Goal: Task Accomplishment & Management: Complete application form

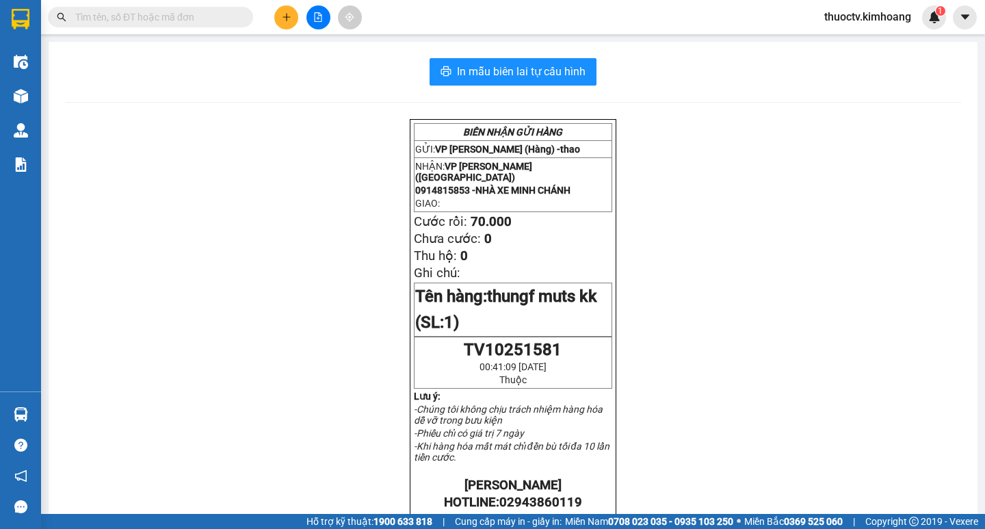
click at [196, 14] on input "text" at bounding box center [155, 17] width 161 height 15
click at [176, 13] on input "text" at bounding box center [155, 17] width 161 height 15
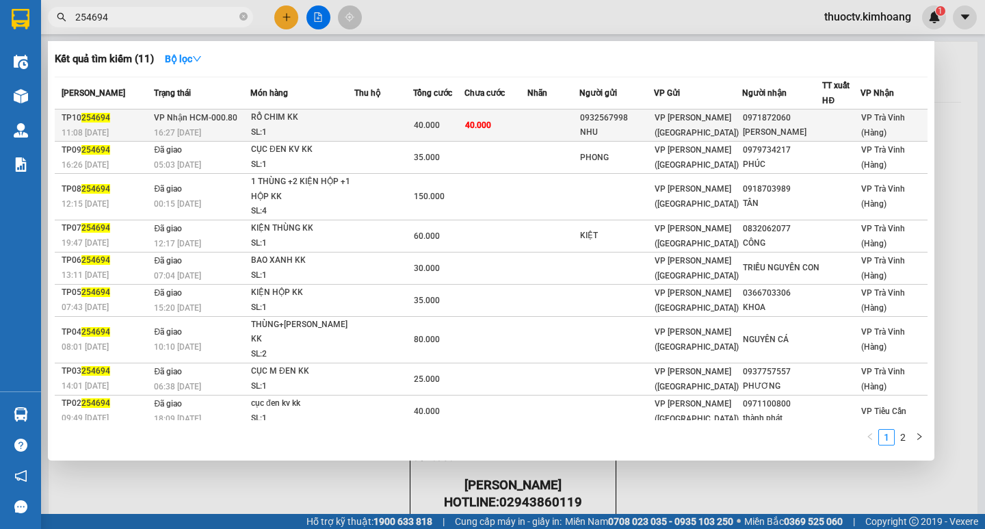
type input "254694"
click at [499, 124] on td "40.000" at bounding box center [495, 125] width 63 height 32
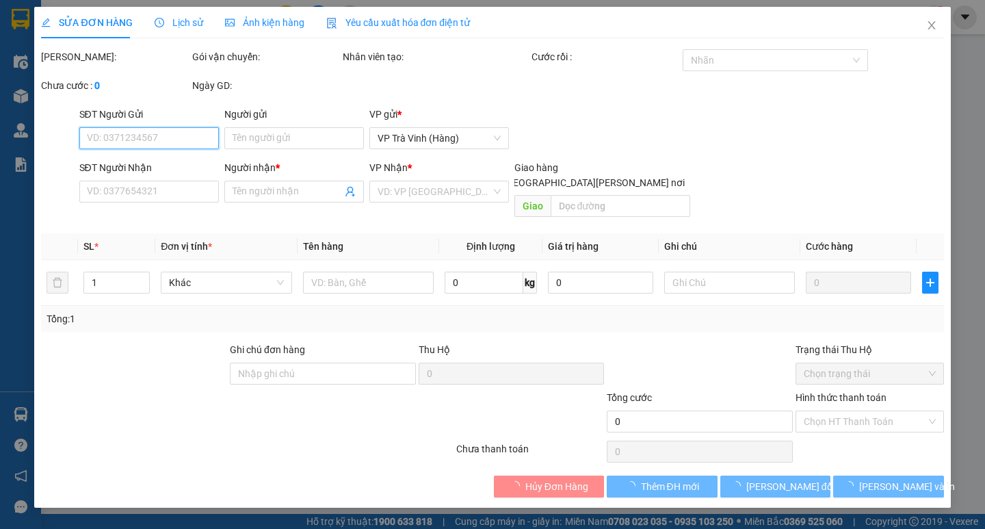
type input "0932567998"
type input "NHU"
type input "0971872060"
type input "[PERSON_NAME]"
type input "40.000"
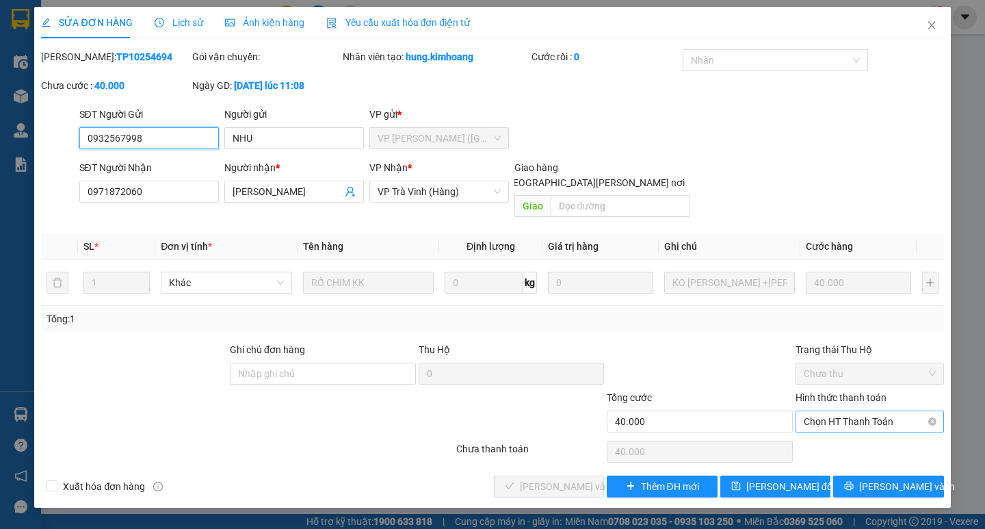
click at [875, 412] on span "Chọn HT Thanh Toán" at bounding box center [870, 421] width 132 height 21
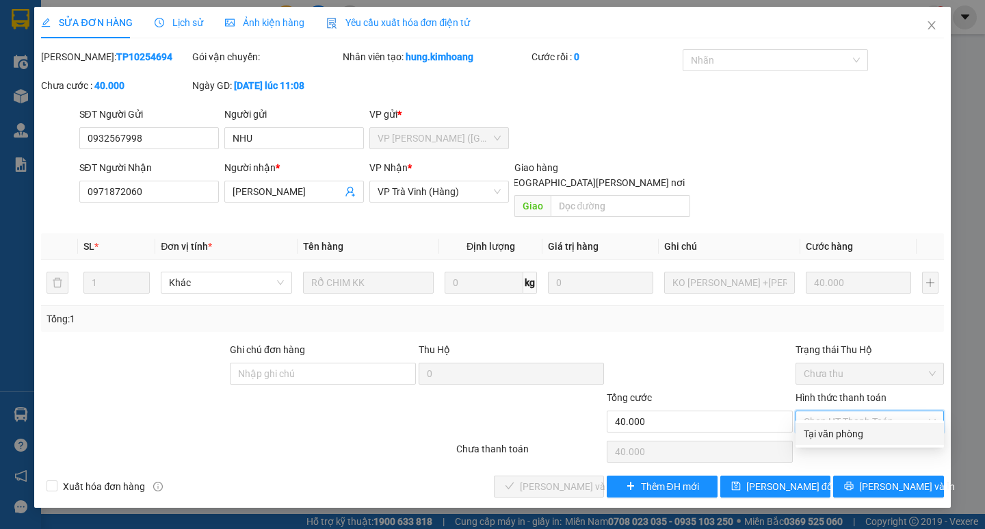
click at [838, 432] on div "Tại văn phòng" at bounding box center [870, 433] width 132 height 15
type input "0"
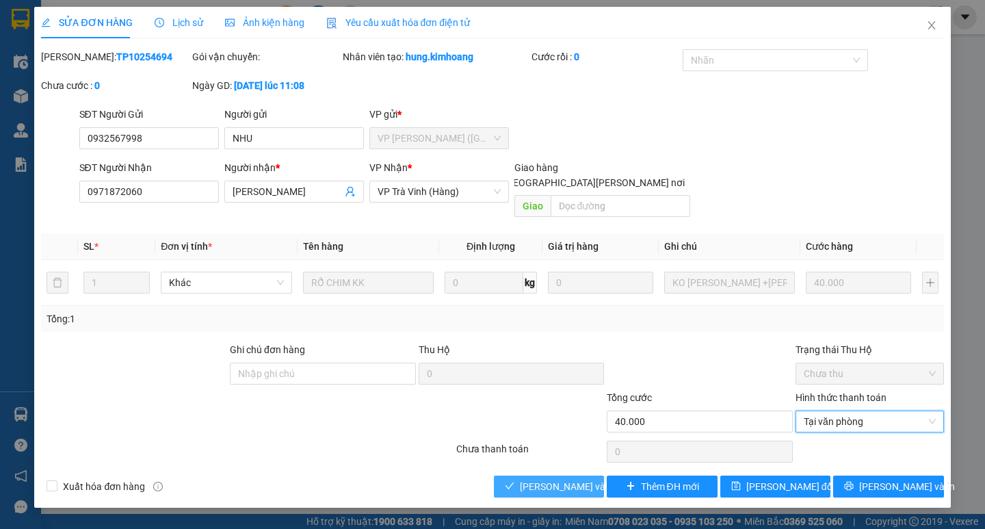
drag, startPoint x: 581, startPoint y: 475, endPoint x: 631, endPoint y: 457, distance: 53.0
click at [585, 479] on span "[PERSON_NAME] và [PERSON_NAME] hàng" at bounding box center [612, 486] width 185 height 15
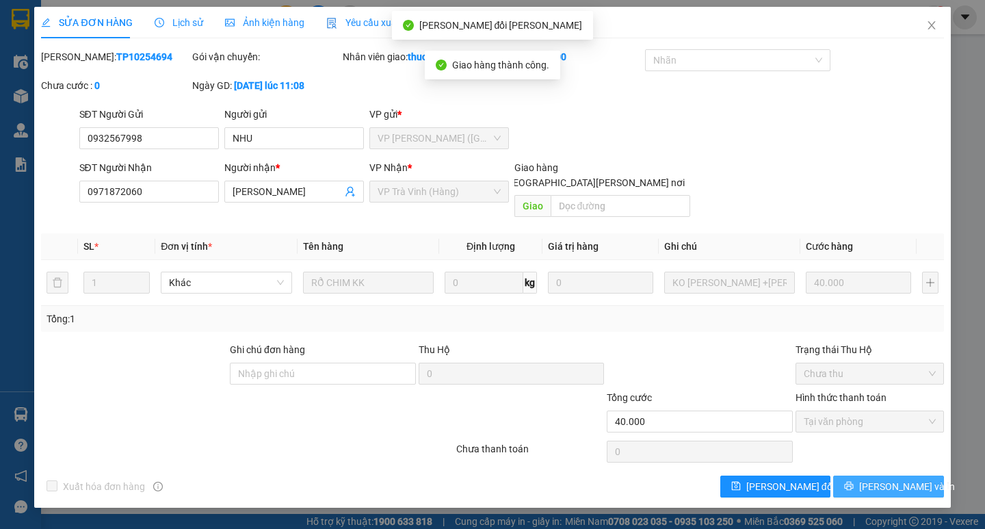
drag, startPoint x: 884, startPoint y: 469, endPoint x: 877, endPoint y: 444, distance: 26.2
click at [884, 479] on span "[PERSON_NAME] và In" at bounding box center [907, 486] width 96 height 15
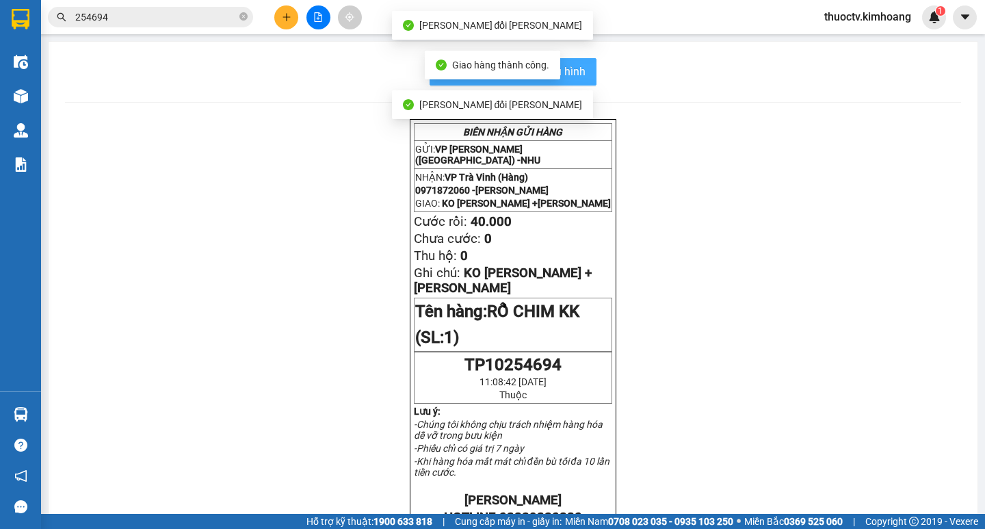
drag, startPoint x: 564, startPoint y: 75, endPoint x: 573, endPoint y: 74, distance: 8.9
click at [565, 75] on span "In mẫu biên lai tự cấu hình" at bounding box center [521, 71] width 129 height 17
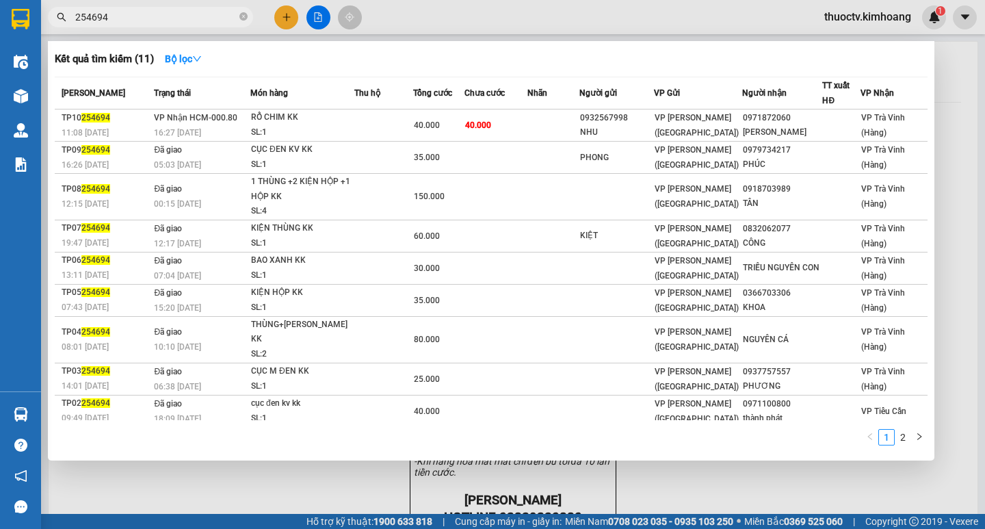
click at [137, 24] on input "254694" at bounding box center [155, 17] width 161 height 15
click at [122, 21] on input "254694" at bounding box center [155, 17] width 161 height 15
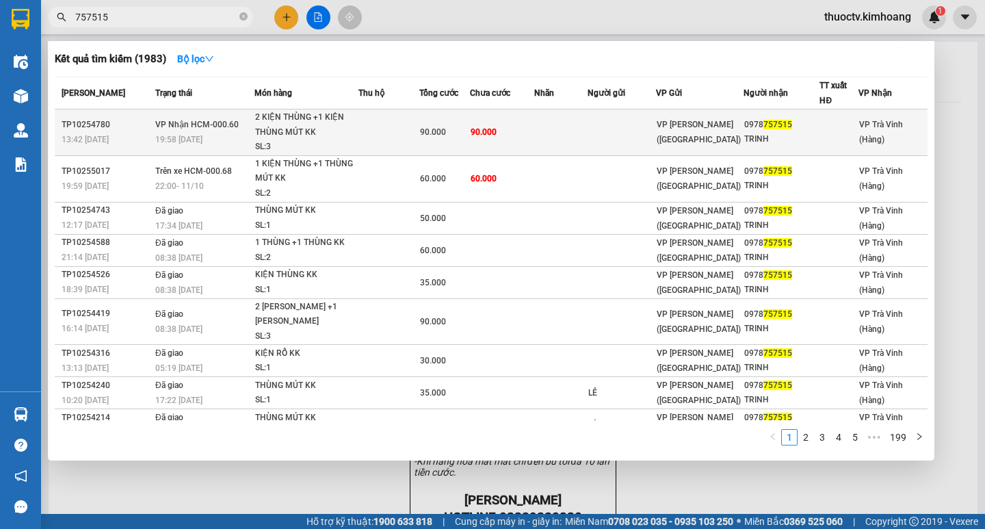
type input "757515"
click at [547, 132] on td at bounding box center [560, 132] width 53 height 47
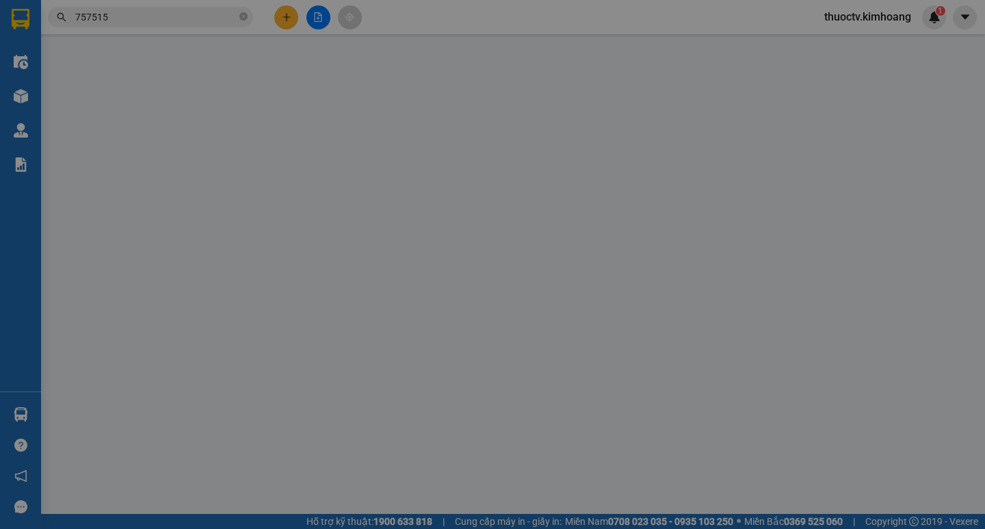
type input "0978757515"
type input "TRINH"
type input "90.000"
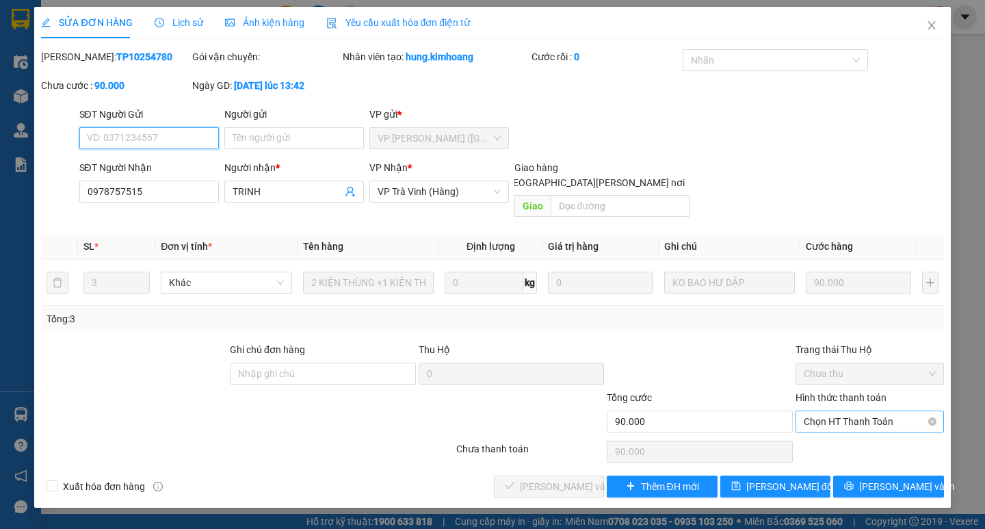
click at [859, 411] on span "Chọn HT Thanh Toán" at bounding box center [870, 421] width 132 height 21
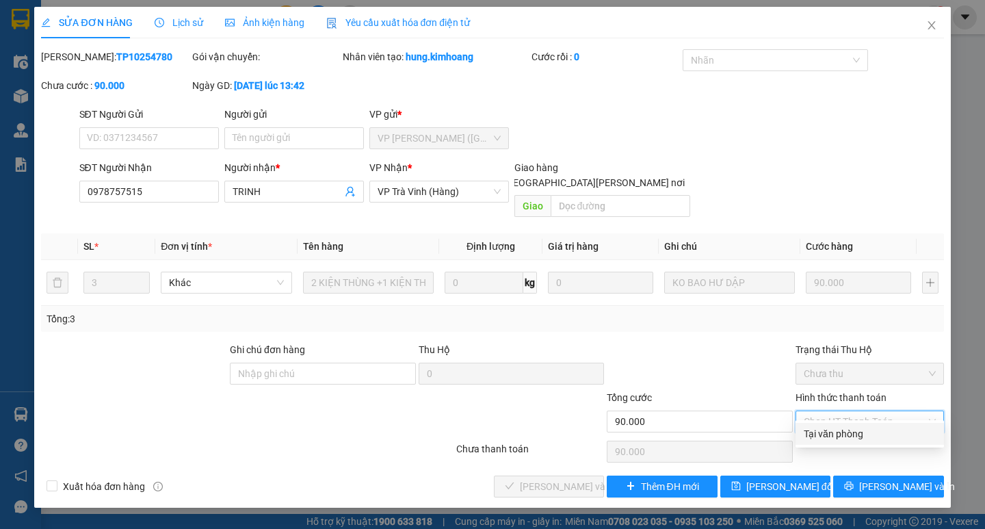
click at [844, 429] on div "Tại văn phòng" at bounding box center [870, 433] width 132 height 15
type input "0"
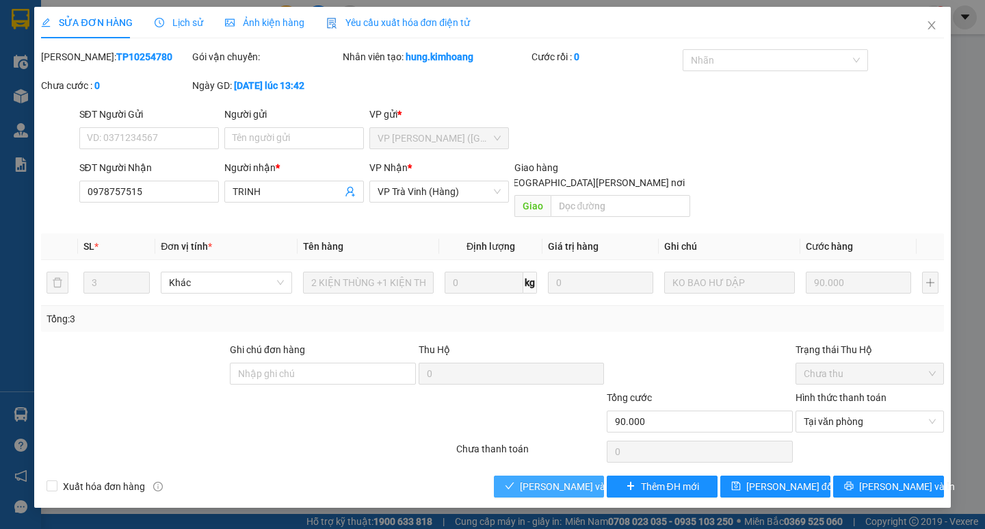
click at [581, 479] on span "[PERSON_NAME] và [PERSON_NAME] hàng" at bounding box center [612, 486] width 185 height 15
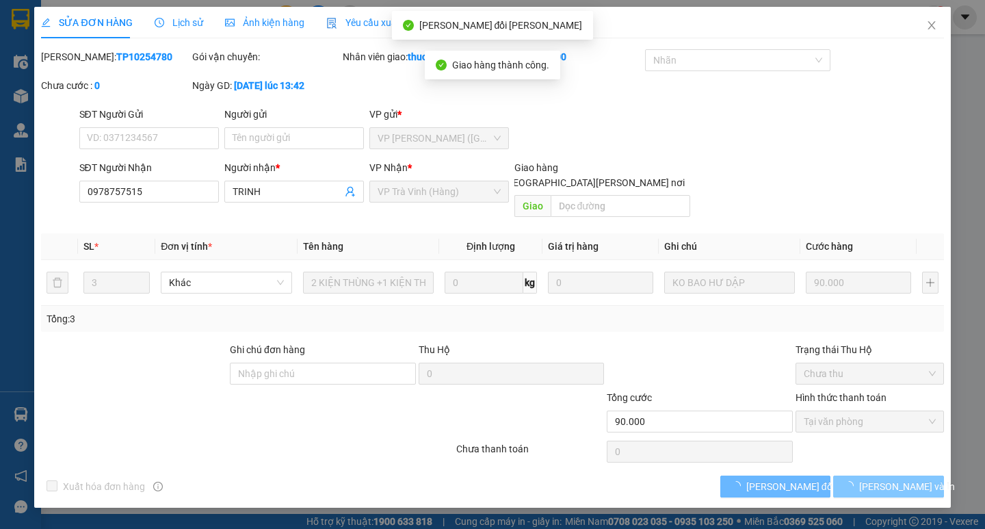
click at [891, 479] on span "[PERSON_NAME] và In" at bounding box center [907, 486] width 96 height 15
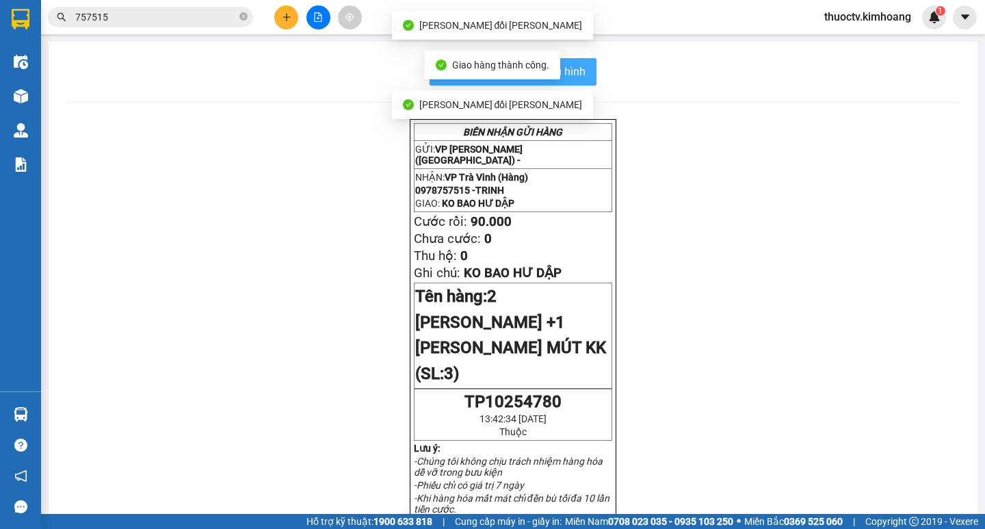
click at [568, 79] on span "In mẫu biên lai tự cấu hình" at bounding box center [521, 71] width 129 height 17
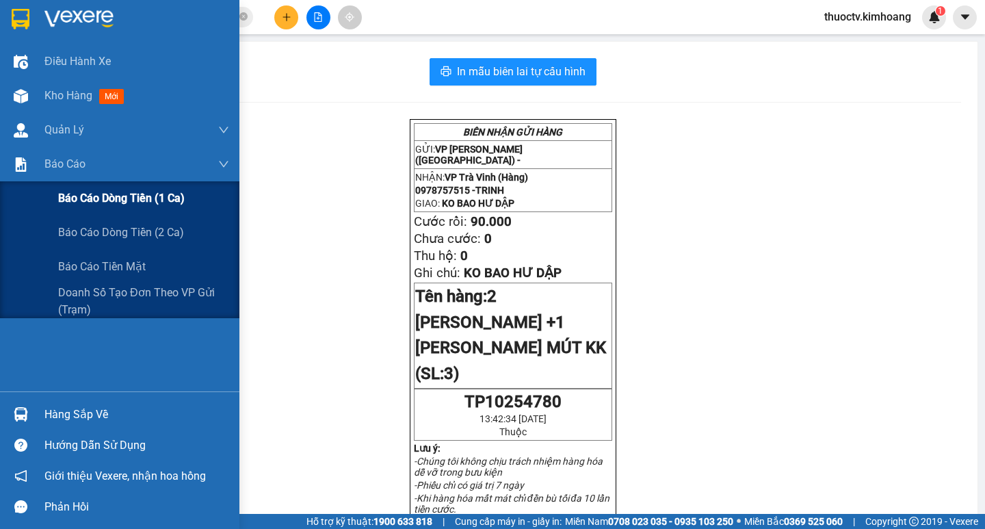
click at [147, 202] on span "Báo cáo dòng tiền (1 ca)" at bounding box center [121, 197] width 127 height 17
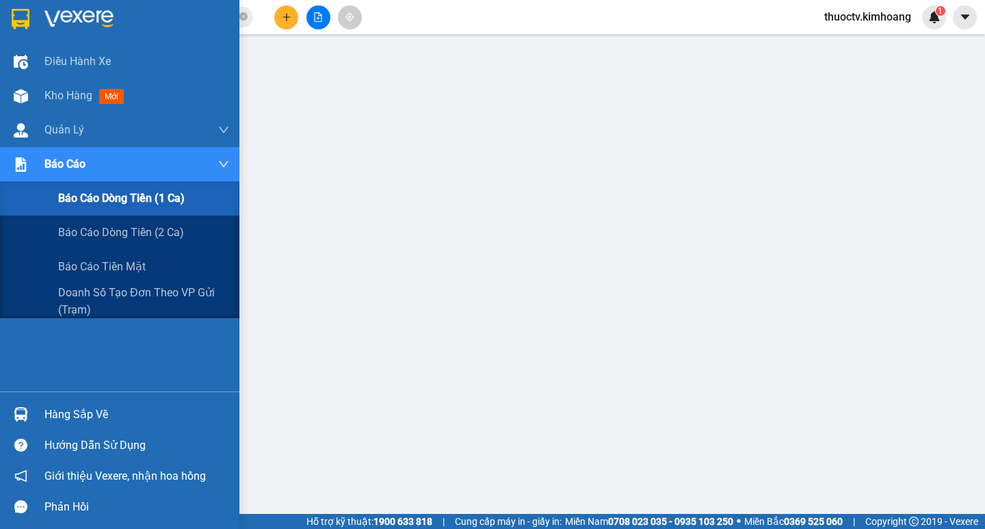
drag, startPoint x: 118, startPoint y: 192, endPoint x: 189, endPoint y: 200, distance: 72.3
click at [120, 192] on span "Báo cáo dòng tiền (1 ca)" at bounding box center [121, 197] width 127 height 17
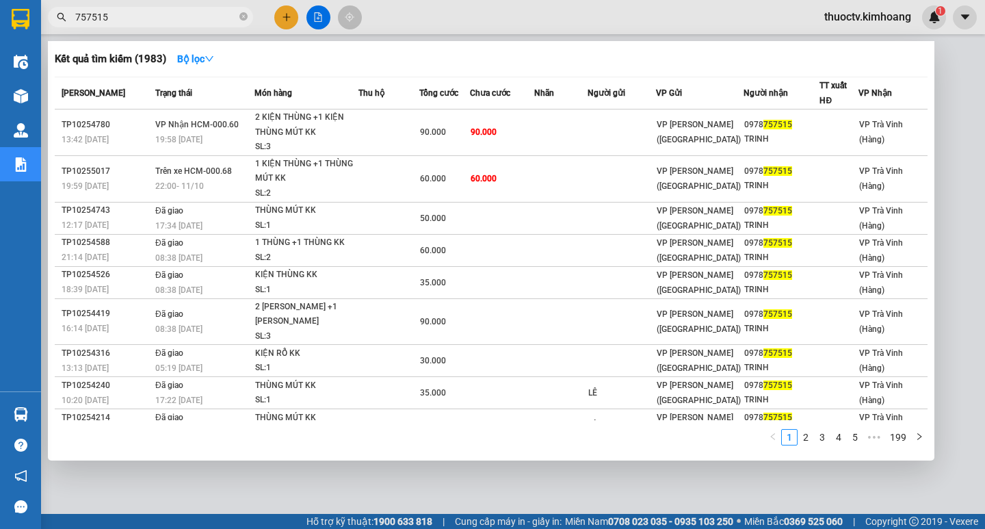
click at [126, 17] on input "757515" at bounding box center [155, 17] width 161 height 15
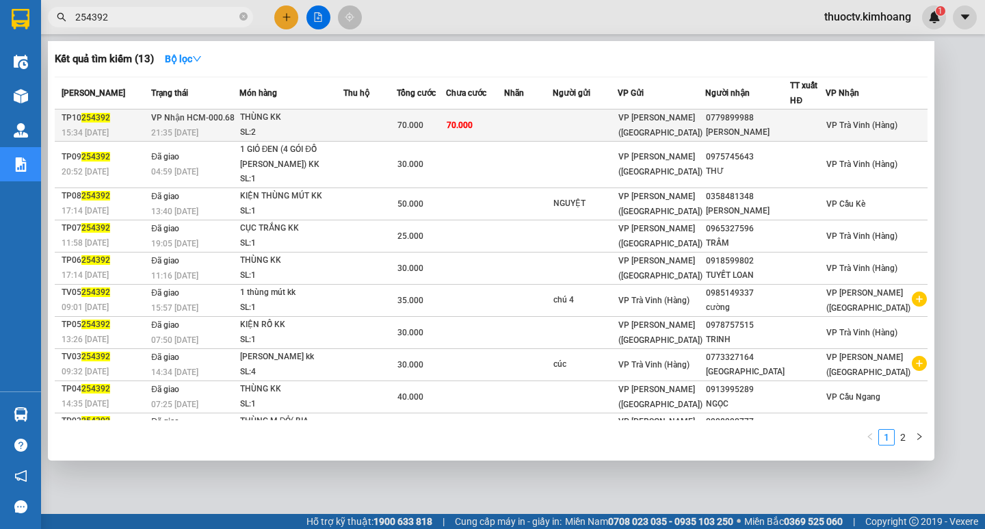
type input "254392"
click at [505, 126] on td "70.000" at bounding box center [475, 125] width 59 height 32
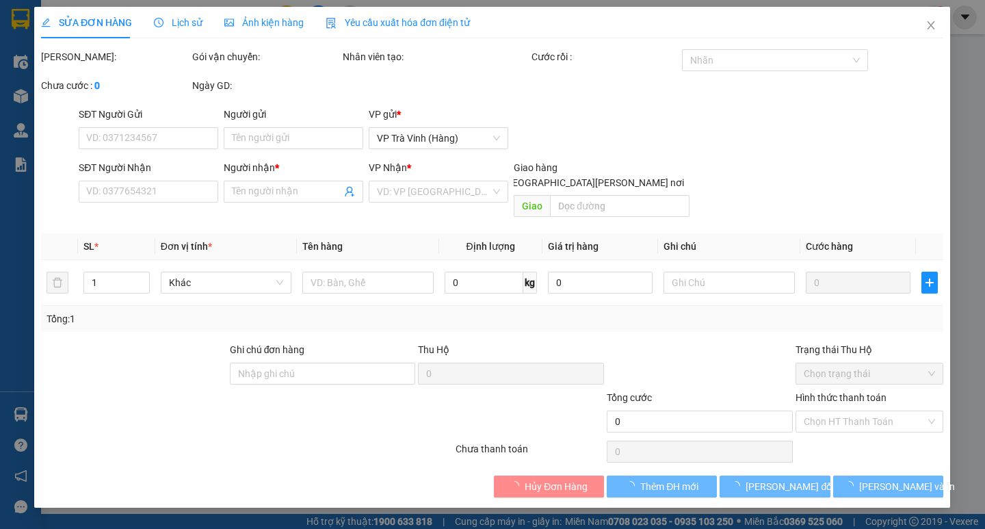
type input "0779899988"
type input "[PERSON_NAME]"
type input "70.000"
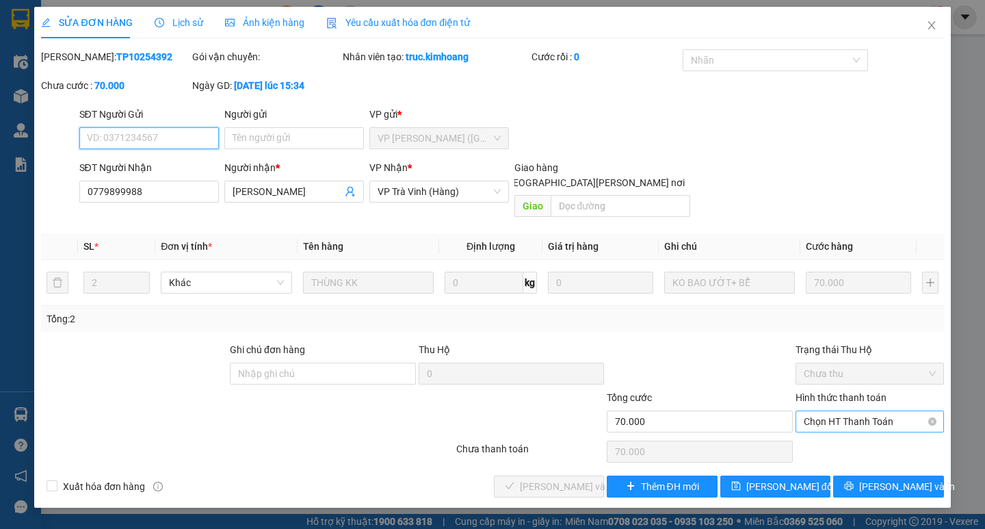
click at [887, 411] on span "Chọn HT Thanh Toán" at bounding box center [870, 421] width 132 height 21
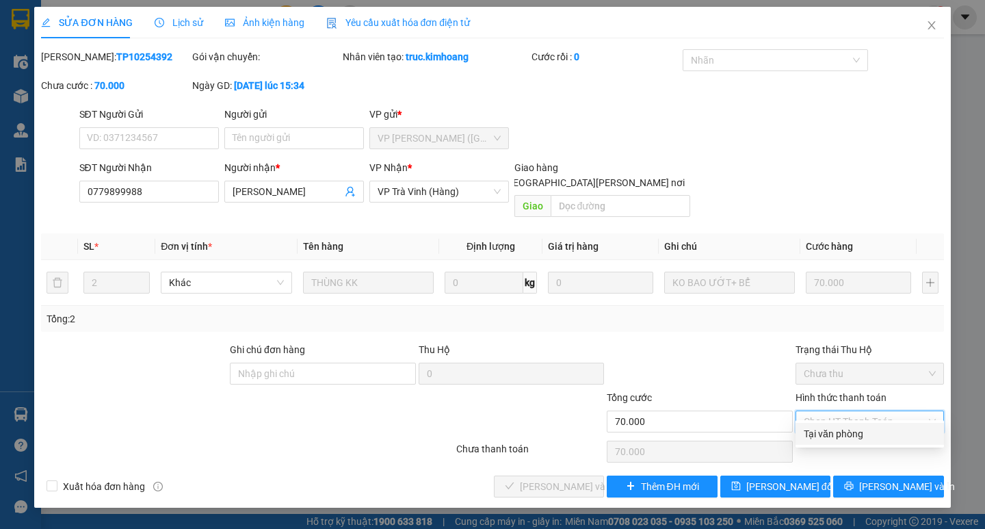
drag, startPoint x: 845, startPoint y: 436, endPoint x: 701, endPoint y: 438, distance: 144.3
click at [845, 436] on div "Tại văn phòng" at bounding box center [870, 433] width 132 height 15
type input "0"
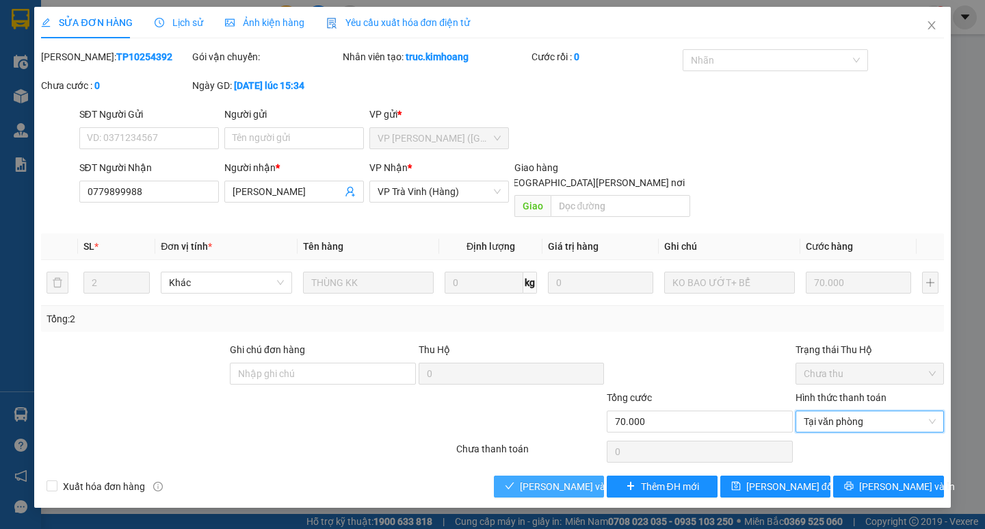
drag, startPoint x: 560, startPoint y: 471, endPoint x: 606, endPoint y: 473, distance: 45.9
click at [562, 479] on span "[PERSON_NAME] và [PERSON_NAME] hàng" at bounding box center [612, 486] width 185 height 15
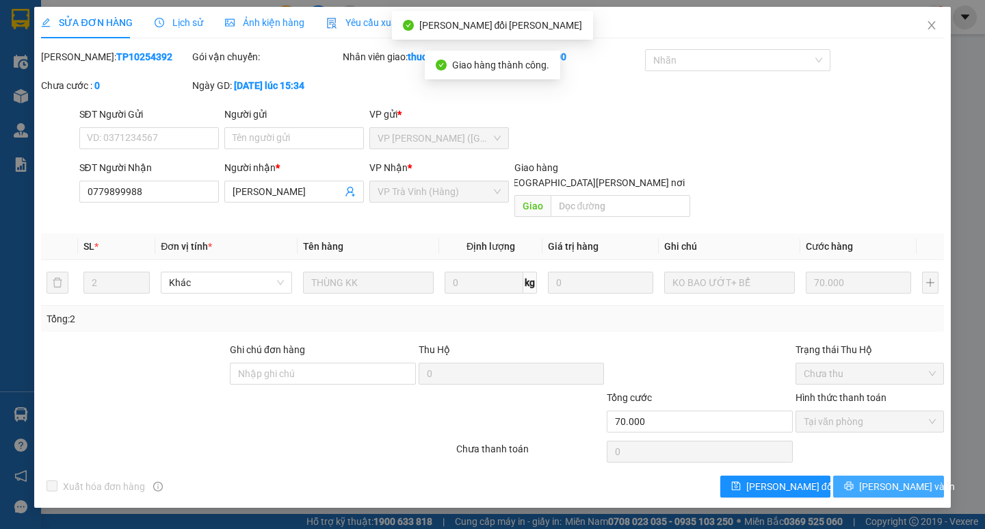
click at [904, 479] on span "[PERSON_NAME] và In" at bounding box center [907, 486] width 96 height 15
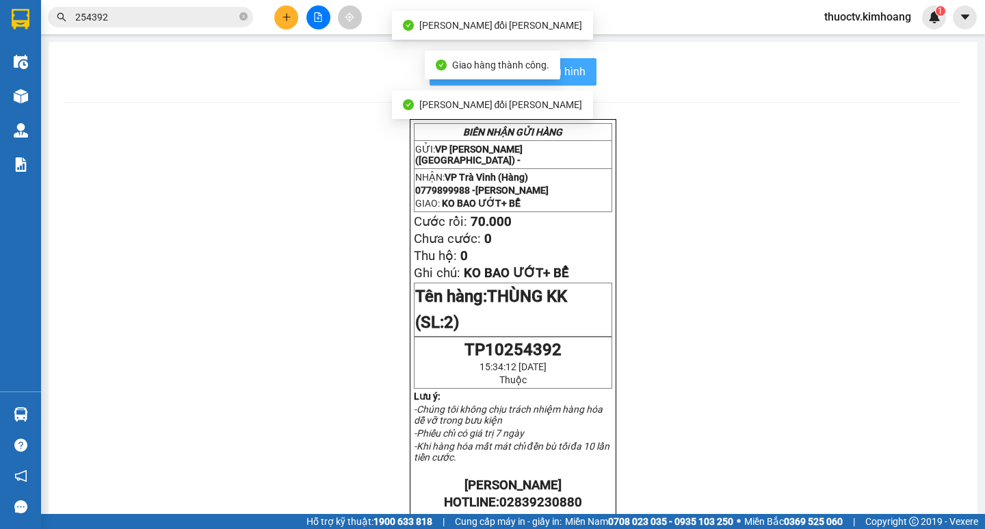
click at [581, 79] on button "In mẫu biên lai tự cấu hình" at bounding box center [513, 71] width 167 height 27
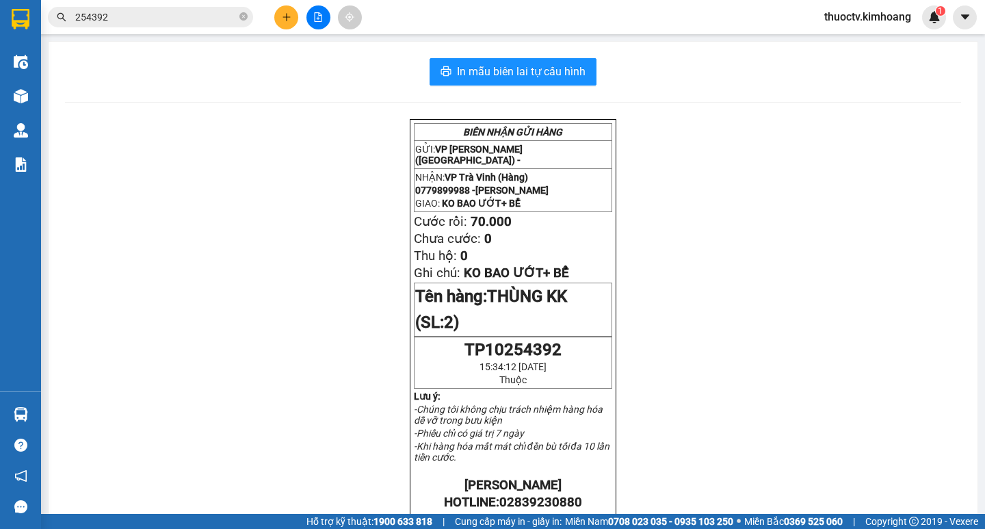
click at [141, 23] on input "254392" at bounding box center [155, 17] width 161 height 15
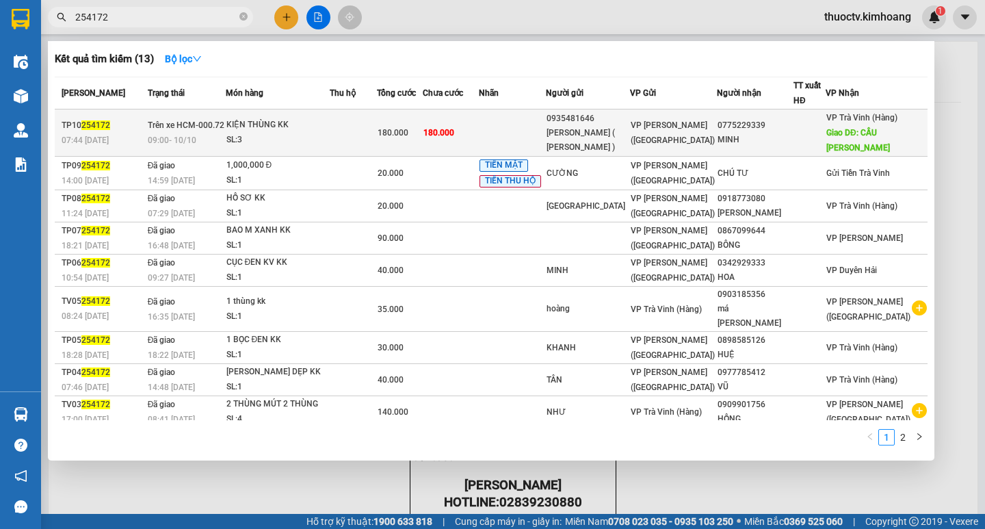
type input "254172"
click at [479, 133] on td "180.000" at bounding box center [451, 132] width 56 height 47
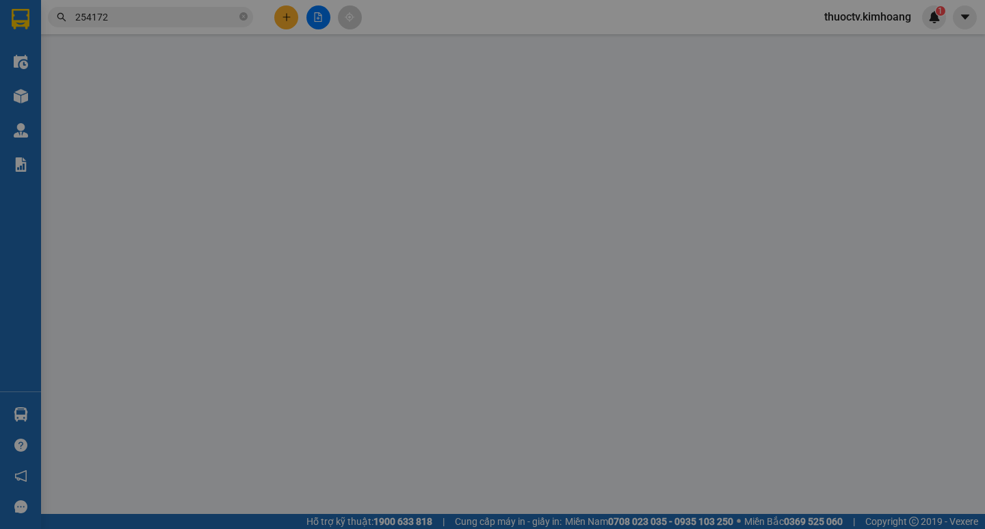
type input "0935481646"
type input "[PERSON_NAME] ( [PERSON_NAME] )"
type input "0775229339"
type input "MINH"
type input "CẦU HÀM LUÔNG"
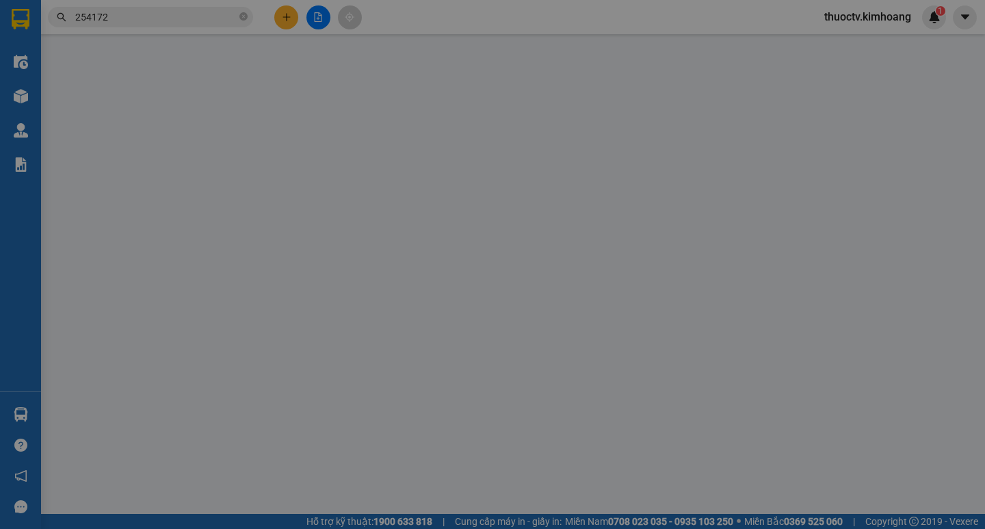
type input "180.000"
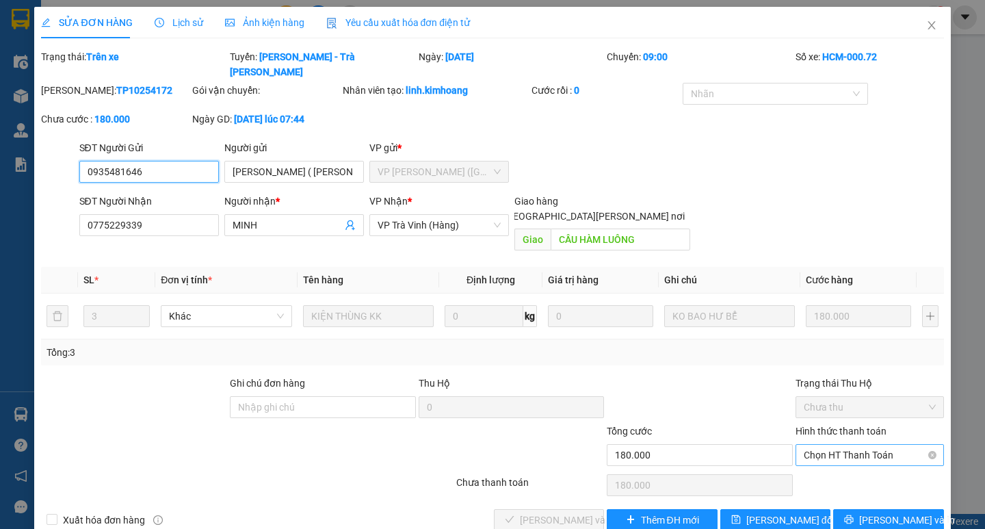
click at [858, 445] on span "Chọn HT Thanh Toán" at bounding box center [870, 455] width 132 height 21
click at [836, 446] on div "Tại văn phòng" at bounding box center [870, 452] width 132 height 15
type input "0"
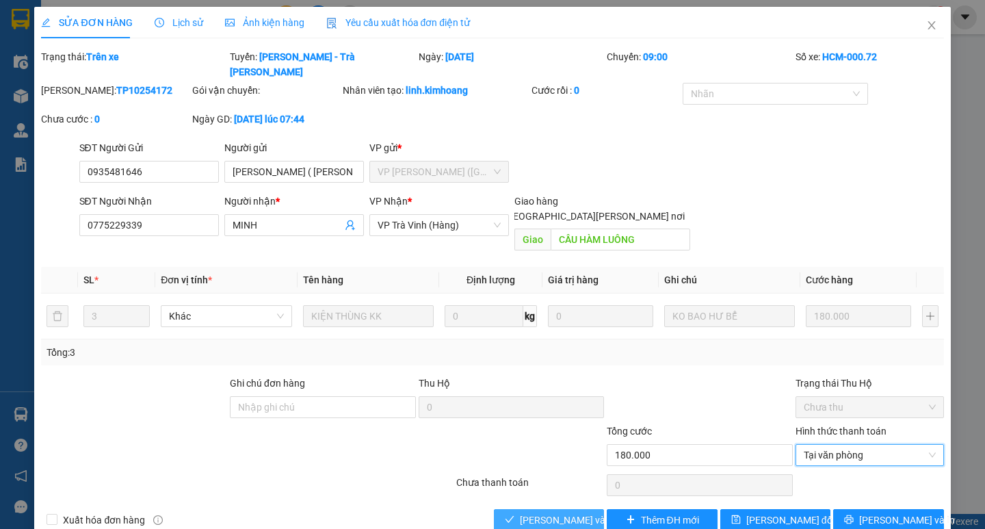
drag, startPoint x: 559, startPoint y: 487, endPoint x: 591, endPoint y: 487, distance: 31.5
click at [561, 512] on span "[PERSON_NAME] và [PERSON_NAME] hàng" at bounding box center [612, 519] width 185 height 15
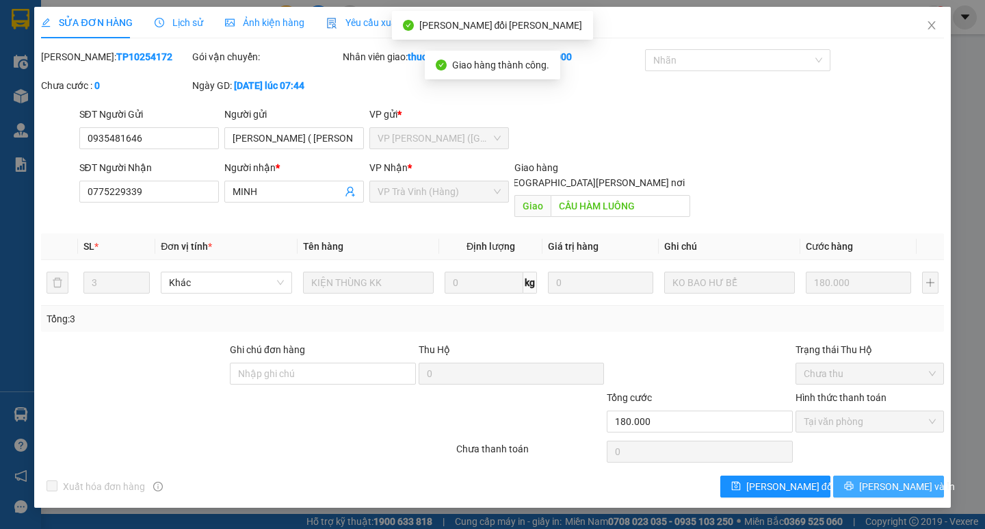
click at [891, 479] on span "[PERSON_NAME] và In" at bounding box center [907, 486] width 96 height 15
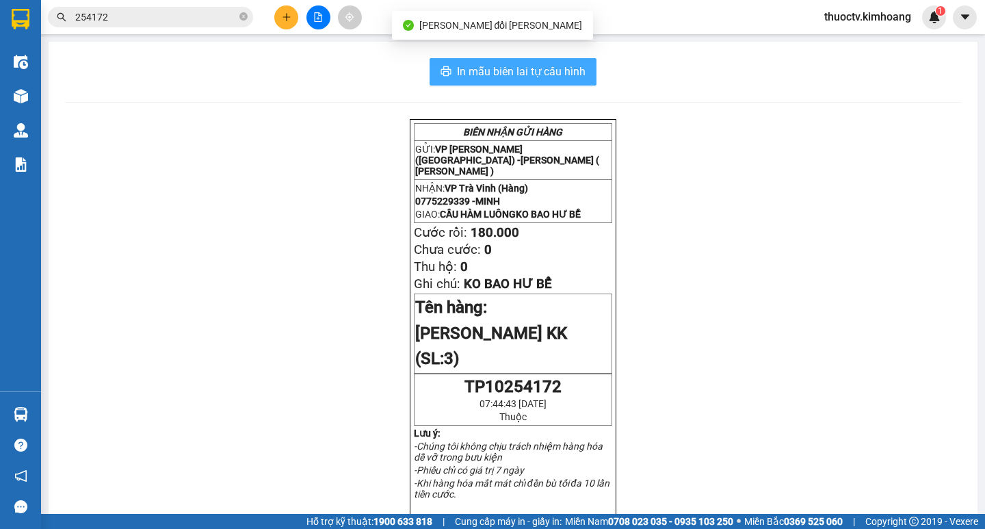
click at [568, 77] on span "In mẫu biên lai tự cấu hình" at bounding box center [521, 71] width 129 height 17
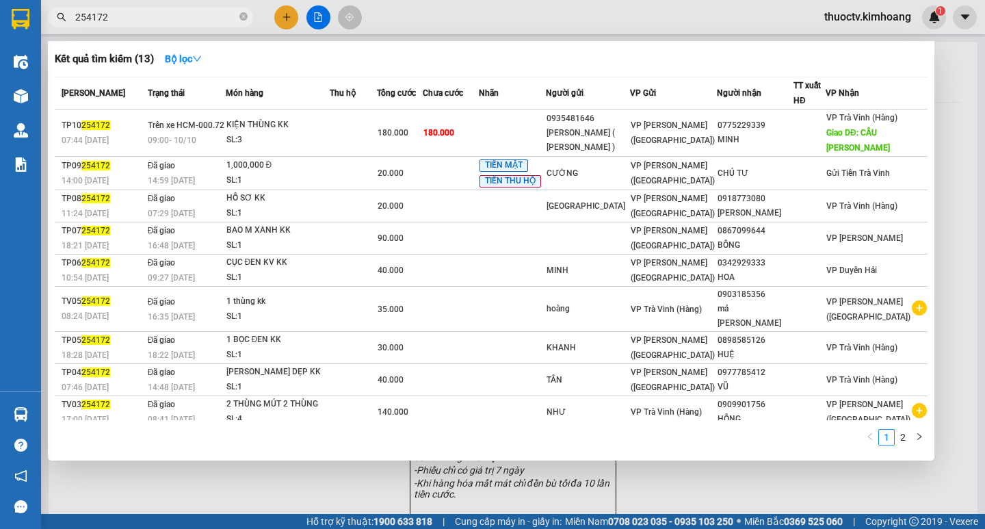
click at [108, 19] on input "254172" at bounding box center [155, 17] width 161 height 15
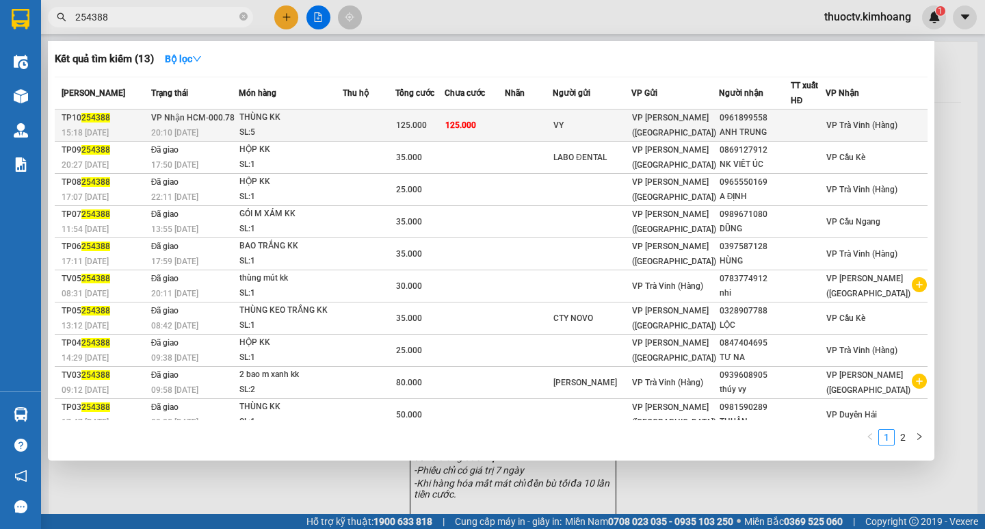
type input "254388"
click at [505, 121] on td "125.000" at bounding box center [475, 125] width 61 height 32
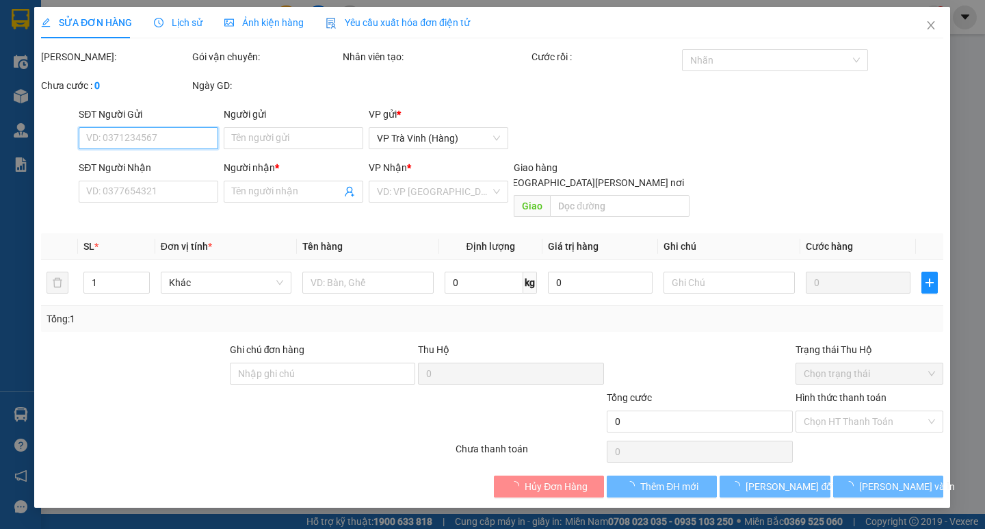
type input "VY"
type input "0961899558"
type input "ANH TRUNG"
type input "125.000"
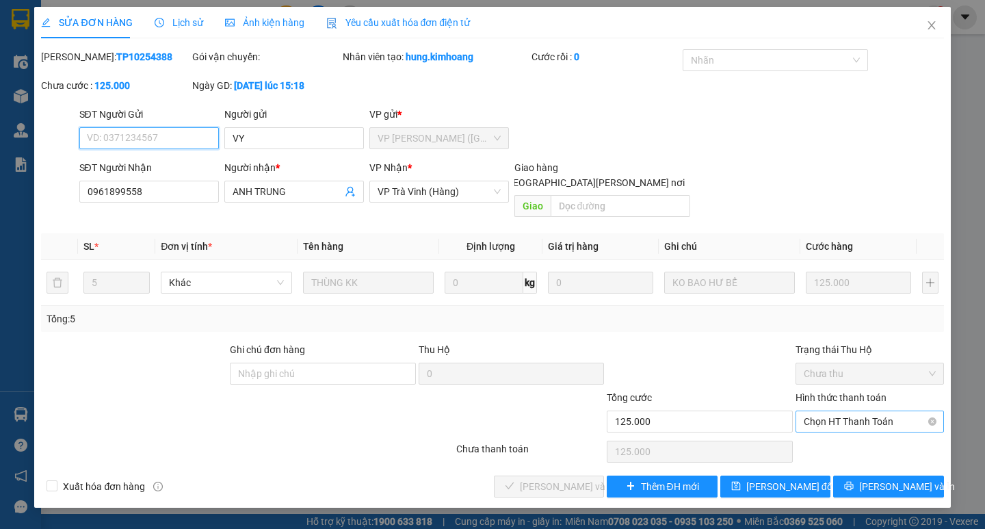
click at [863, 411] on span "Chọn HT Thanh Toán" at bounding box center [870, 421] width 132 height 21
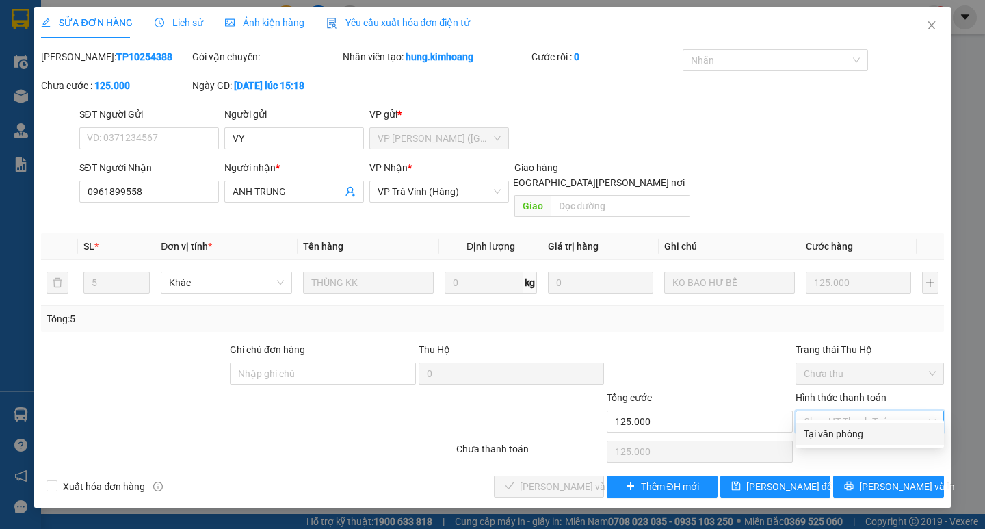
click at [853, 437] on div "Tại văn phòng" at bounding box center [870, 433] width 132 height 15
type input "0"
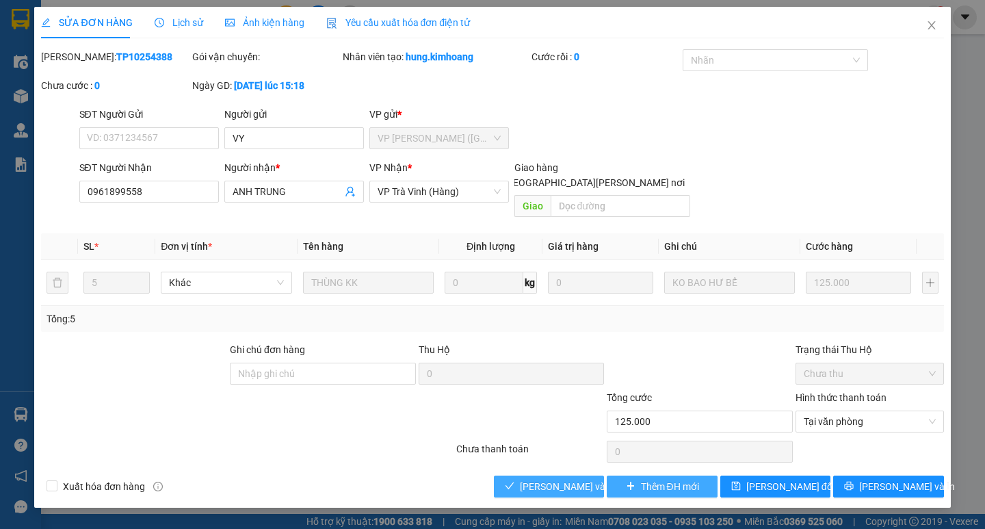
drag, startPoint x: 569, startPoint y: 468, endPoint x: 678, endPoint y: 464, distance: 108.8
click at [571, 479] on span "[PERSON_NAME] và [PERSON_NAME] hàng" at bounding box center [612, 486] width 185 height 15
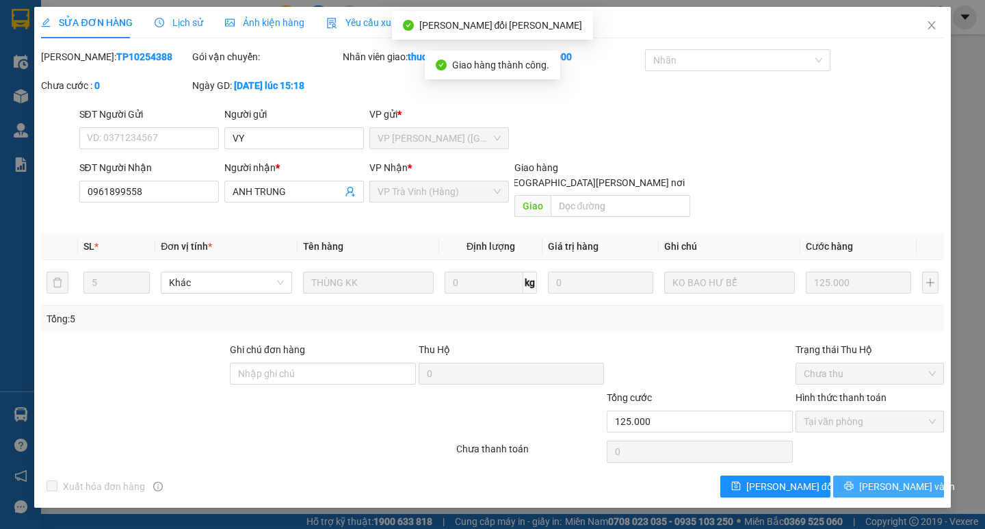
click at [873, 475] on button "[PERSON_NAME] và In" at bounding box center [888, 486] width 110 height 22
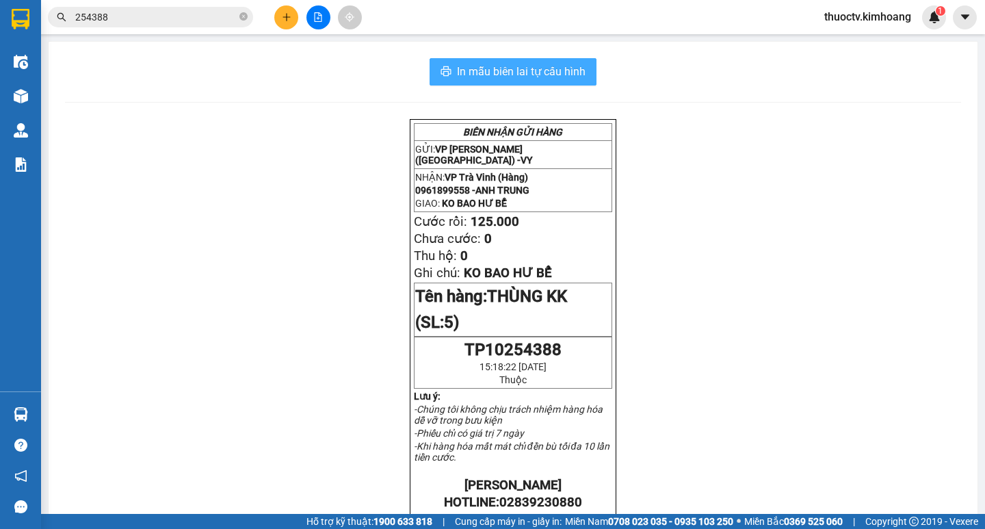
click at [456, 62] on button "In mẫu biên lai tự cấu hình" at bounding box center [513, 71] width 167 height 27
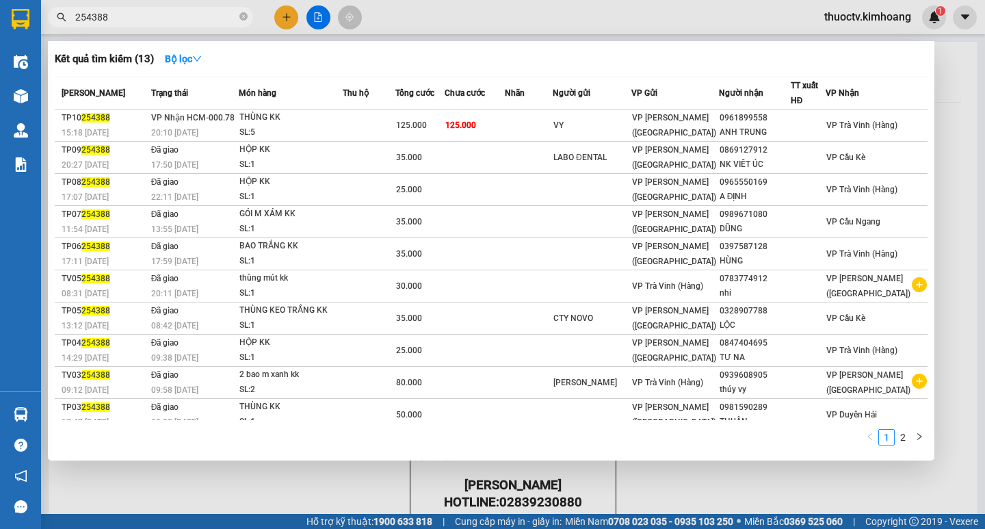
click at [135, 21] on input "254388" at bounding box center [155, 17] width 161 height 15
click at [120, 19] on input "254388" at bounding box center [155, 17] width 161 height 15
click at [120, 20] on input "254388" at bounding box center [155, 17] width 161 height 15
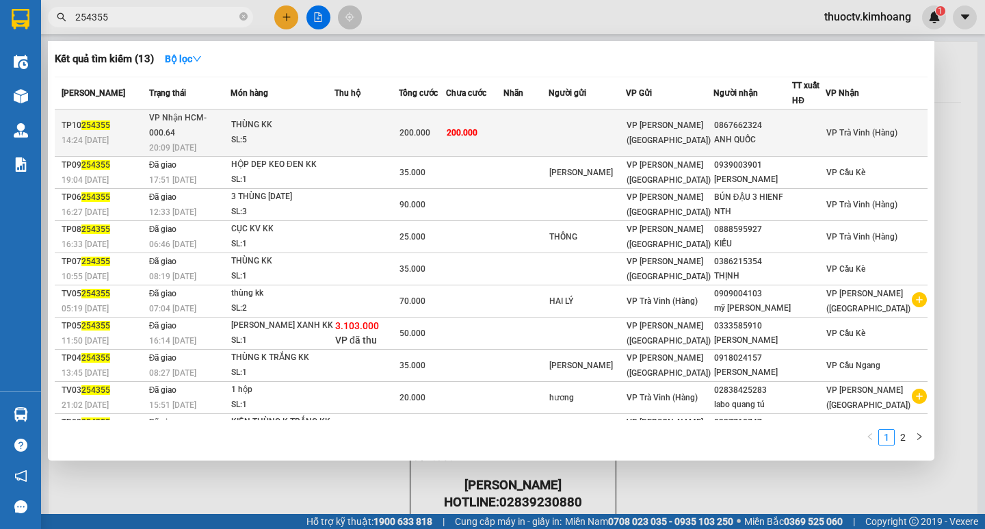
type input "254355"
click at [504, 127] on td "200.000" at bounding box center [475, 132] width 58 height 47
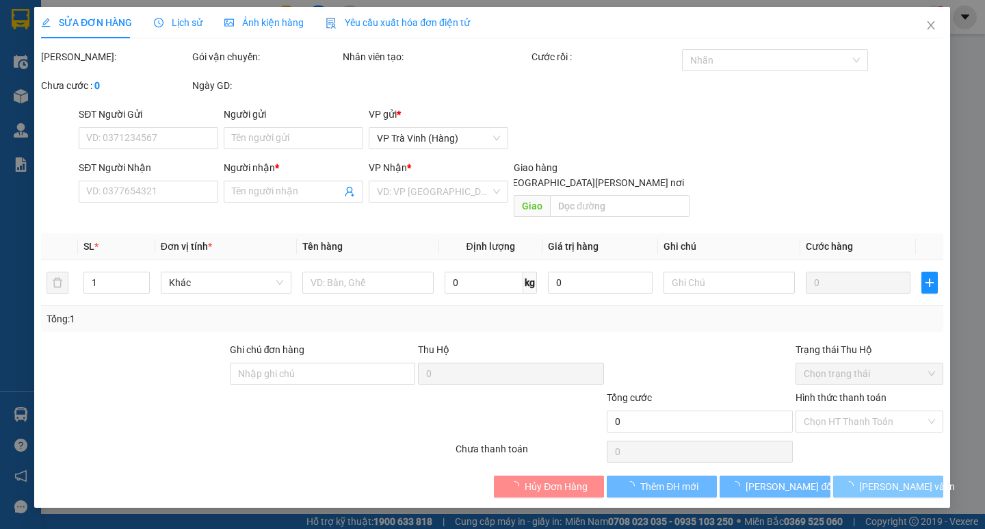
type input "0867662324"
type input "ANH QUỐC"
type input "200.000"
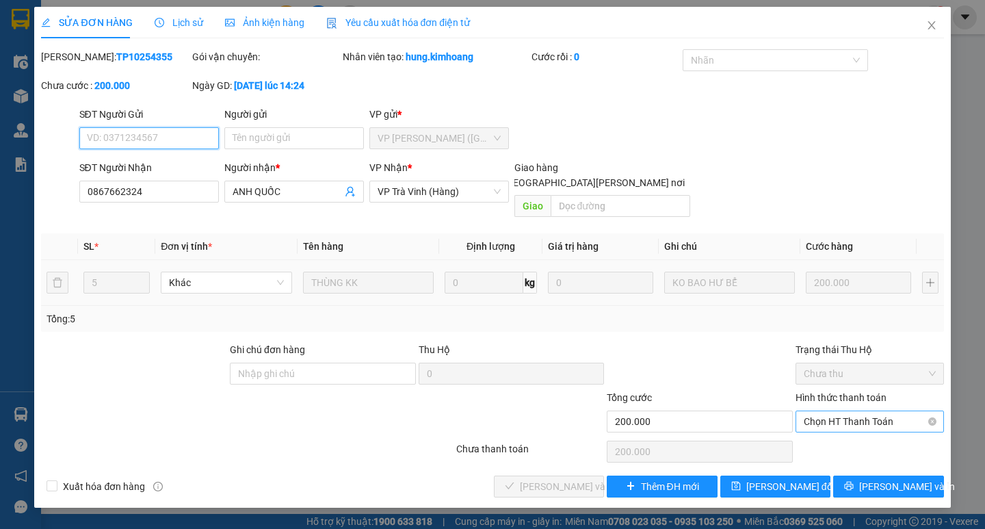
click at [867, 411] on span "Chọn HT Thanh Toán" at bounding box center [870, 421] width 132 height 21
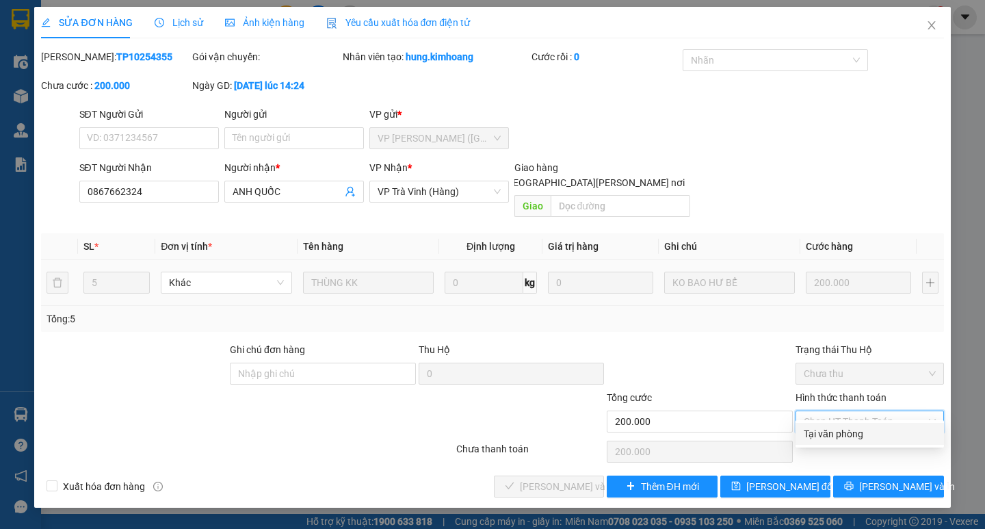
drag, startPoint x: 833, startPoint y: 429, endPoint x: 791, endPoint y: 427, distance: 41.8
click at [830, 429] on div "Tại văn phòng" at bounding box center [870, 433] width 132 height 15
type input "0"
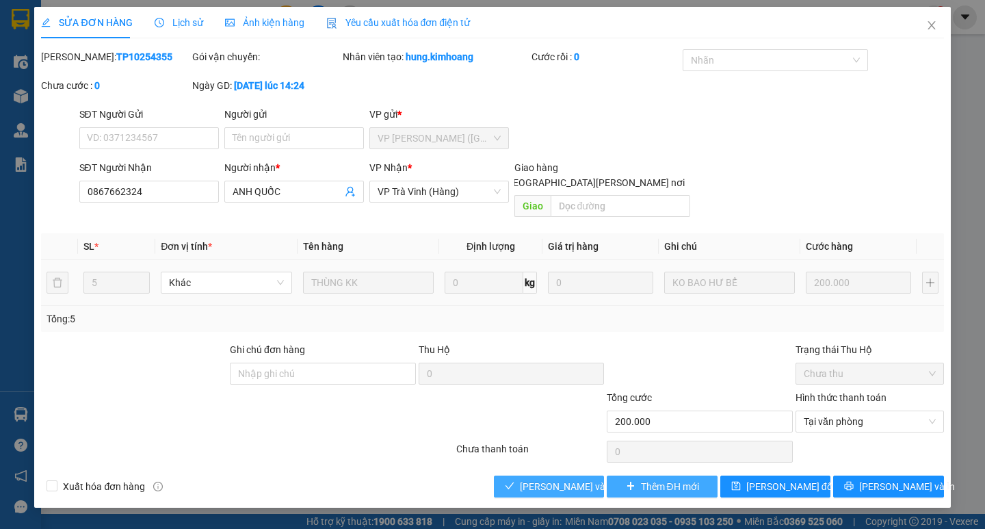
drag, startPoint x: 579, startPoint y: 469, endPoint x: 617, endPoint y: 467, distance: 38.4
click at [580, 479] on span "[PERSON_NAME] và [PERSON_NAME] hàng" at bounding box center [612, 486] width 185 height 15
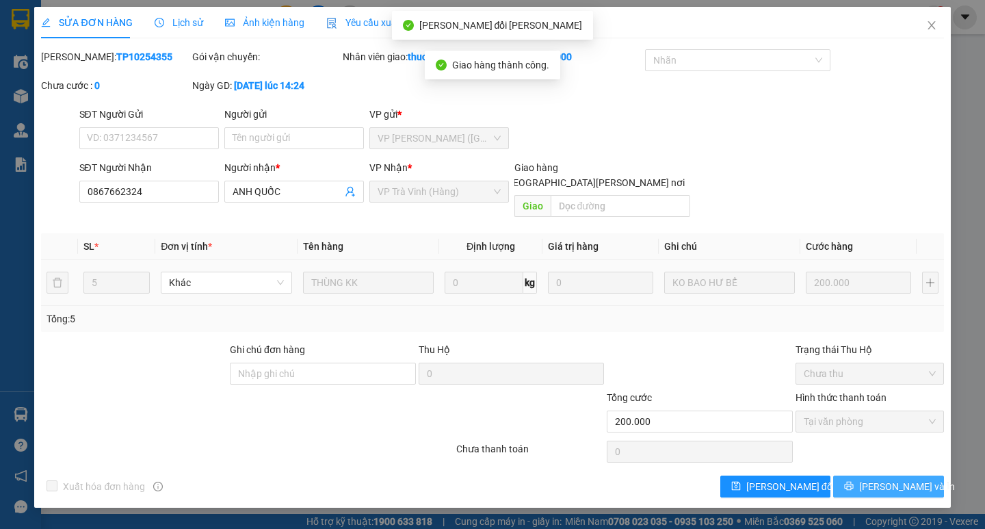
click at [860, 475] on button "[PERSON_NAME] và In" at bounding box center [888, 486] width 110 height 22
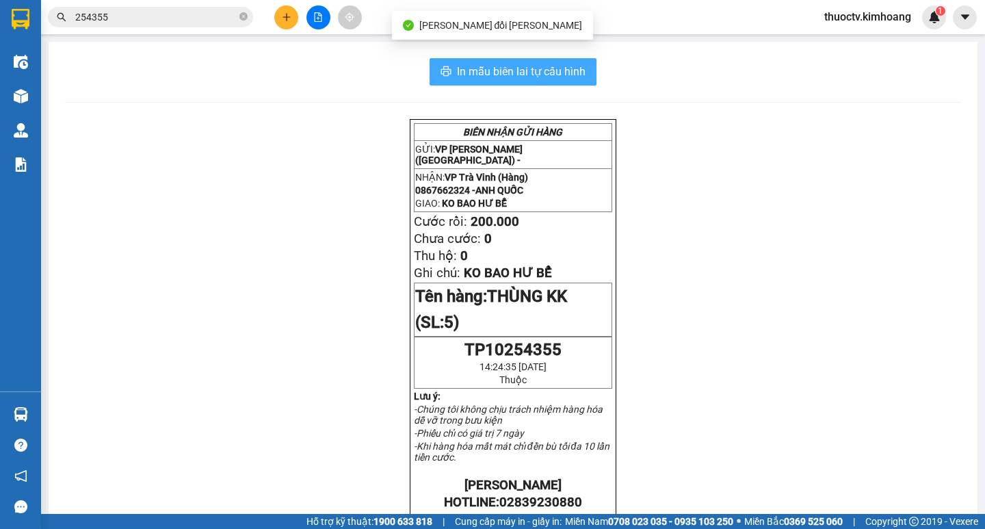
click at [457, 72] on span "In mẫu biên lai tự cấu hình" at bounding box center [521, 71] width 129 height 17
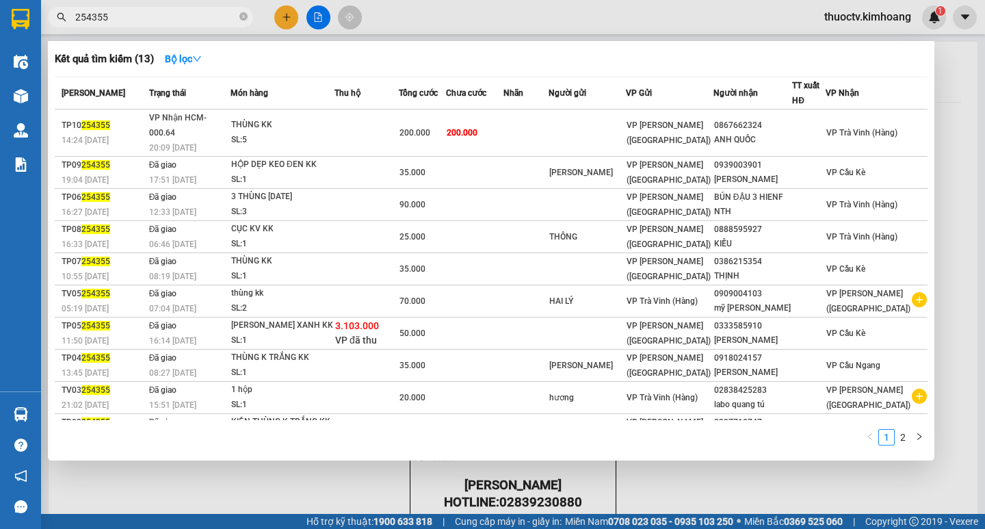
click at [139, 22] on input "254355" at bounding box center [155, 17] width 161 height 15
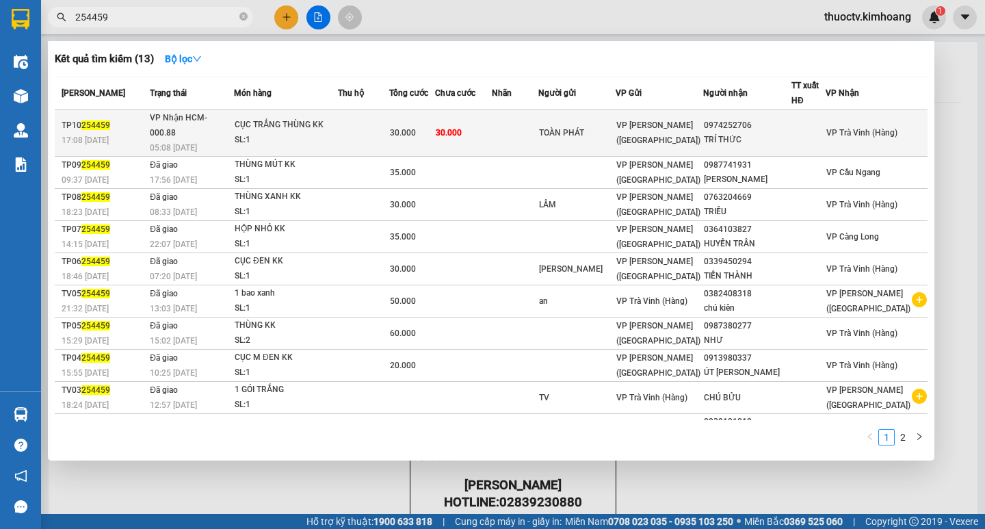
type input "254459"
click at [492, 127] on td "30.000" at bounding box center [463, 132] width 57 height 47
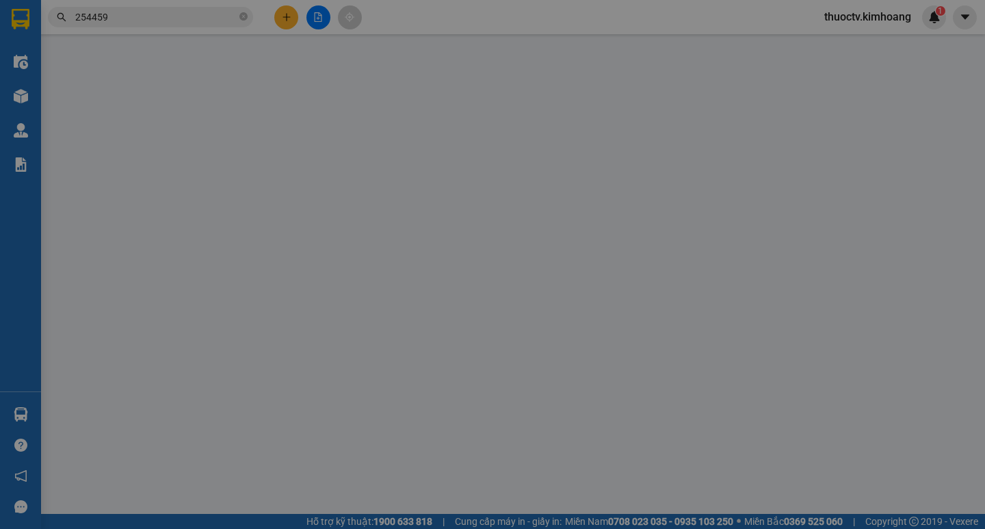
type input "TOÀN PHÁT"
type input "0974252706"
type input "TRÍ THỨC"
type input "30.000"
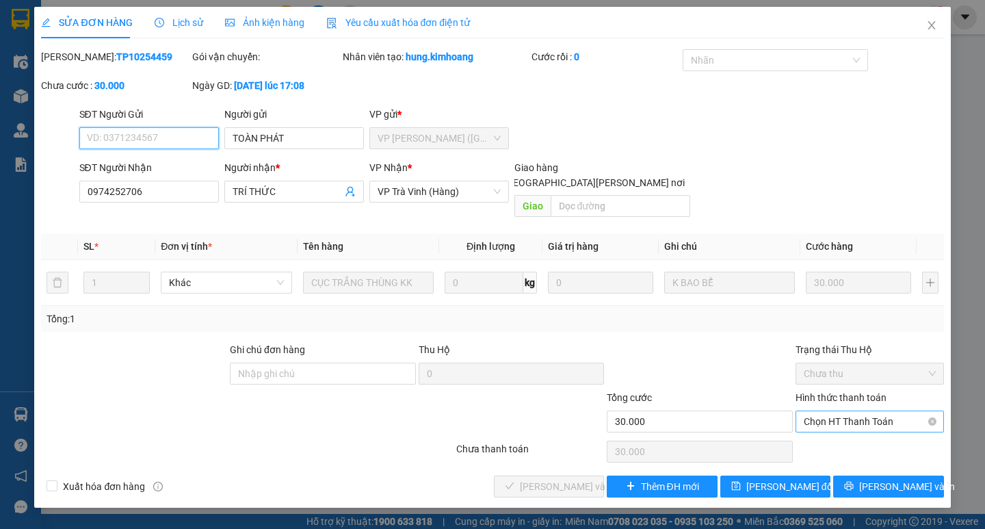
click at [849, 411] on span "Chọn HT Thanh Toán" at bounding box center [870, 421] width 132 height 21
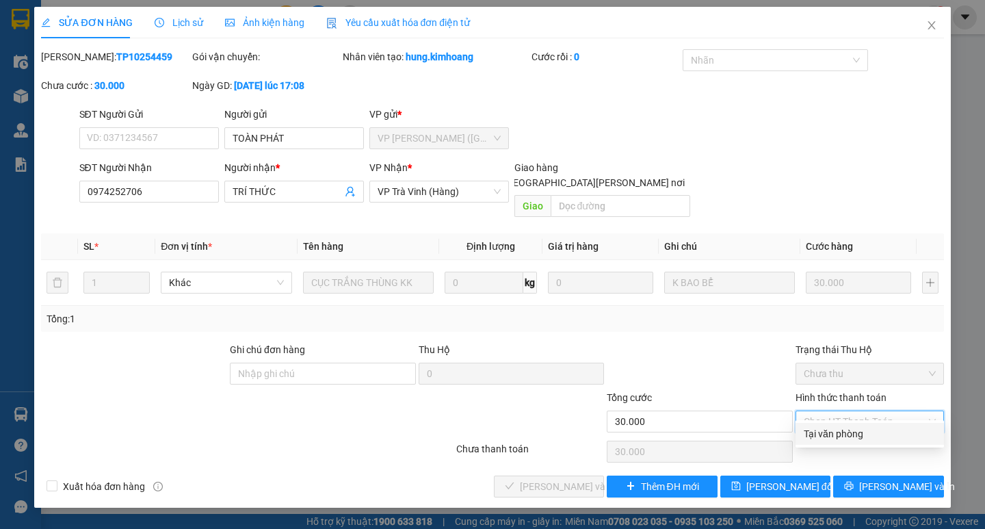
drag, startPoint x: 837, startPoint y: 432, endPoint x: 776, endPoint y: 447, distance: 63.2
click at [833, 433] on div "Tại văn phòng" at bounding box center [870, 433] width 132 height 15
type input "0"
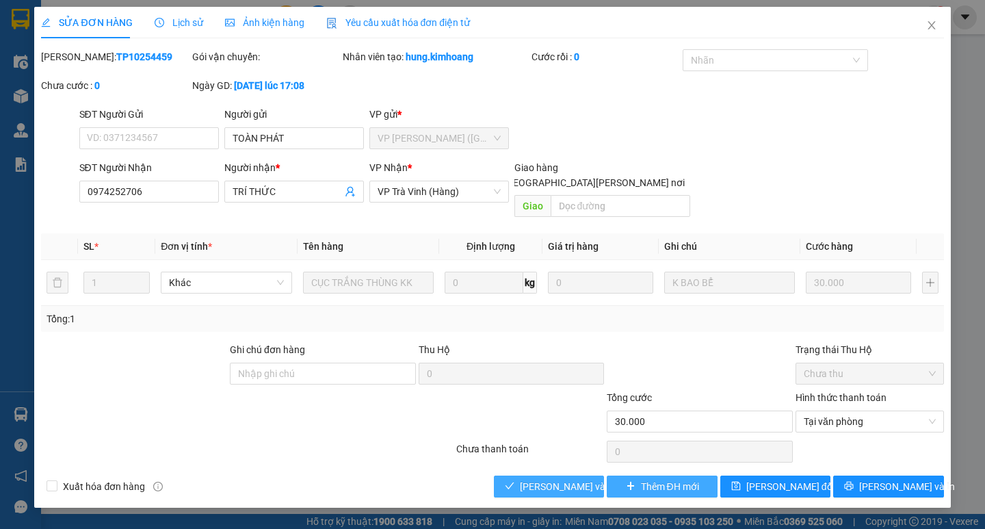
drag, startPoint x: 573, startPoint y: 467, endPoint x: 623, endPoint y: 466, distance: 49.9
click at [579, 479] on span "[PERSON_NAME] và [PERSON_NAME] hàng" at bounding box center [612, 486] width 185 height 15
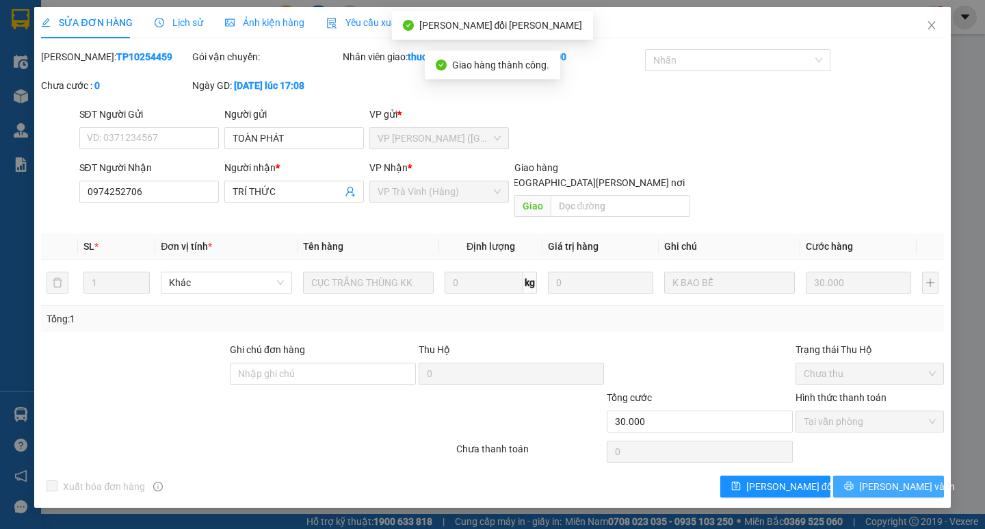
drag, startPoint x: 896, startPoint y: 473, endPoint x: 865, endPoint y: 450, distance: 38.2
click at [895, 479] on span "[PERSON_NAME] và In" at bounding box center [907, 486] width 96 height 15
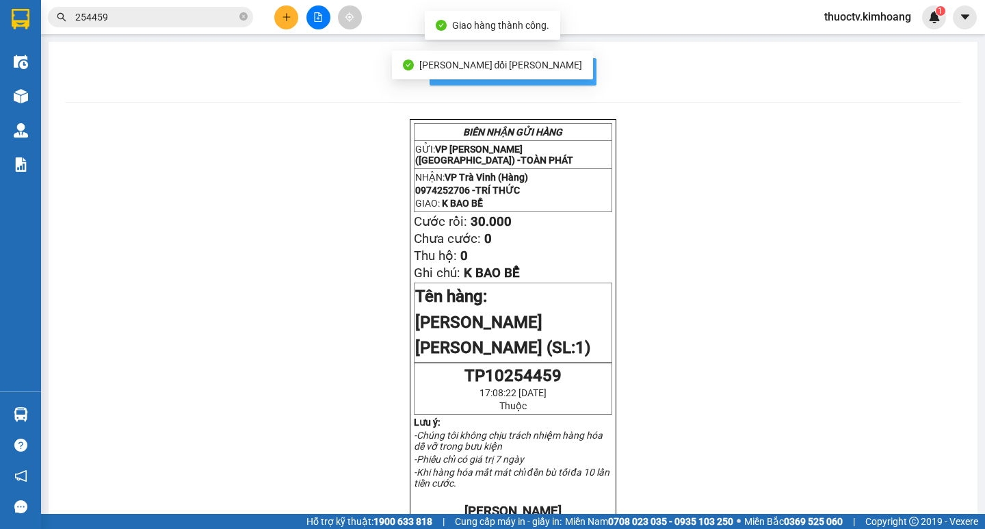
click at [584, 70] on button "In mẫu biên lai tự cấu hình" at bounding box center [513, 71] width 167 height 27
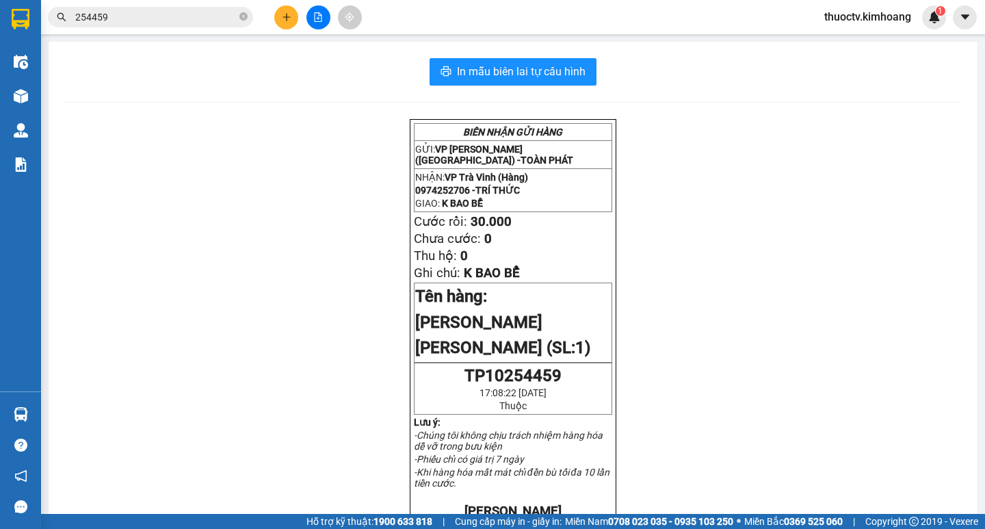
click at [135, 22] on input "254459" at bounding box center [155, 17] width 161 height 15
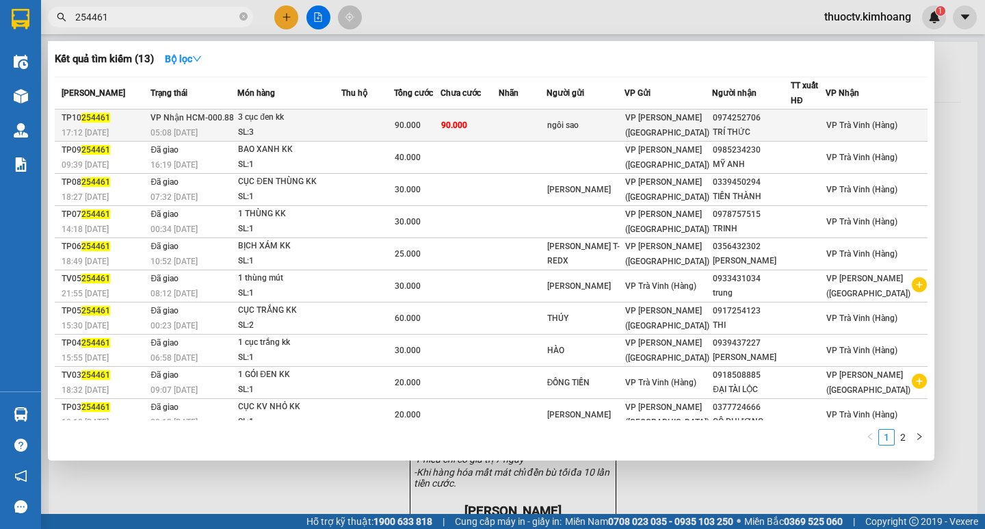
type input "254461"
click at [499, 127] on td "90.000" at bounding box center [469, 125] width 58 height 32
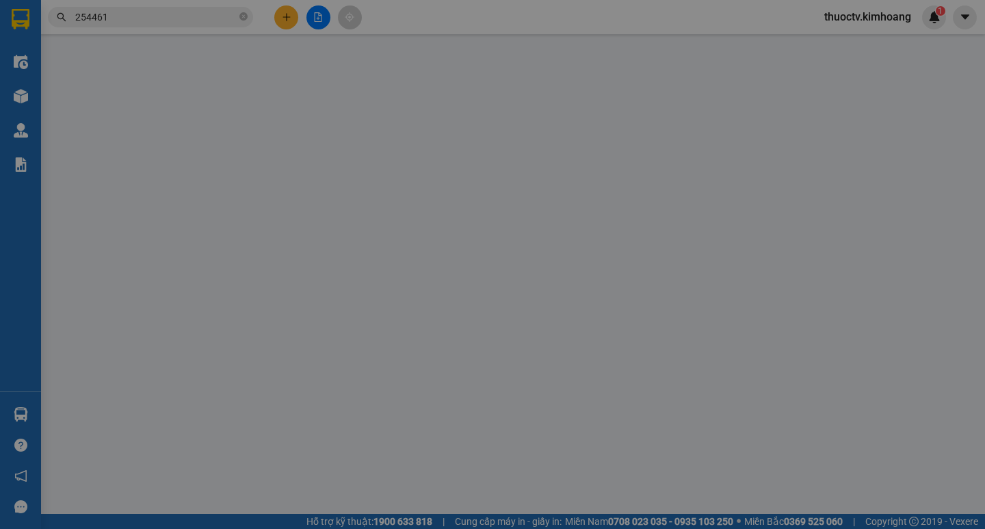
type input "ngôi sao"
type input "0974252706"
type input "TRÍ THỨC"
type input "90.000"
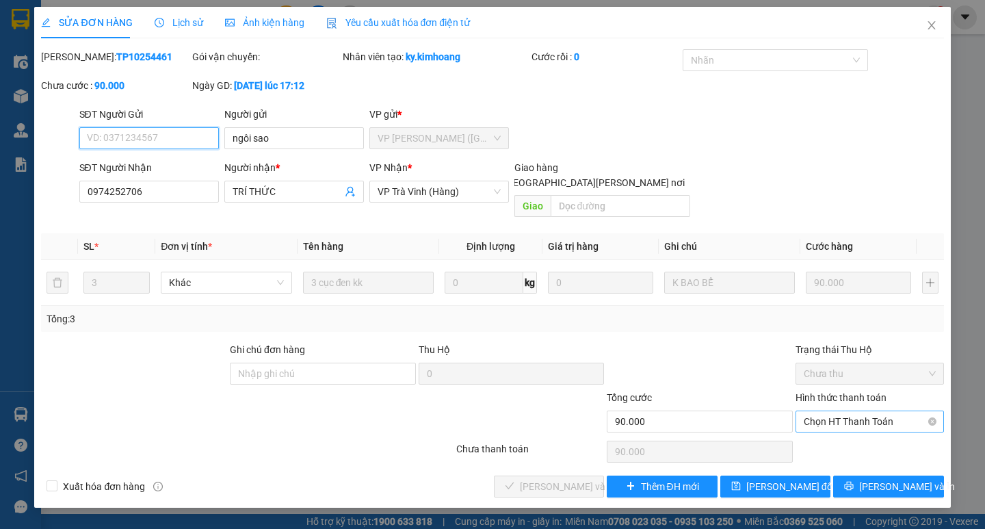
drag, startPoint x: 854, startPoint y: 404, endPoint x: 845, endPoint y: 415, distance: 14.2
click at [853, 411] on span "Chọn HT Thanh Toán" at bounding box center [870, 421] width 132 height 21
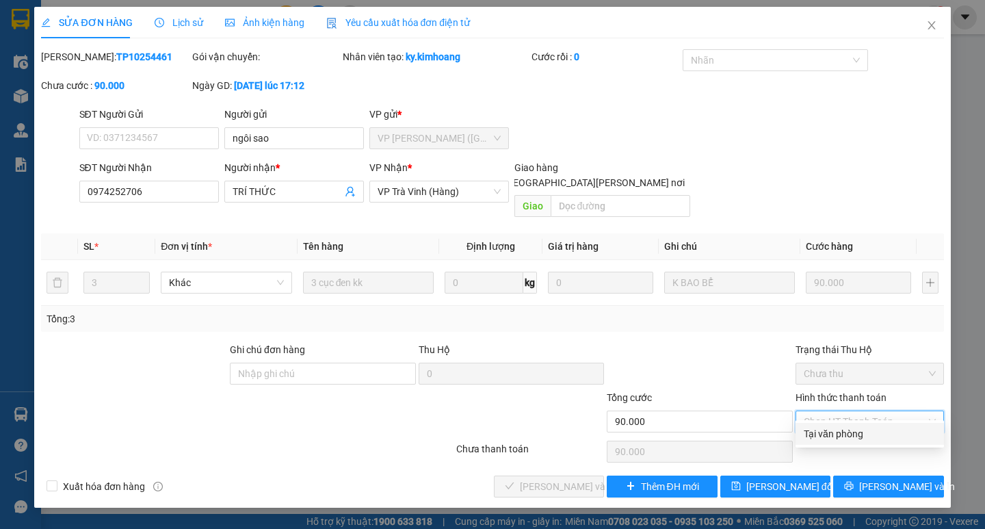
click at [825, 444] on div "Tại văn phòng" at bounding box center [869, 434] width 148 height 22
type input "0"
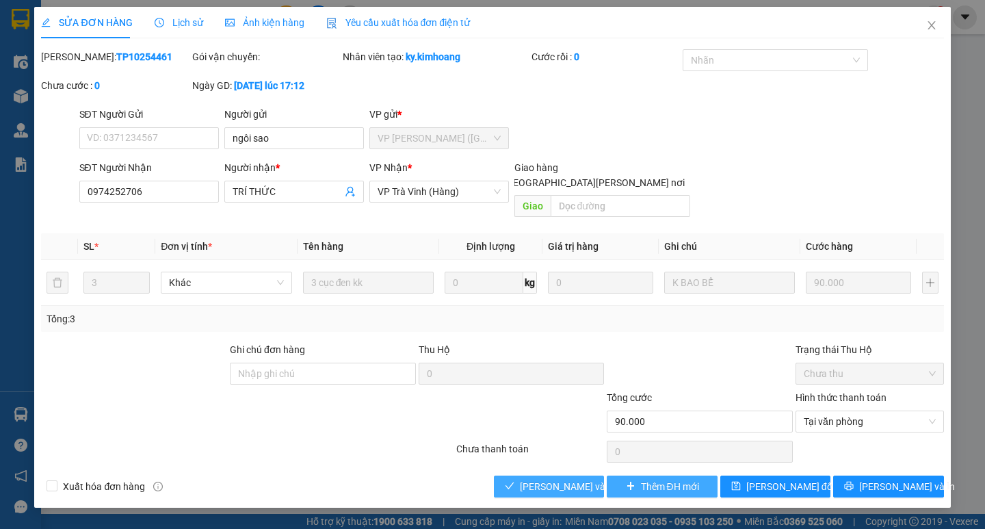
drag, startPoint x: 586, startPoint y: 465, endPoint x: 688, endPoint y: 468, distance: 102.0
click at [601, 475] on button "[PERSON_NAME] và [PERSON_NAME] hàng" at bounding box center [549, 486] width 110 height 22
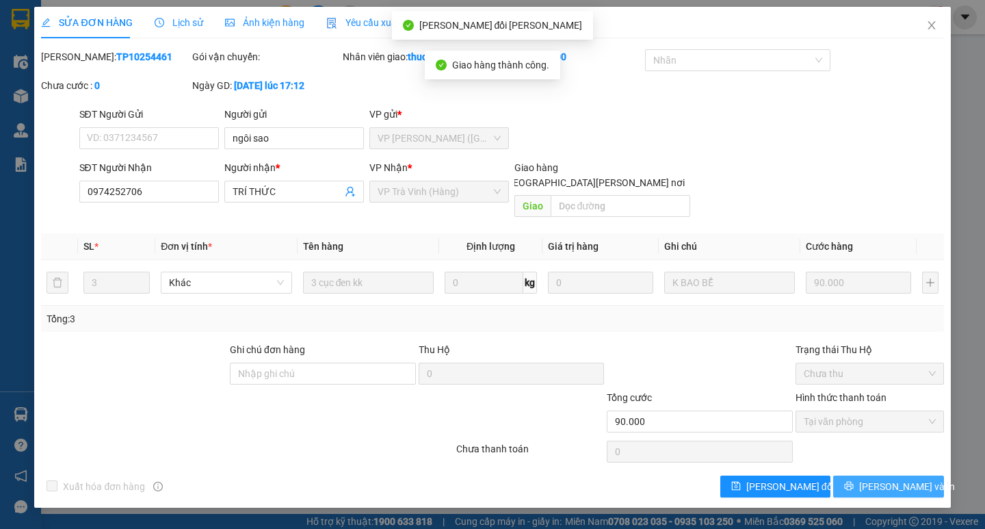
click at [887, 479] on span "[PERSON_NAME] và In" at bounding box center [907, 486] width 96 height 15
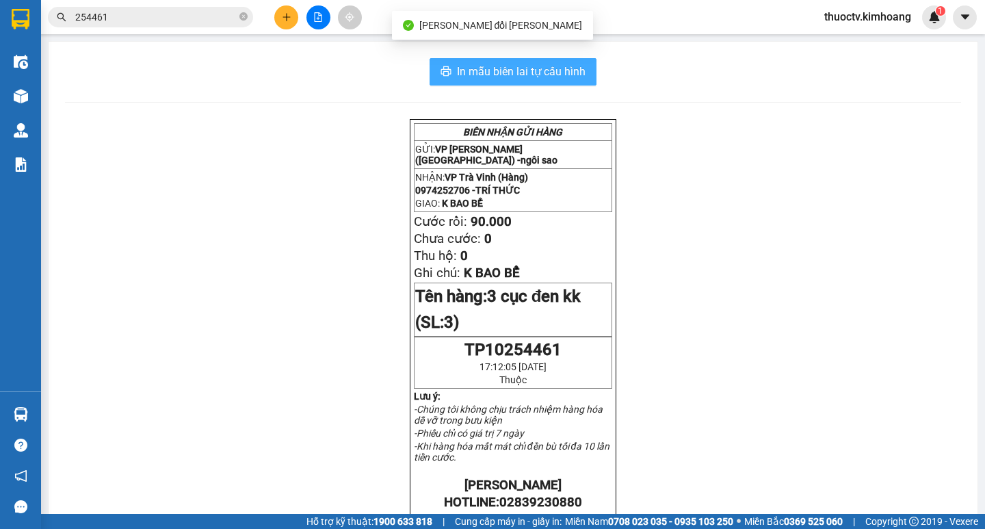
click at [582, 73] on button "In mẫu biên lai tự cấu hình" at bounding box center [513, 71] width 167 height 27
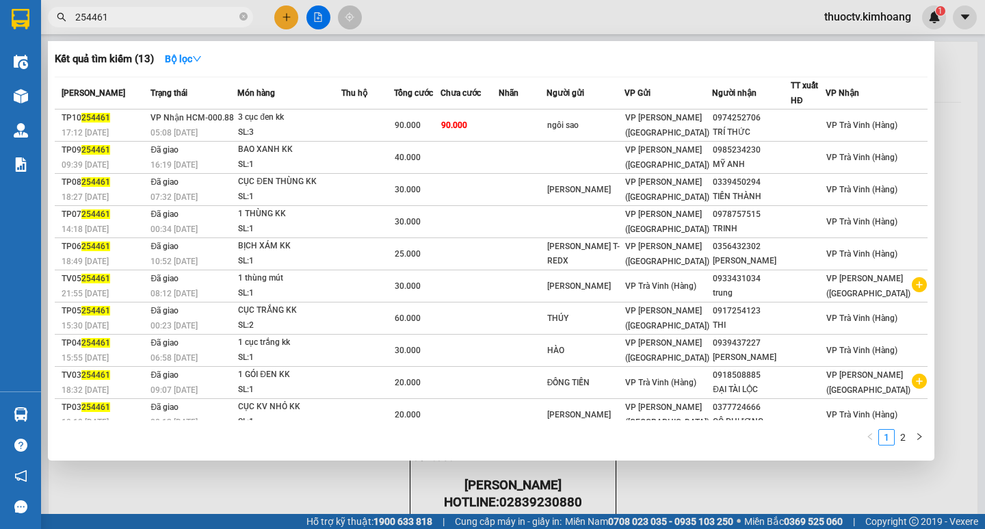
click at [111, 17] on input "254461" at bounding box center [155, 17] width 161 height 15
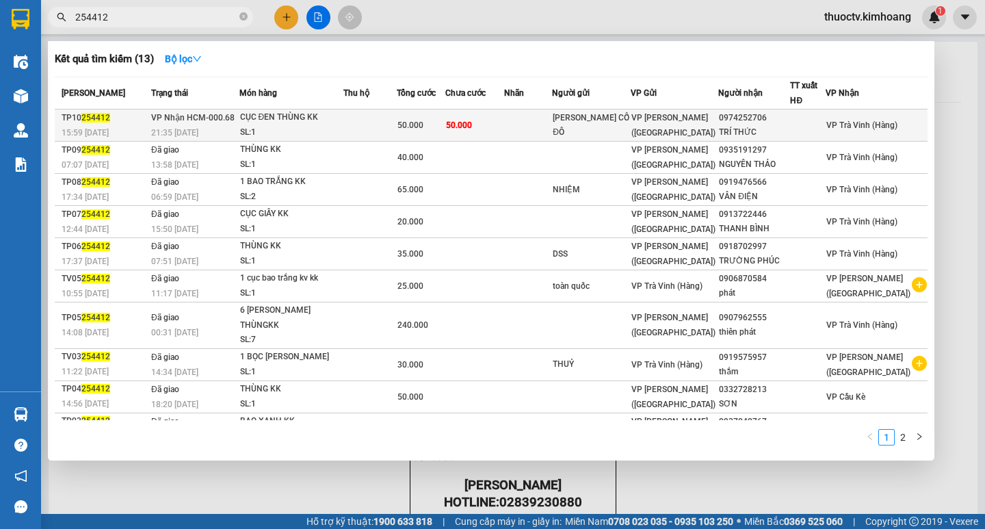
type input "254412"
click at [504, 120] on td "50.000" at bounding box center [474, 125] width 59 height 32
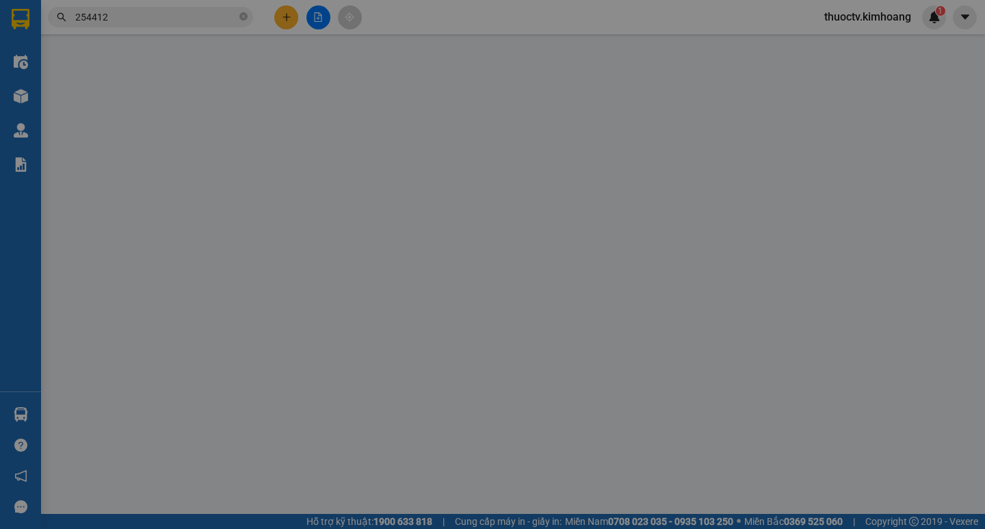
type input "[PERSON_NAME] CỐ ĐÔ"
type input "0974252706"
type input "TRÍ THỨC"
type input "50.000"
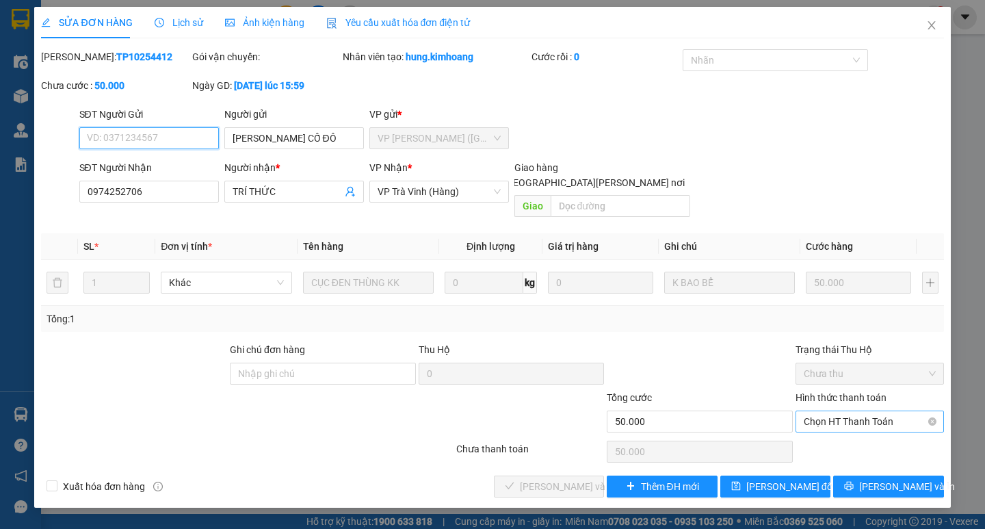
drag, startPoint x: 885, startPoint y: 404, endPoint x: 875, endPoint y: 412, distance: 12.6
click at [884, 411] on span "Chọn HT Thanh Toán" at bounding box center [870, 421] width 132 height 21
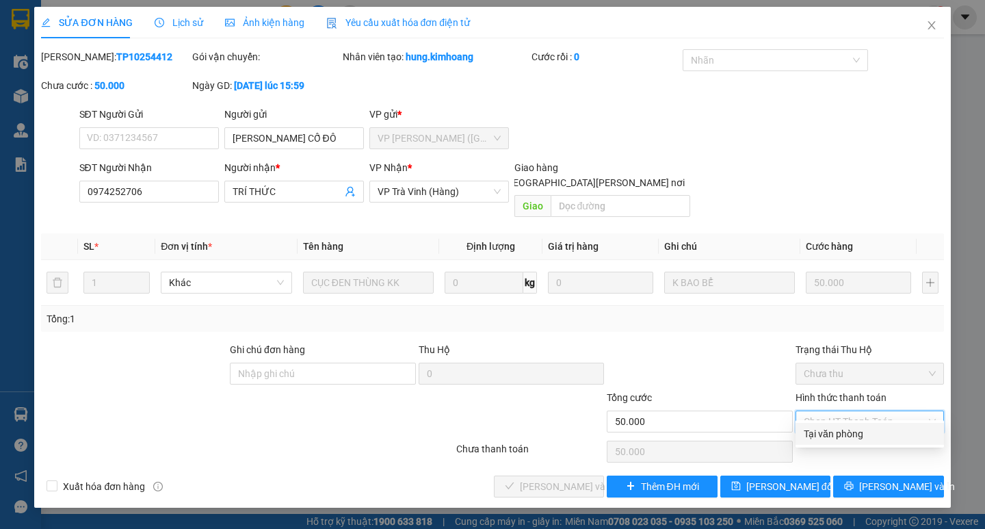
drag, startPoint x: 847, startPoint y: 428, endPoint x: 832, endPoint y: 427, distance: 15.1
click at [845, 429] on div "Tại văn phòng" at bounding box center [870, 433] width 132 height 15
type input "0"
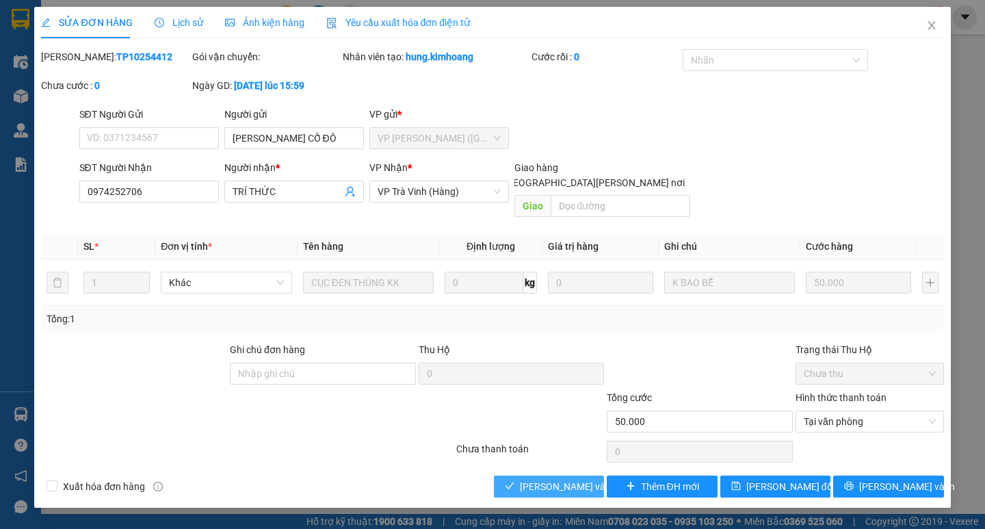
click at [576, 479] on span "[PERSON_NAME] và [PERSON_NAME] hàng" at bounding box center [612, 486] width 185 height 15
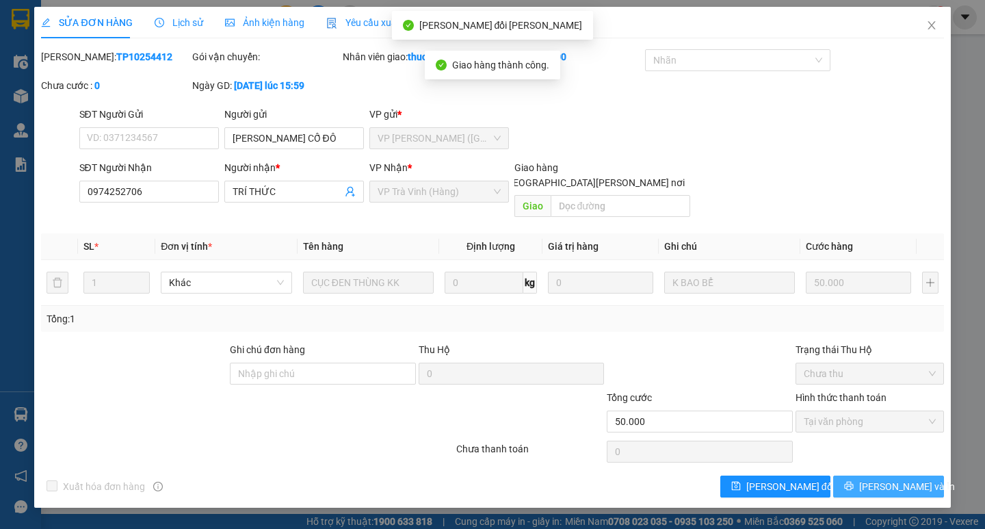
drag, startPoint x: 887, startPoint y: 468, endPoint x: 880, endPoint y: 452, distance: 17.4
click at [887, 479] on span "[PERSON_NAME] và In" at bounding box center [907, 486] width 96 height 15
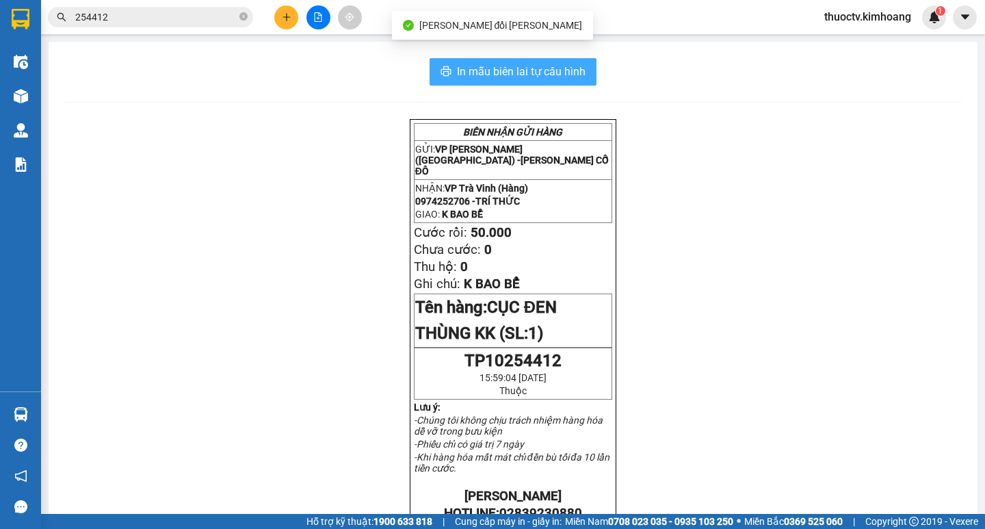
click at [576, 70] on span "In mẫu biên lai tự cấu hình" at bounding box center [521, 71] width 129 height 17
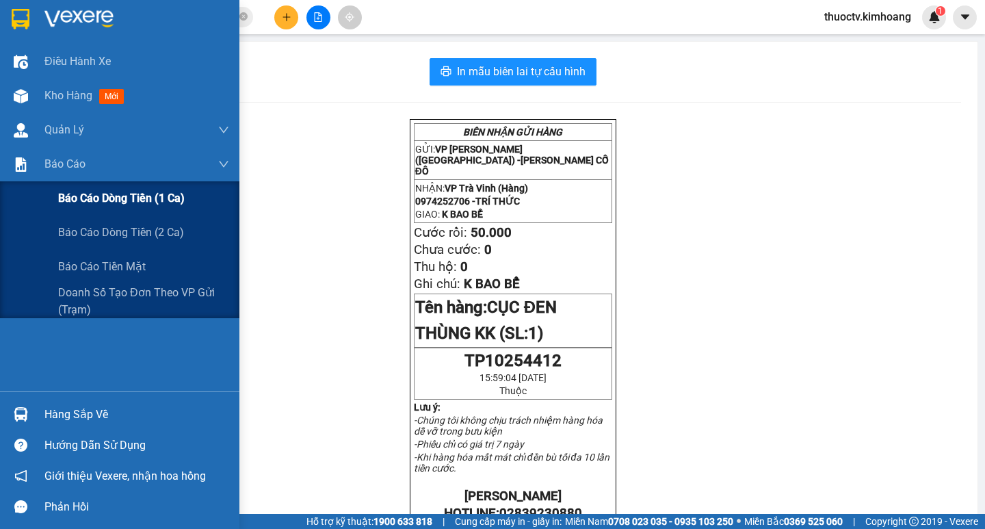
drag, startPoint x: 118, startPoint y: 200, endPoint x: 217, endPoint y: 207, distance: 98.7
click at [150, 200] on span "Báo cáo dòng tiền (1 ca)" at bounding box center [121, 197] width 127 height 17
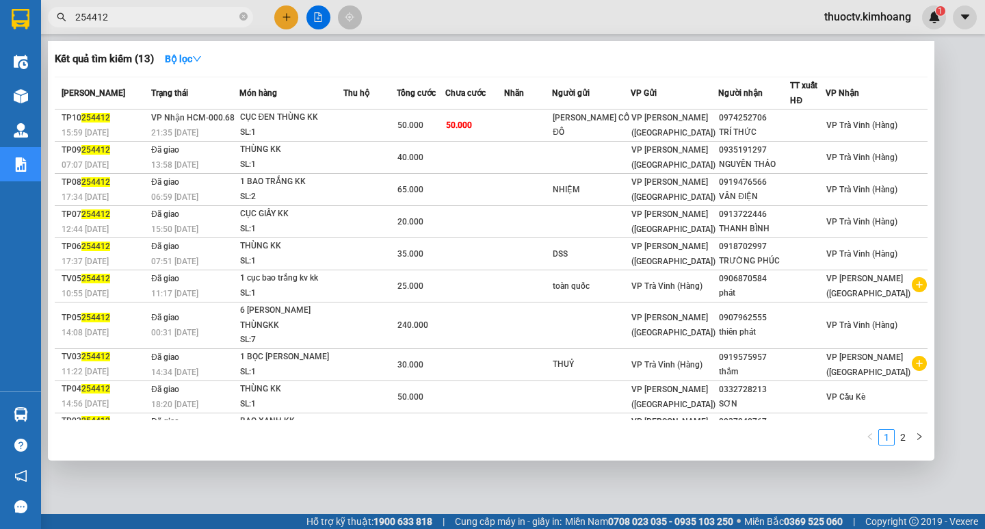
click at [133, 20] on input "254412" at bounding box center [155, 17] width 161 height 15
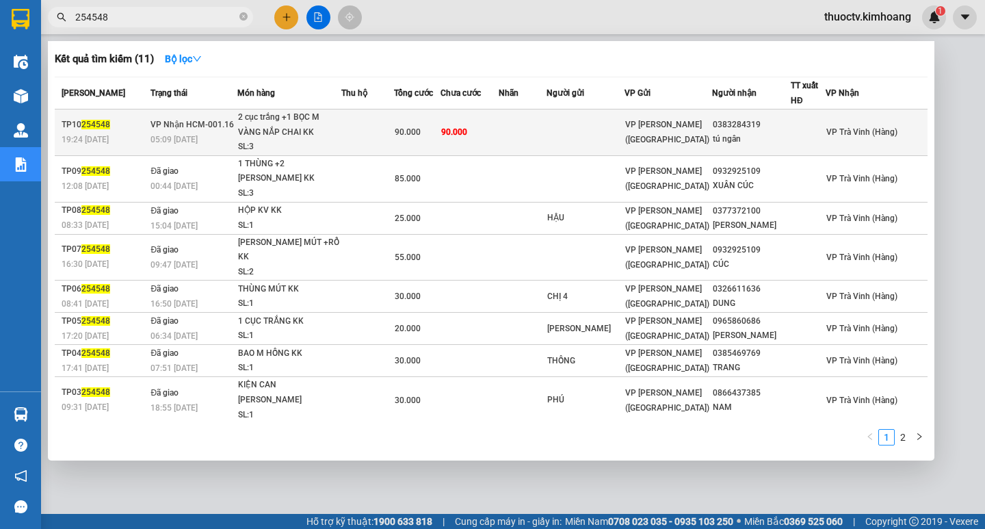
type input "254548"
click at [498, 136] on td "90.000" at bounding box center [469, 132] width 58 height 47
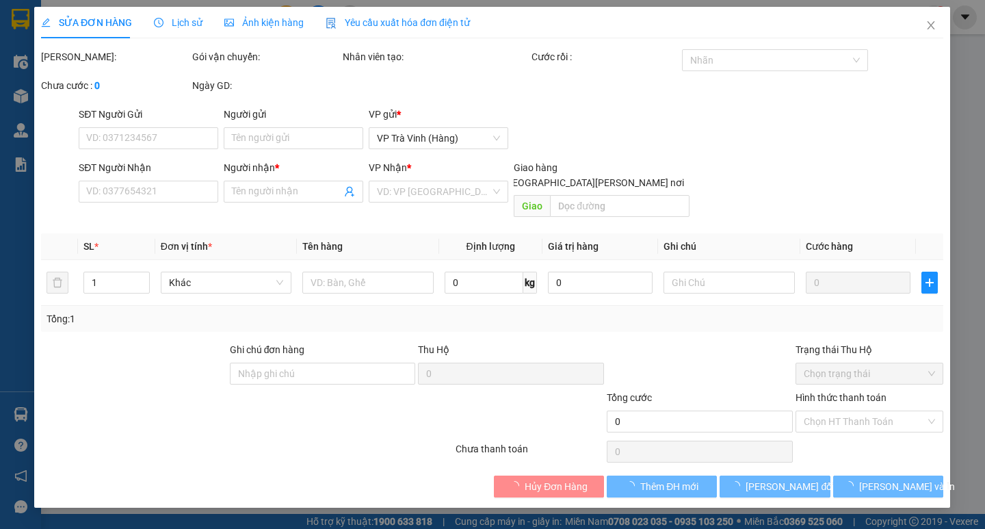
type input "0383284319"
type input "tú ngân"
type input "90.000"
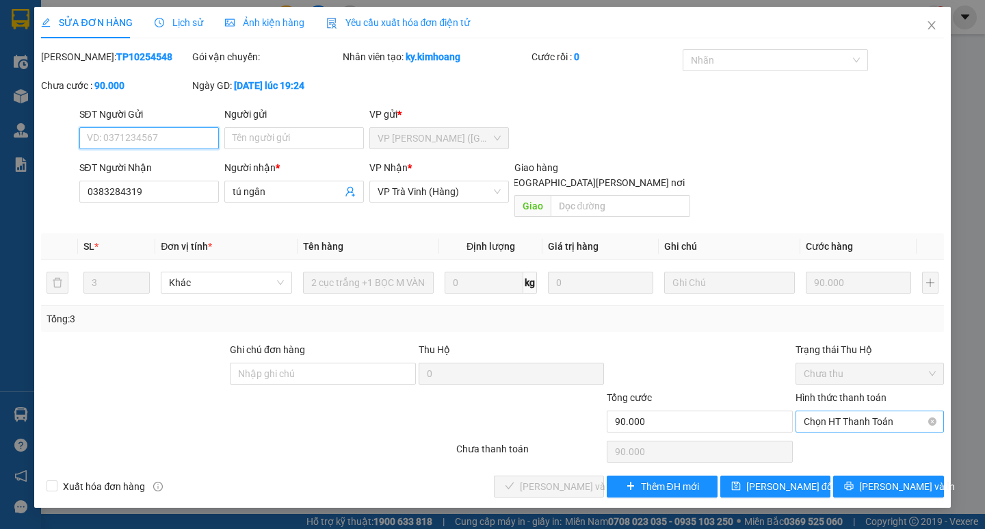
click at [882, 411] on span "Chọn HT Thanh Toán" at bounding box center [870, 421] width 132 height 21
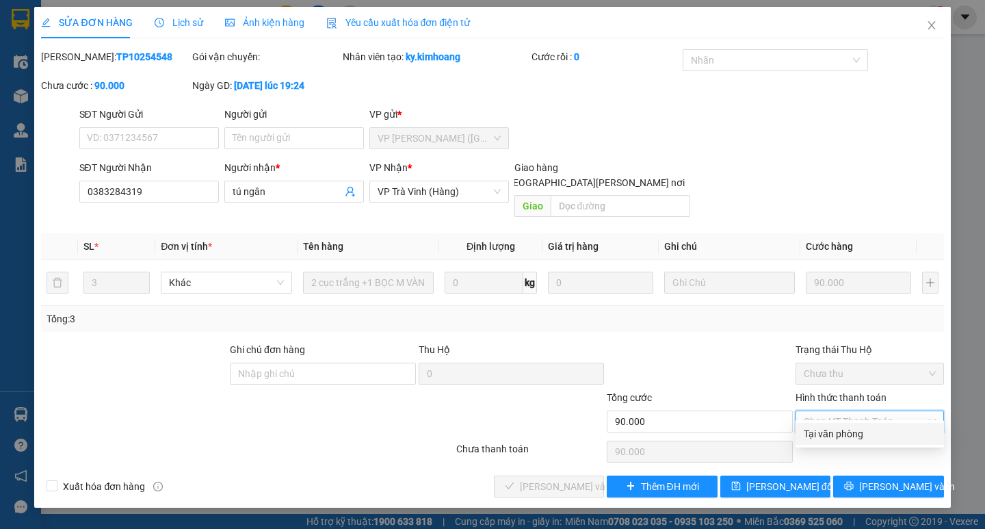
click at [827, 435] on div "Tại văn phòng" at bounding box center [870, 433] width 132 height 15
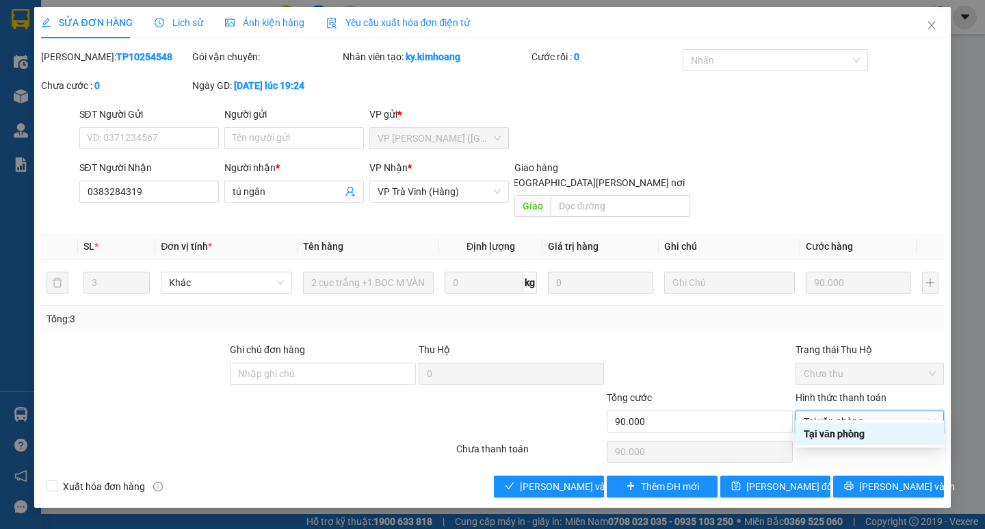
type input "0"
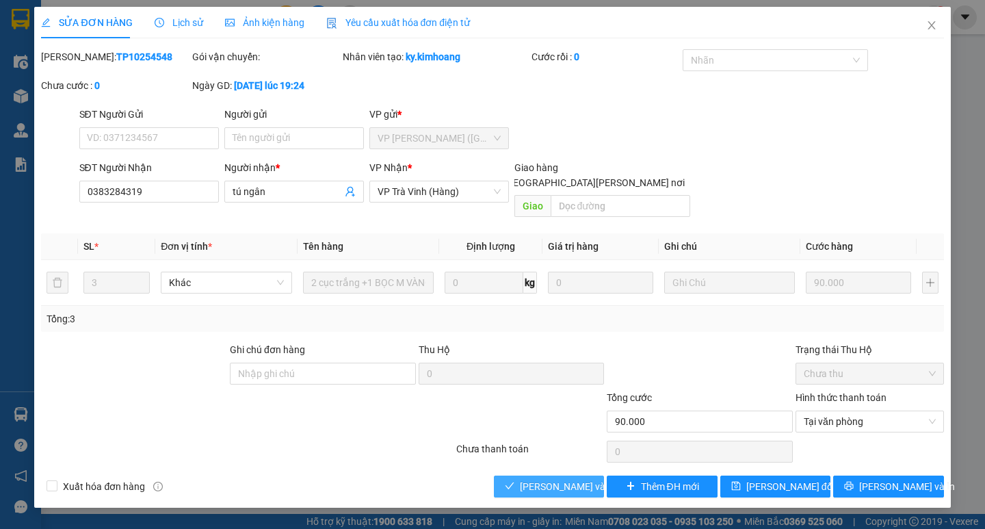
drag, startPoint x: 552, startPoint y: 473, endPoint x: 583, endPoint y: 470, distance: 31.6
click at [555, 479] on span "[PERSON_NAME] và [PERSON_NAME] hàng" at bounding box center [612, 486] width 185 height 15
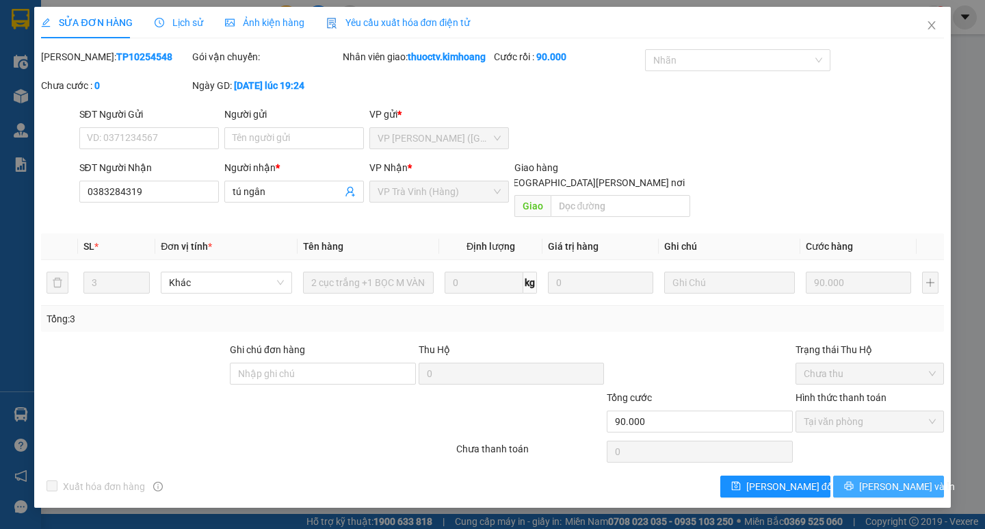
click at [886, 479] on span "[PERSON_NAME] và In" at bounding box center [907, 486] width 96 height 15
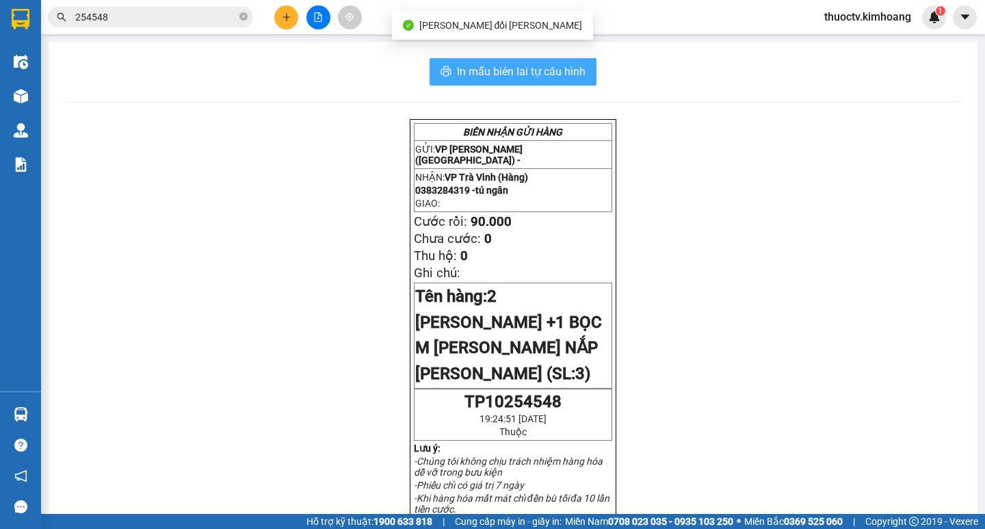
click at [458, 77] on span "In mẫu biên lai tự cấu hình" at bounding box center [521, 71] width 129 height 17
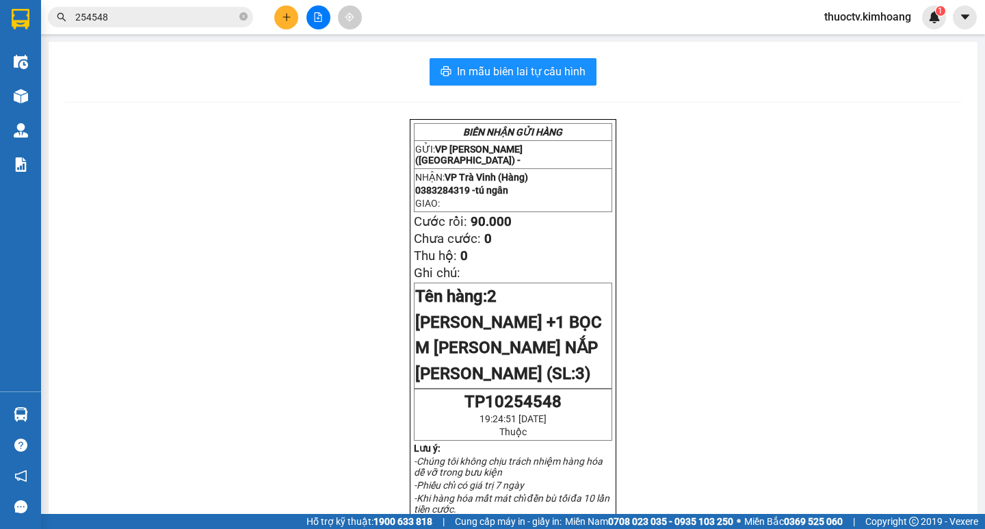
click at [128, 19] on input "254548" at bounding box center [155, 17] width 161 height 15
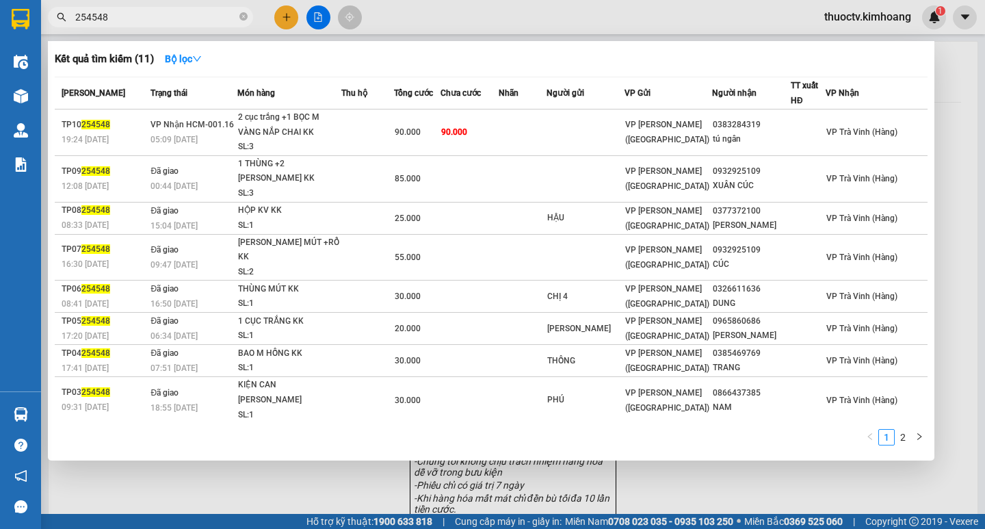
click at [128, 19] on input "254548" at bounding box center [155, 17] width 161 height 15
click at [116, 17] on input "254548" at bounding box center [155, 17] width 161 height 15
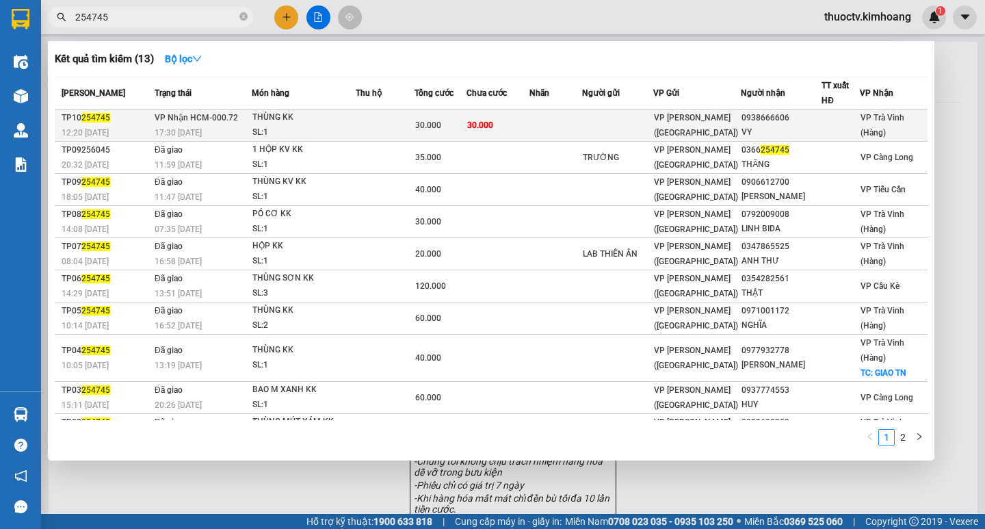
type input "254745"
click at [491, 127] on span "30.000" at bounding box center [480, 125] width 26 height 10
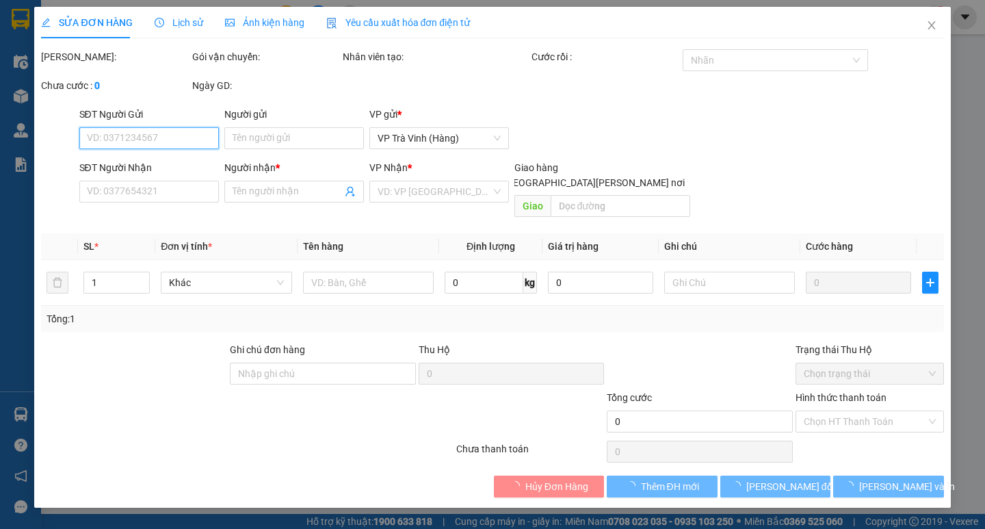
type input "0938666606"
type input "VY"
type input "30.000"
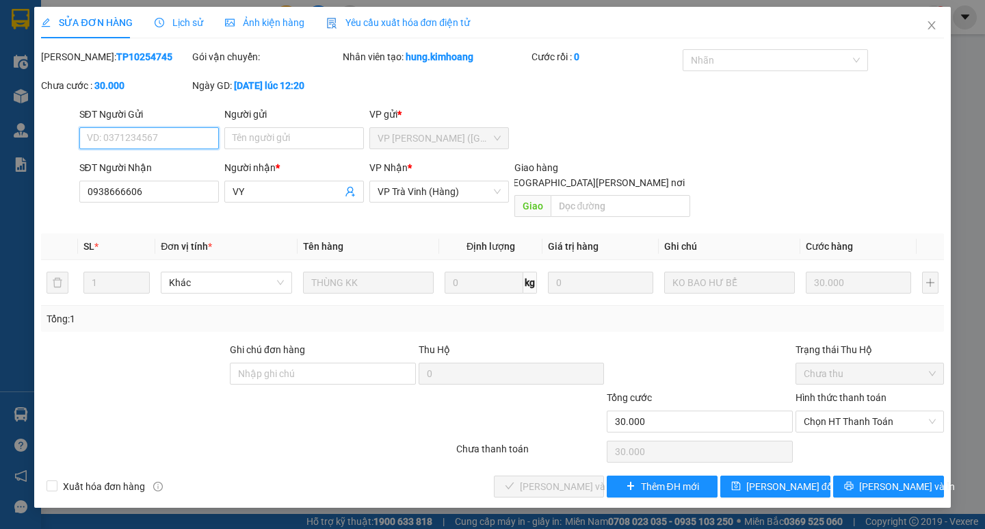
drag, startPoint x: 863, startPoint y: 406, endPoint x: 850, endPoint y: 418, distance: 17.9
click at [860, 411] on span "Chọn HT Thanh Toán" at bounding box center [870, 421] width 132 height 21
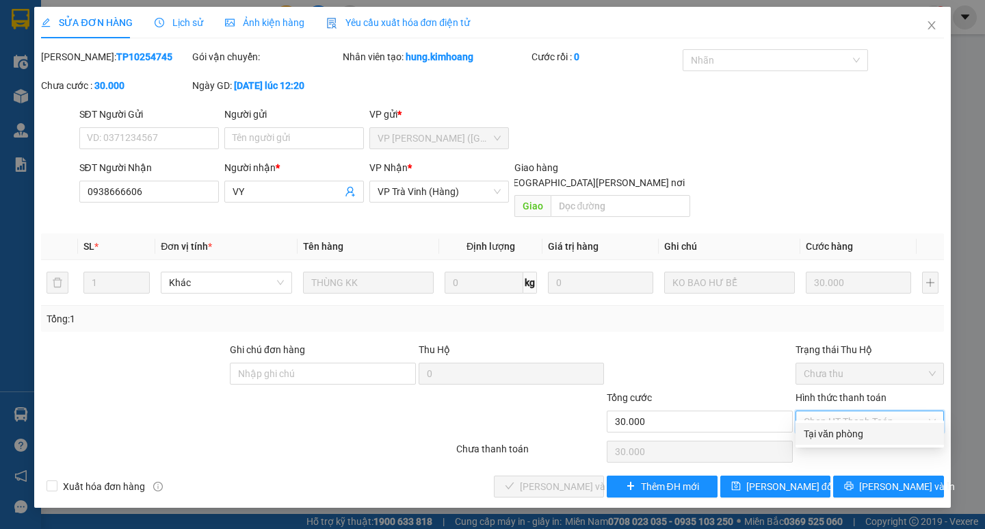
click at [838, 433] on div "Tại văn phòng" at bounding box center [870, 433] width 132 height 15
type input "0"
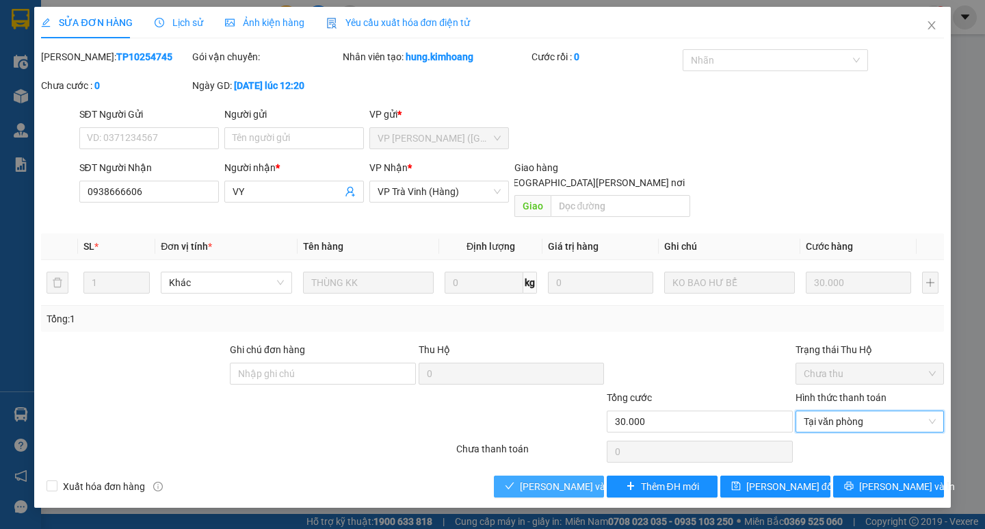
drag, startPoint x: 542, startPoint y: 475, endPoint x: 561, endPoint y: 473, distance: 19.2
click at [544, 479] on span "[PERSON_NAME] và [PERSON_NAME] hàng" at bounding box center [612, 486] width 185 height 15
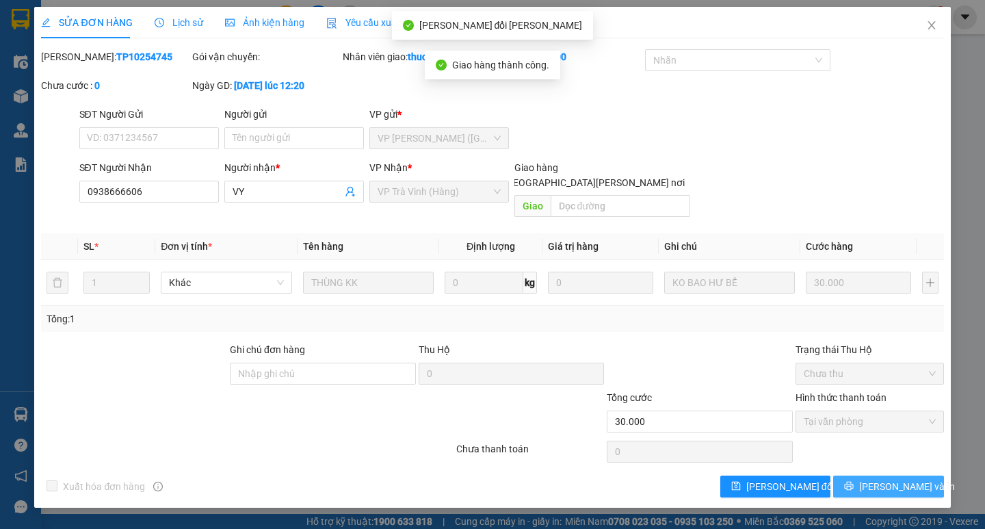
click at [893, 479] on span "[PERSON_NAME] và In" at bounding box center [907, 486] width 96 height 15
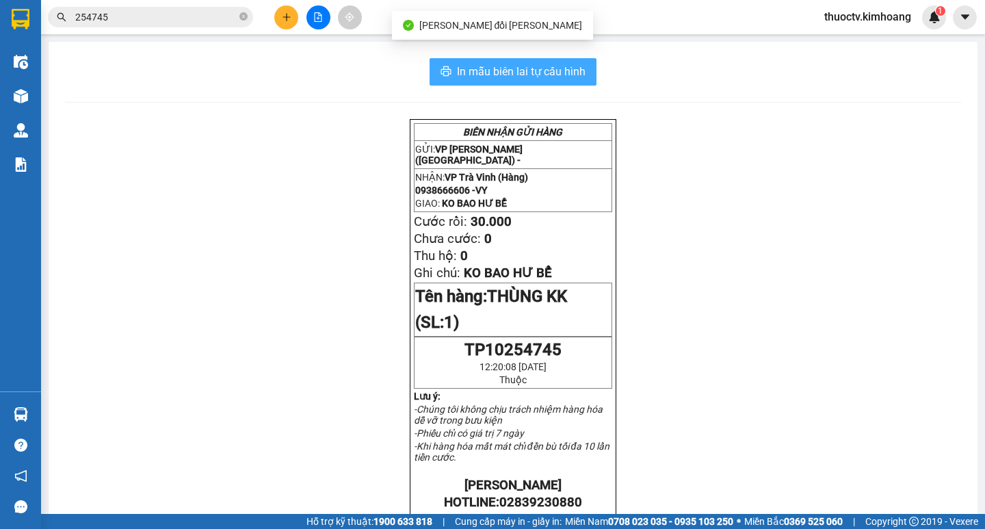
click at [553, 66] on span "In mẫu biên lai tự cấu hình" at bounding box center [521, 71] width 129 height 17
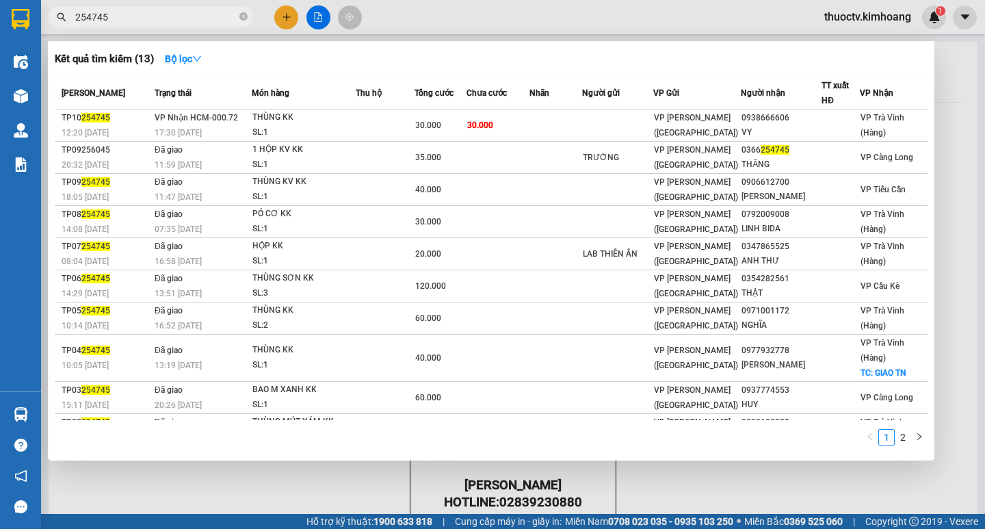
click at [124, 12] on input "254745" at bounding box center [155, 17] width 161 height 15
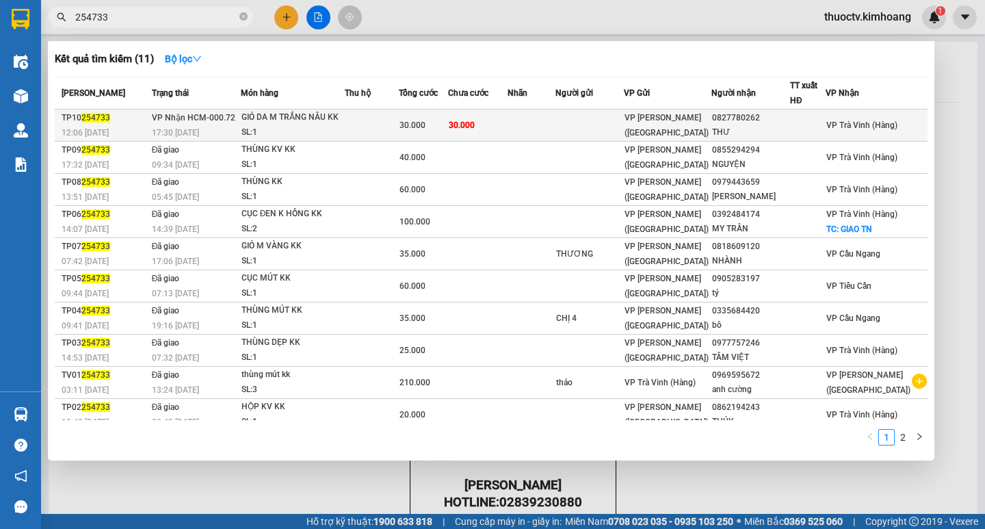
type input "254733"
click at [475, 129] on span "30.000" at bounding box center [462, 125] width 26 height 10
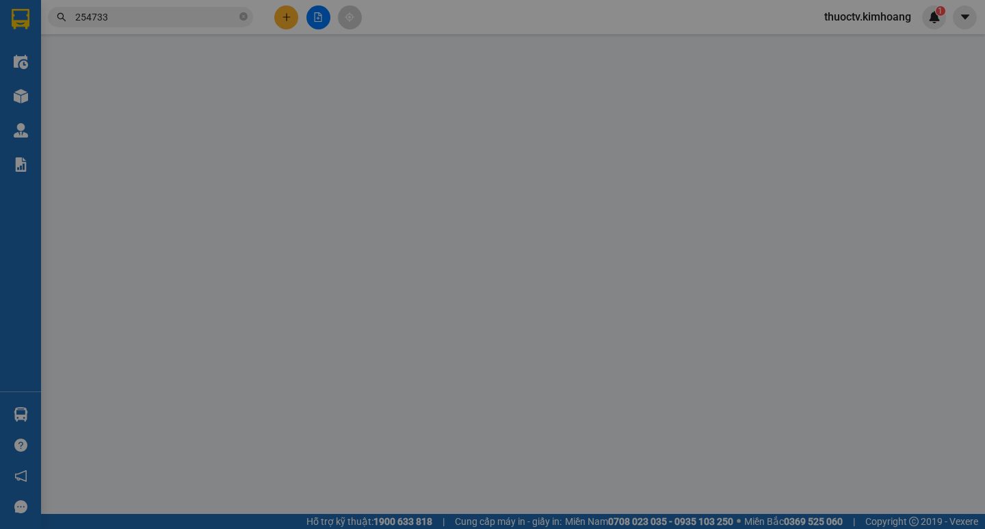
type input "0827780262"
type input "THƯ"
type input "30.000"
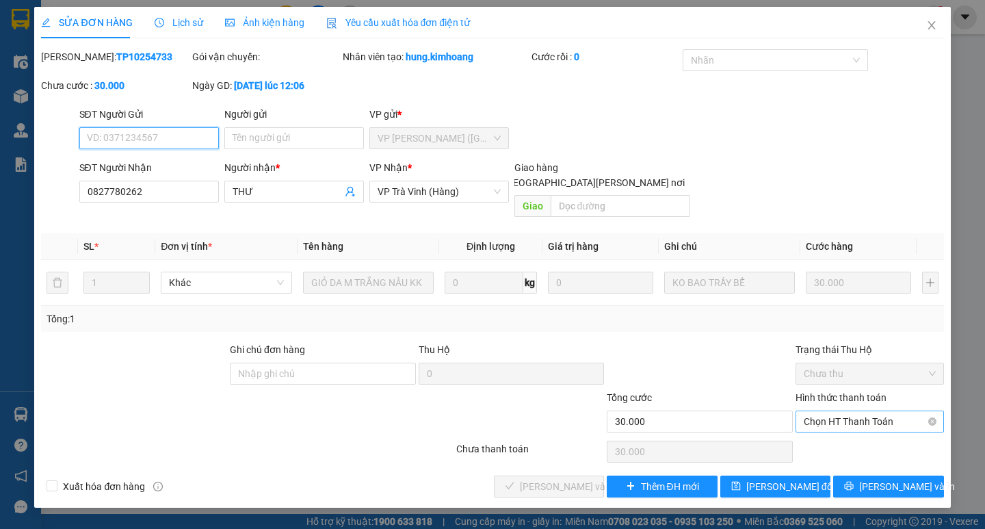
click at [857, 411] on span "Chọn HT Thanh Toán" at bounding box center [870, 421] width 132 height 21
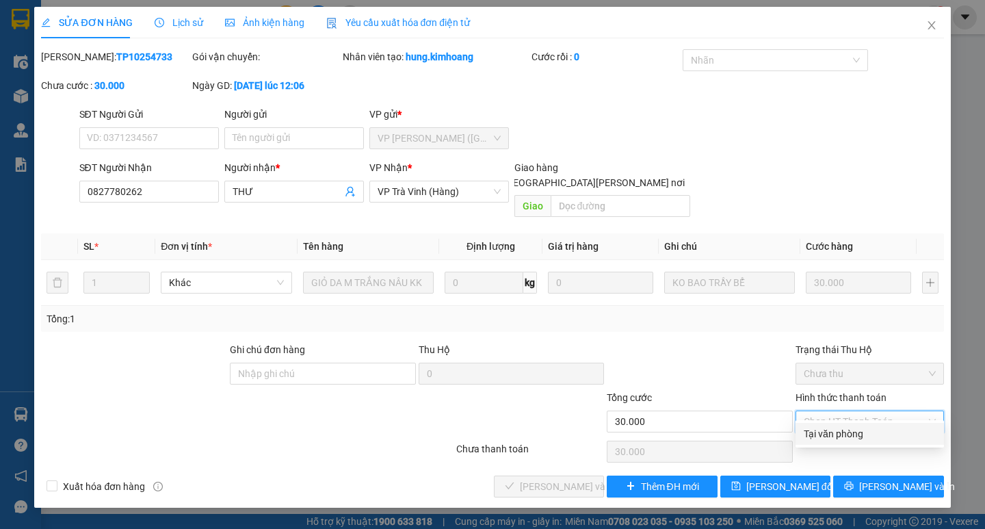
drag, startPoint x: 841, startPoint y: 433, endPoint x: 824, endPoint y: 434, distance: 17.1
click at [838, 434] on div "Tại văn phòng" at bounding box center [870, 433] width 132 height 15
type input "0"
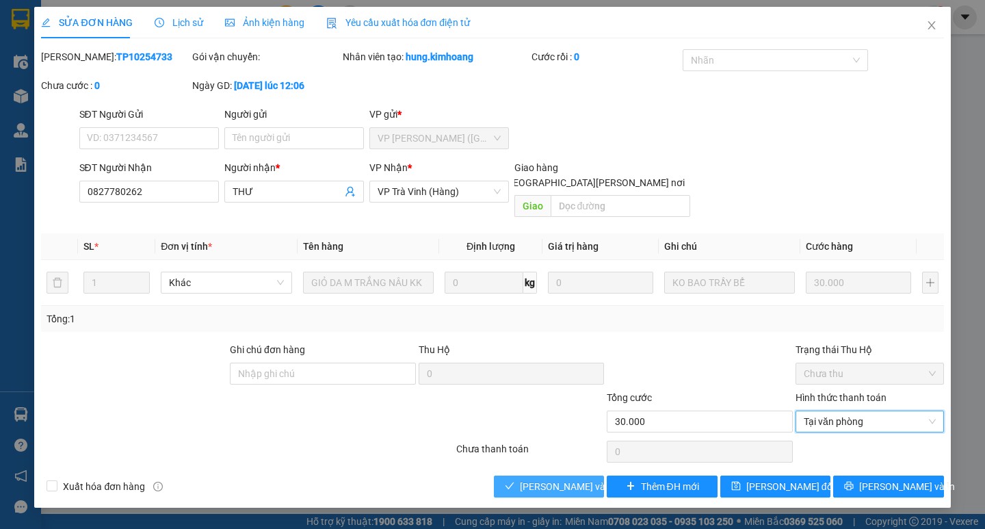
click at [573, 479] on span "[PERSON_NAME] và [PERSON_NAME] hàng" at bounding box center [612, 486] width 185 height 15
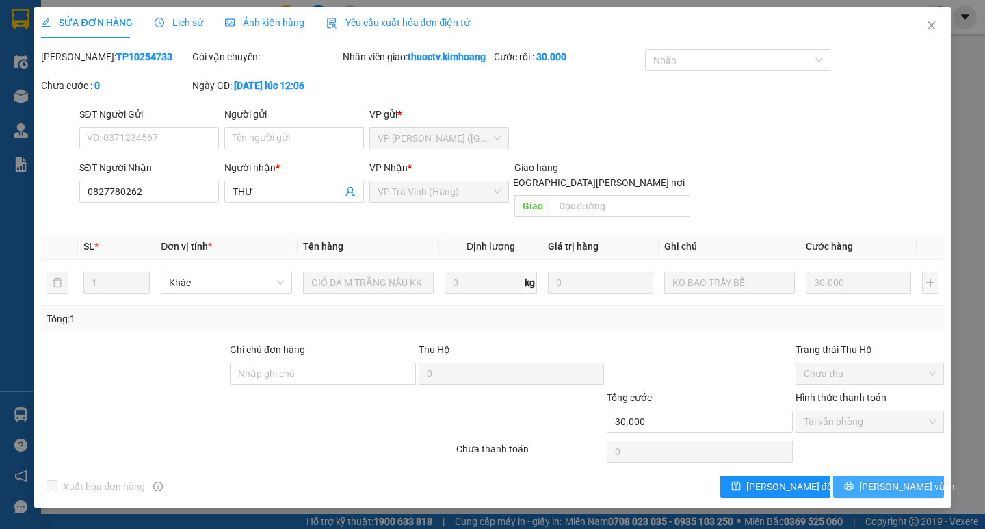
click at [885, 475] on button "[PERSON_NAME] và In" at bounding box center [888, 486] width 110 height 22
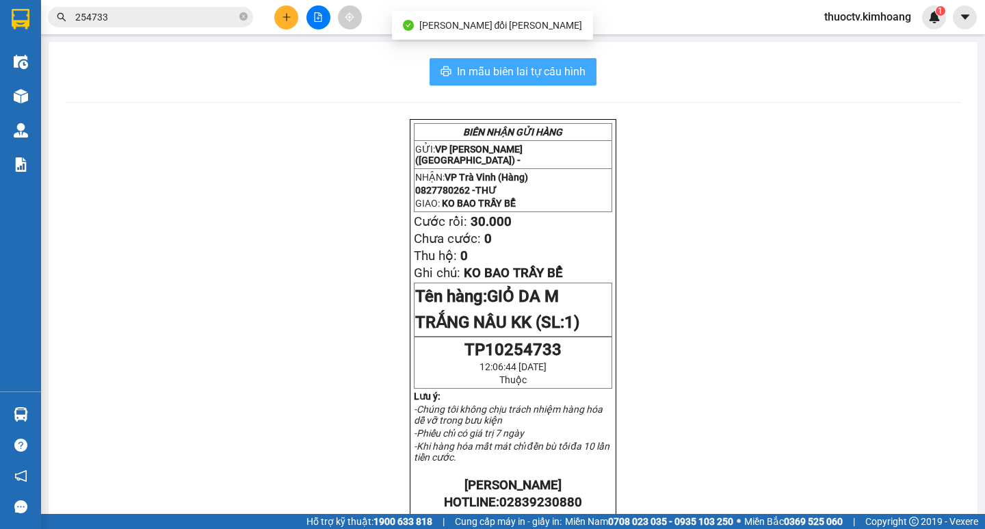
click at [457, 72] on span "In mẫu biên lai tự cấu hình" at bounding box center [521, 71] width 129 height 17
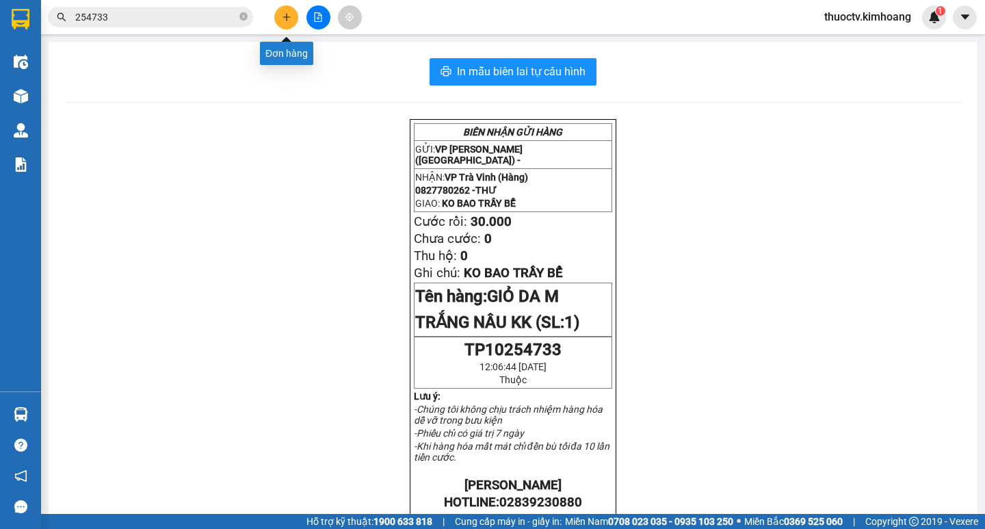
click at [289, 16] on icon "plus" at bounding box center [287, 17] width 10 height 10
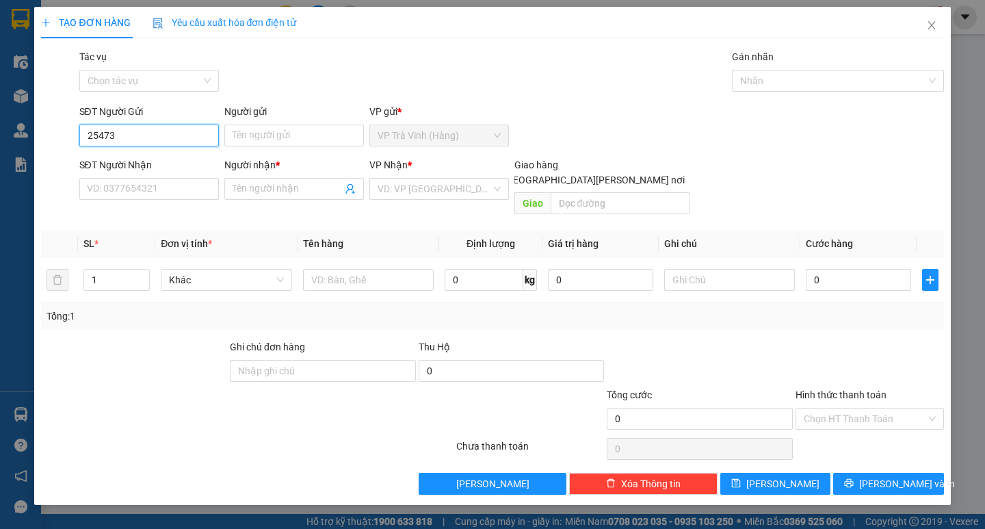
type input "254733"
click at [132, 135] on input "254733" at bounding box center [149, 135] width 140 height 22
click at [131, 135] on input "254733" at bounding box center [149, 135] width 140 height 22
click at [306, 133] on input "Người gửi" at bounding box center [294, 135] width 140 height 22
type input "28"
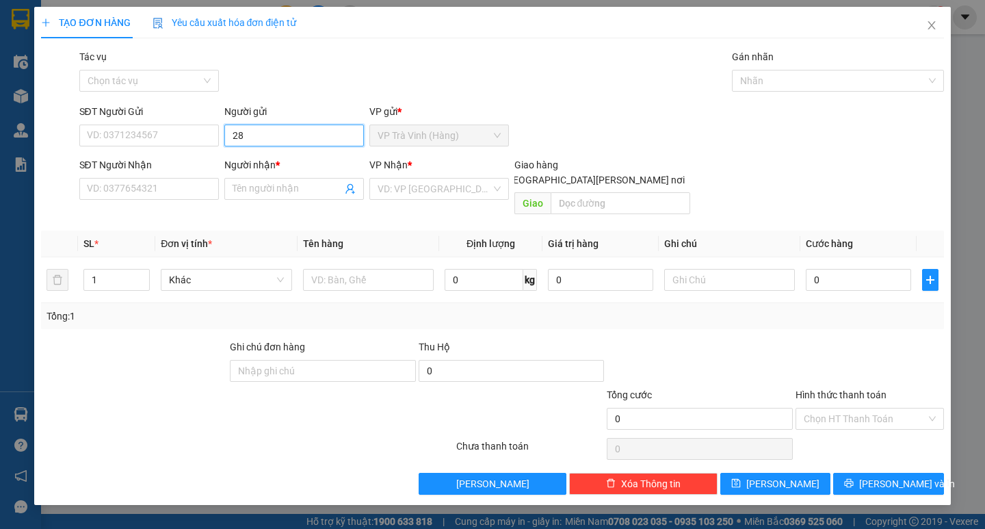
click at [261, 137] on input "28" at bounding box center [294, 135] width 140 height 22
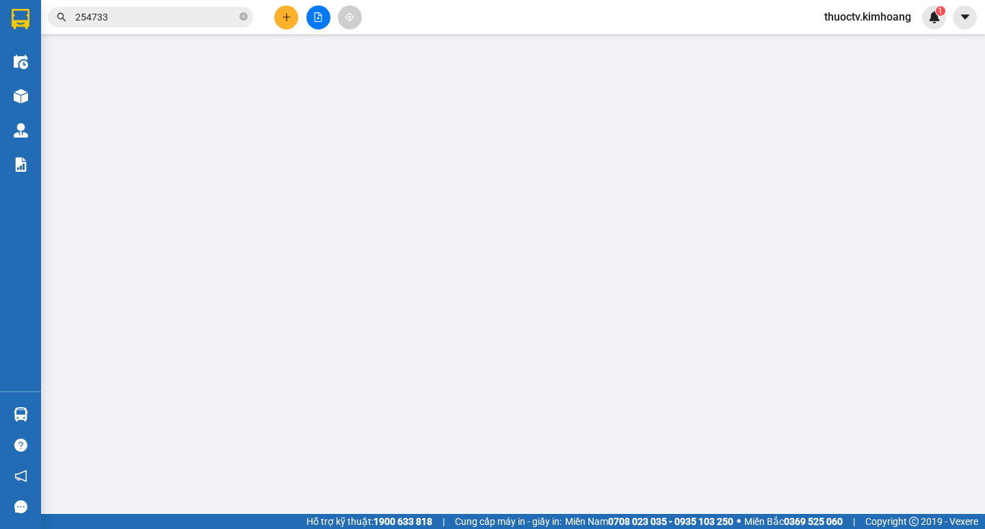
type input "0827780262"
type input "THƯ"
type input "30.000"
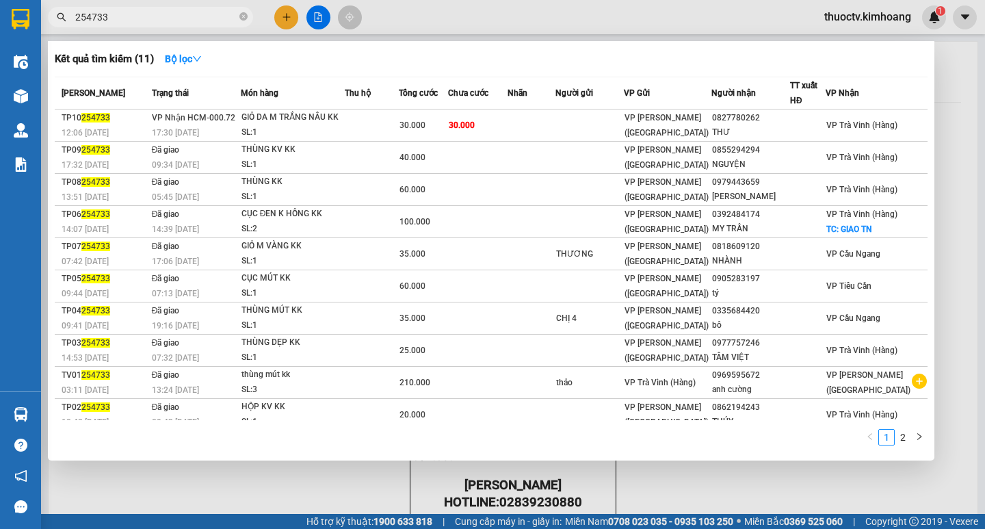
click at [215, 8] on span "254733" at bounding box center [150, 17] width 205 height 21
click at [207, 10] on span "254733" at bounding box center [150, 17] width 205 height 21
click at [196, 14] on input "254733" at bounding box center [155, 17] width 161 height 15
click at [191, 16] on input "254733" at bounding box center [155, 17] width 161 height 15
click at [188, 18] on input "254733" at bounding box center [155, 17] width 161 height 15
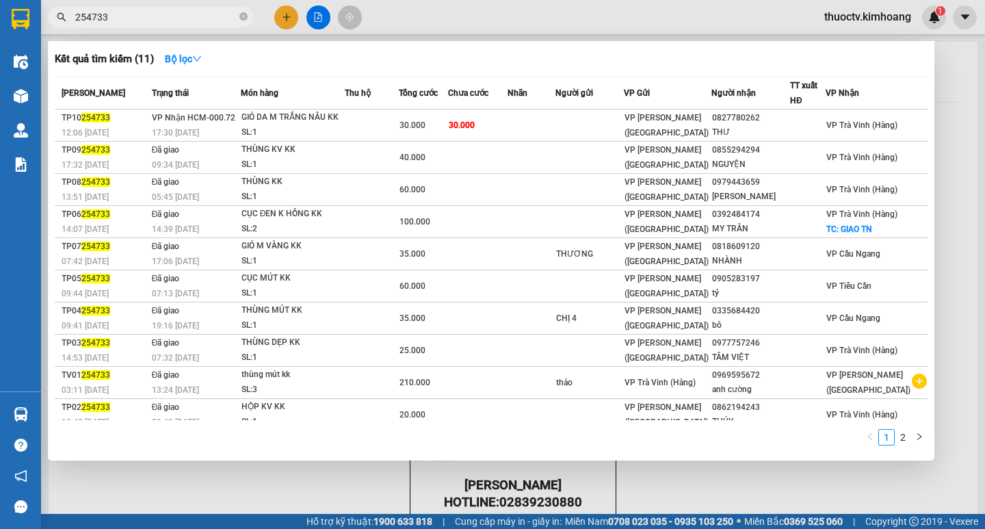
click at [119, 20] on input "254733" at bounding box center [155, 17] width 161 height 15
click at [135, 21] on input "254733" at bounding box center [155, 17] width 161 height 15
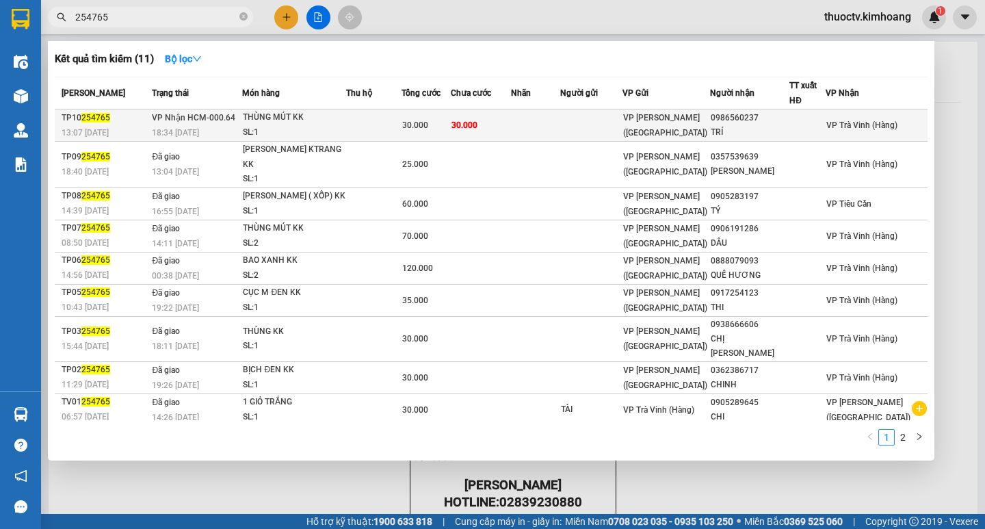
type input "254765"
click at [477, 124] on span "30.000" at bounding box center [464, 125] width 26 height 10
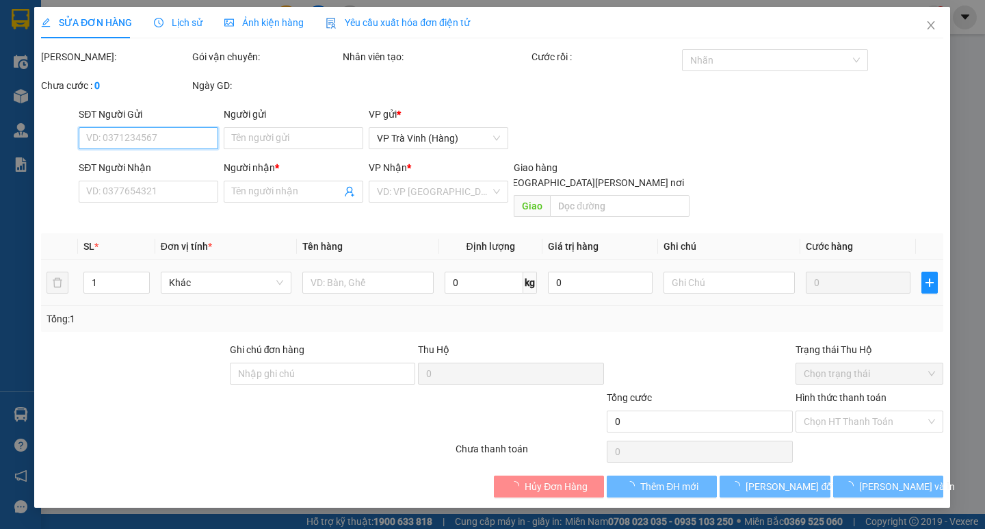
type input "0986560237"
type input "TRÍ"
type input "30.000"
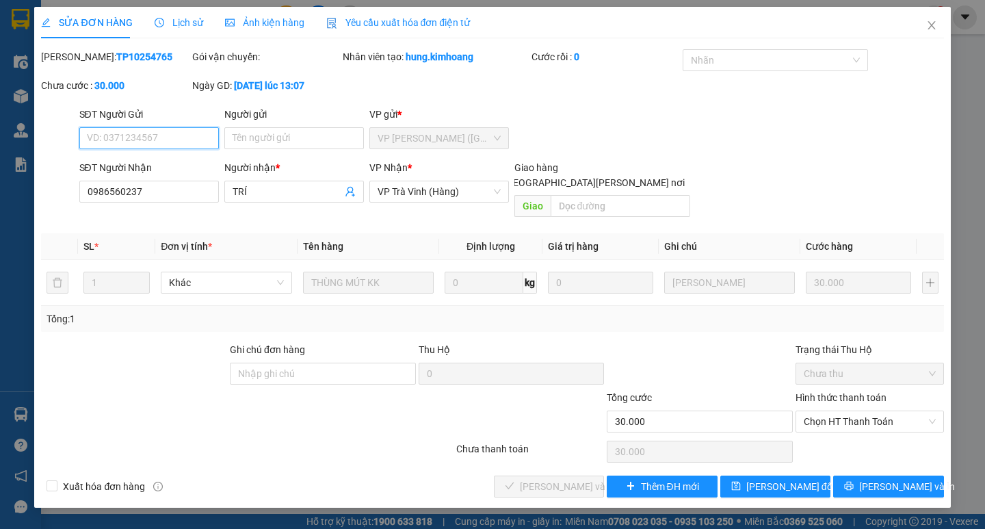
drag, startPoint x: 864, startPoint y: 406, endPoint x: 864, endPoint y: 425, distance: 19.8
click at [865, 417] on div "Chọn HT Thanh Toán" at bounding box center [869, 421] width 148 height 22
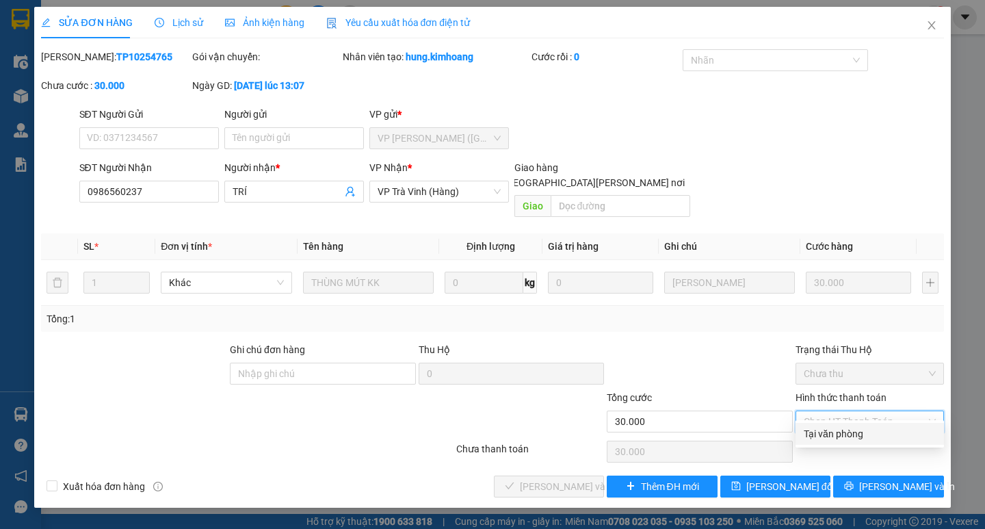
drag, startPoint x: 862, startPoint y: 429, endPoint x: 777, endPoint y: 437, distance: 85.9
click at [858, 429] on div "Tại văn phòng" at bounding box center [870, 433] width 132 height 15
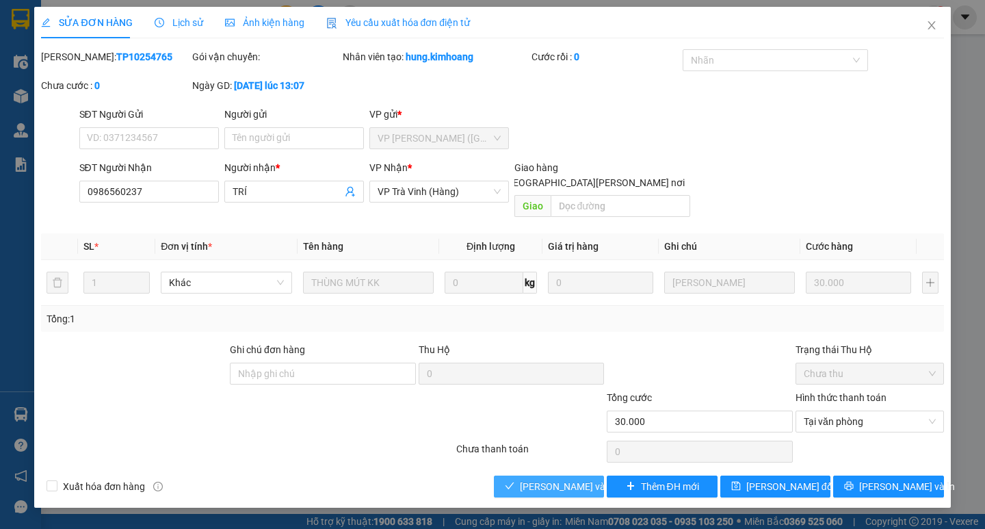
drag, startPoint x: 579, startPoint y: 474, endPoint x: 717, endPoint y: 494, distance: 138.9
click at [588, 479] on span "[PERSON_NAME] và [PERSON_NAME] hàng" at bounding box center [612, 486] width 185 height 15
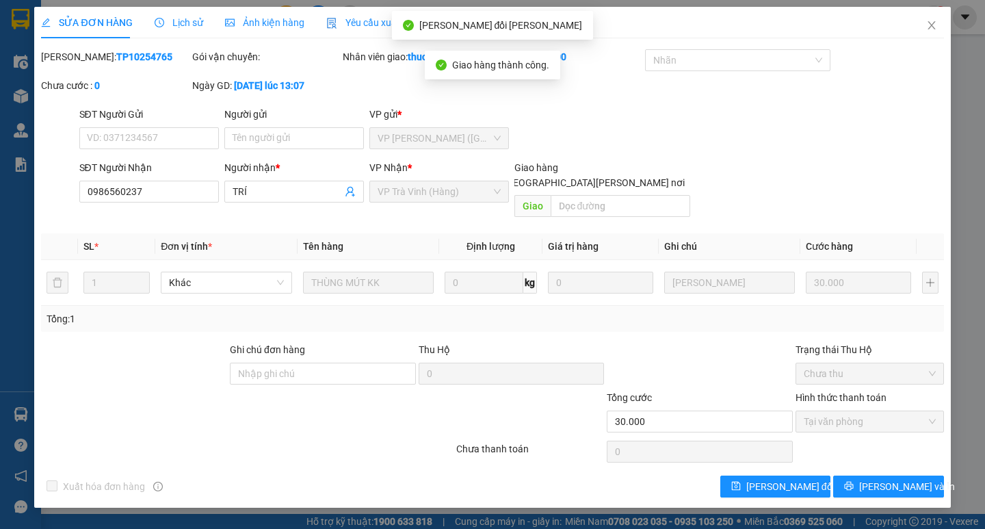
click at [866, 457] on div "Total Paid Fee 30.000 Total UnPaid Fee 0 Cash Collection Total Fee Mã ĐH: TP102…" at bounding box center [492, 273] width 902 height 448
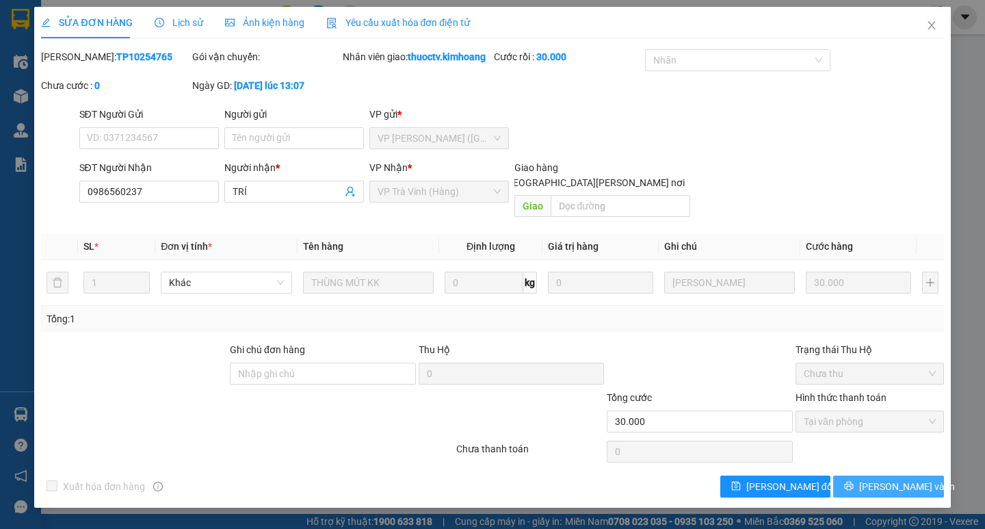
drag, startPoint x: 893, startPoint y: 475, endPoint x: 890, endPoint y: 450, distance: 24.8
click at [893, 479] on span "[PERSON_NAME] và In" at bounding box center [907, 486] width 96 height 15
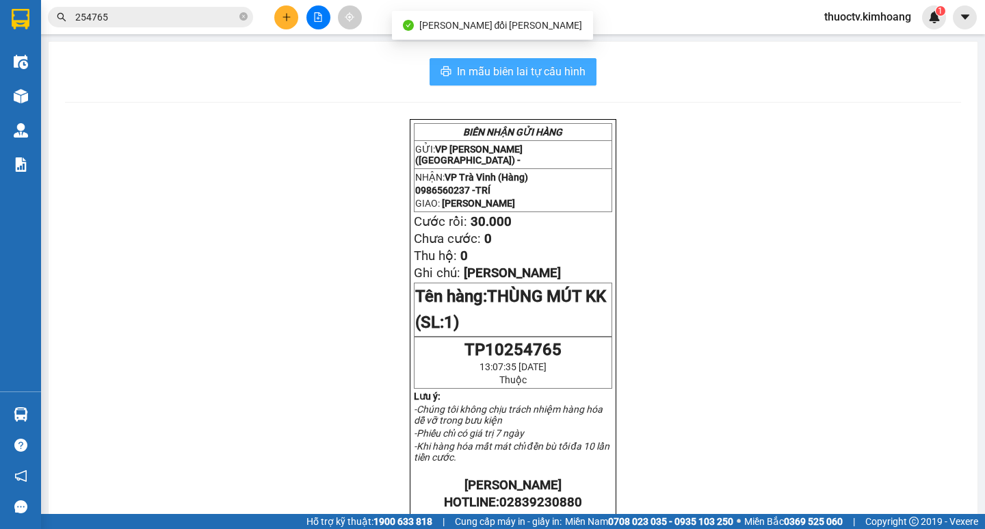
click at [457, 73] on span "In mẫu biên lai tự cấu hình" at bounding box center [521, 71] width 129 height 17
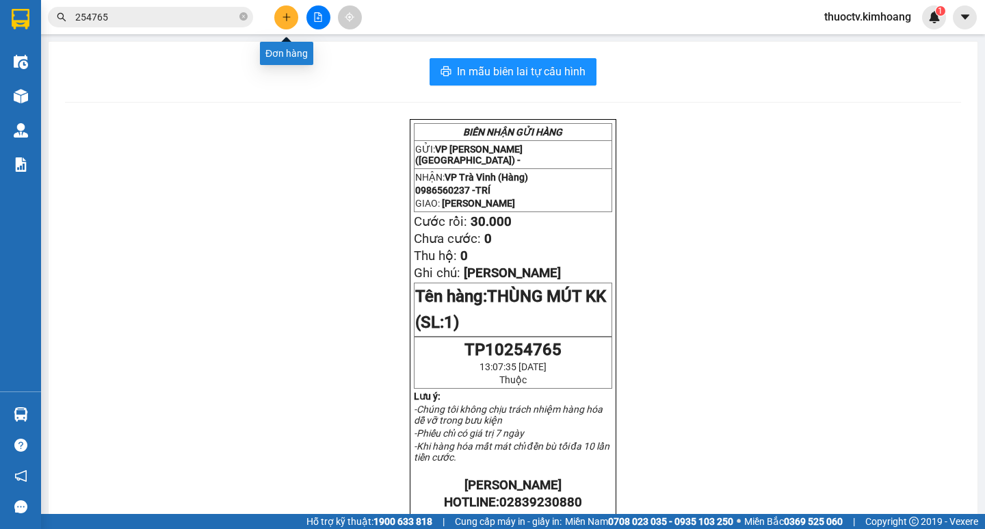
click at [282, 15] on icon "plus" at bounding box center [287, 17] width 10 height 10
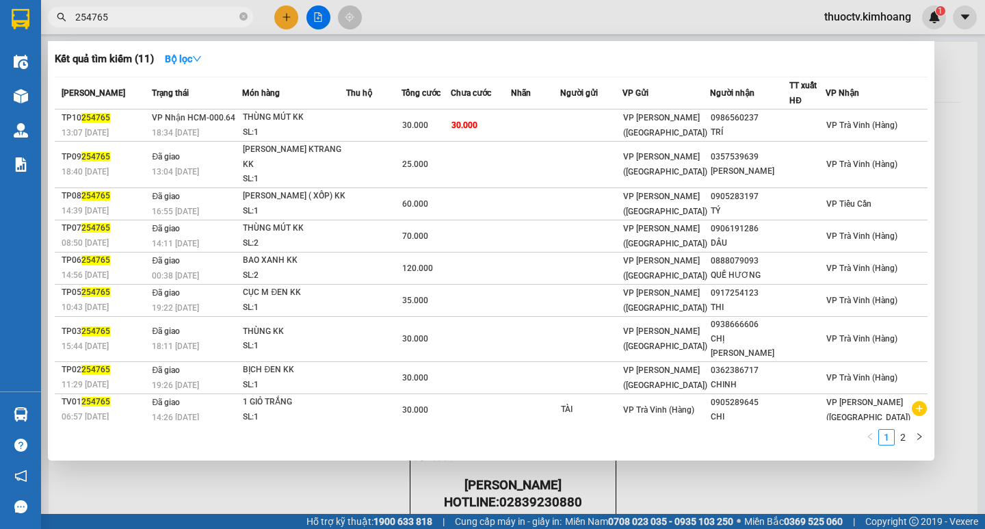
click at [151, 14] on input "254765" at bounding box center [155, 17] width 161 height 15
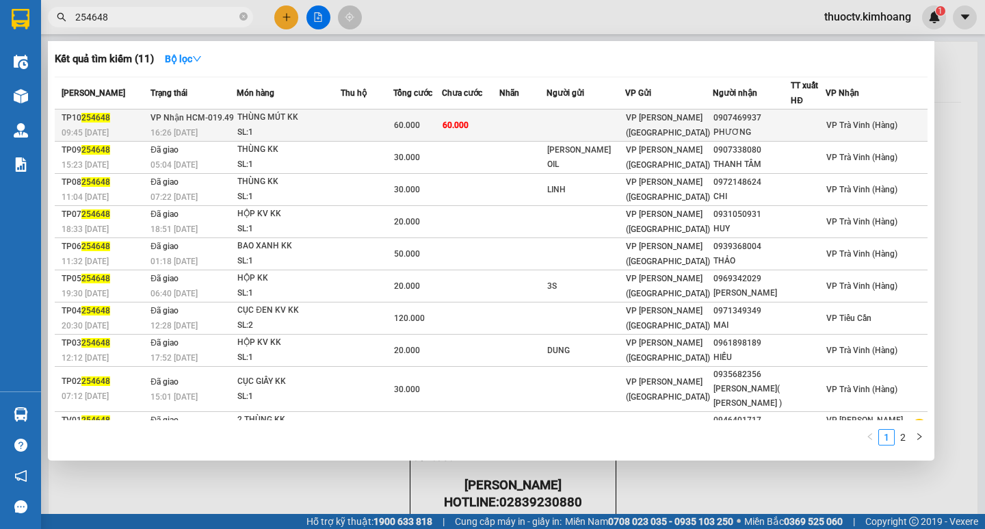
type input "254648"
drag, startPoint x: 495, startPoint y: 124, endPoint x: 503, endPoint y: 133, distance: 12.1
click at [500, 133] on td "60.000" at bounding box center [471, 125] width 58 height 32
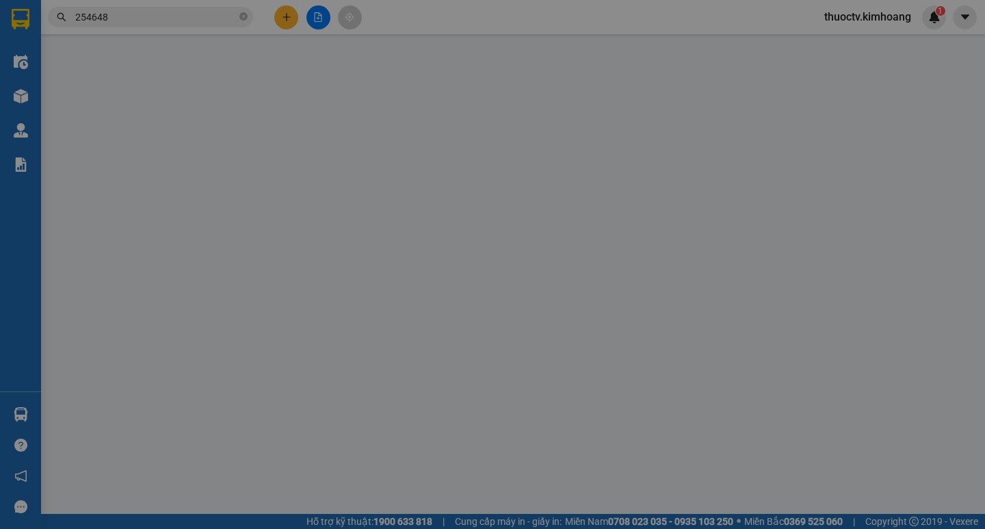
type input "0907469937"
type input "PHƯƠNG"
type input "60.000"
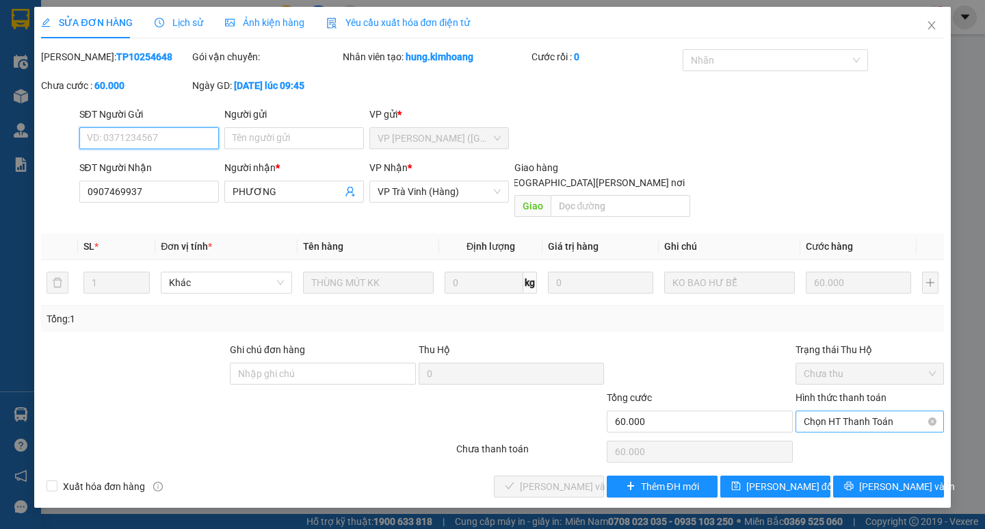
click at [862, 411] on span "Chọn HT Thanh Toán" at bounding box center [870, 421] width 132 height 21
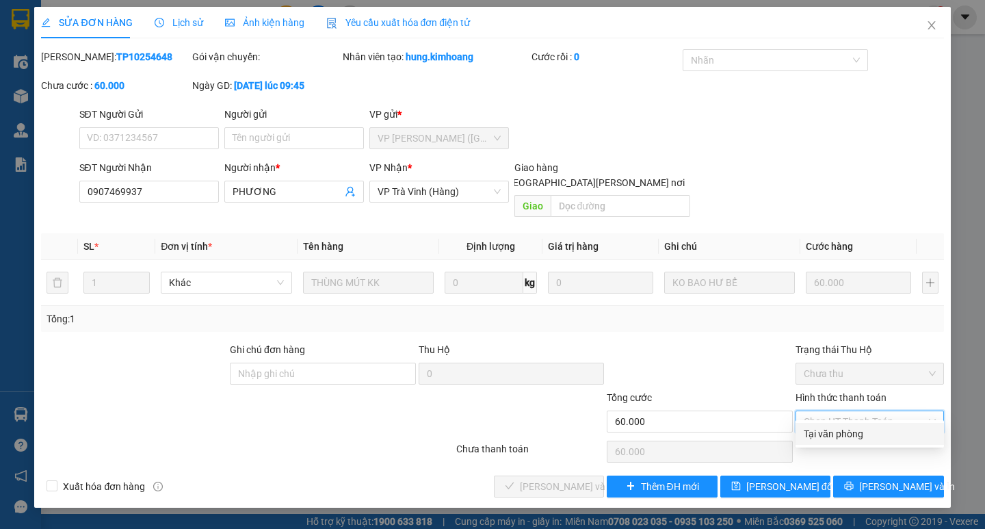
click at [854, 432] on div "Tại văn phòng" at bounding box center [870, 433] width 132 height 15
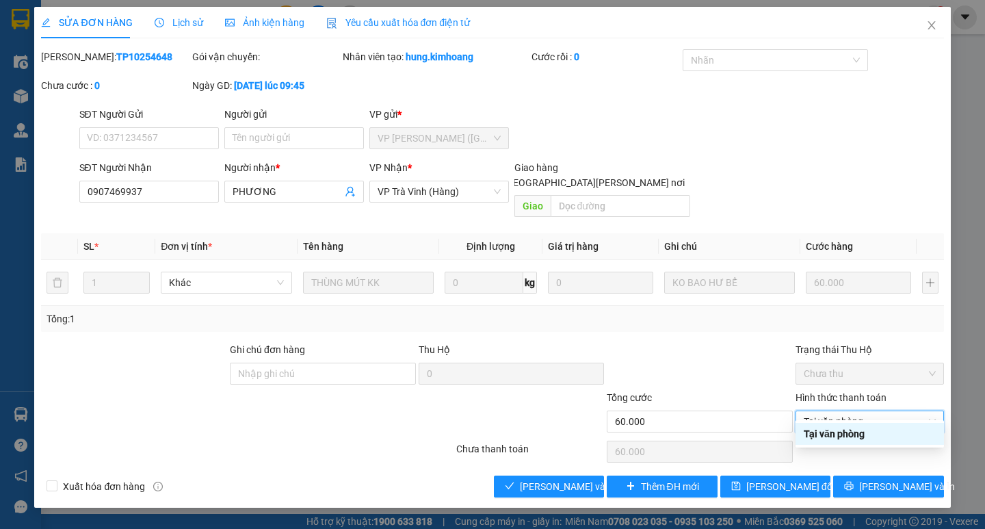
type input "0"
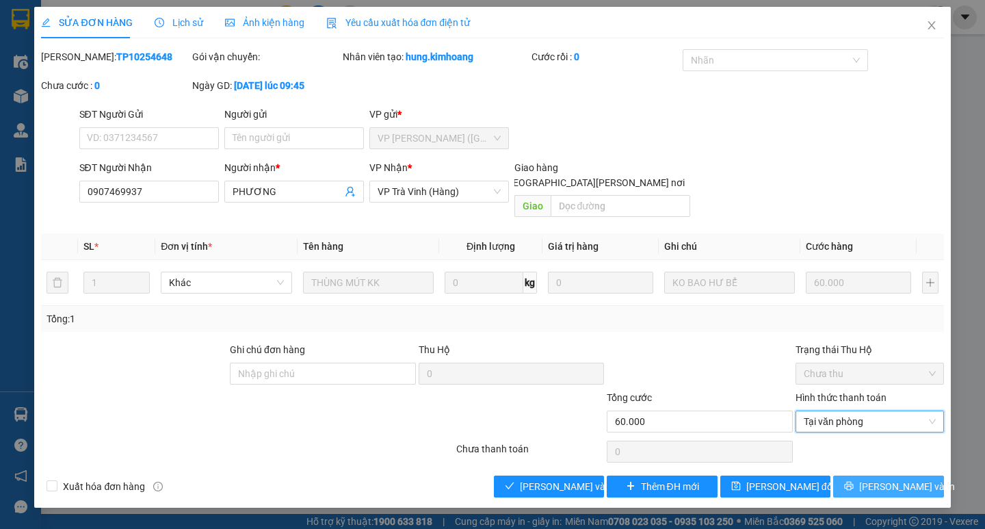
click at [906, 479] on span "[PERSON_NAME] và In" at bounding box center [907, 486] width 96 height 15
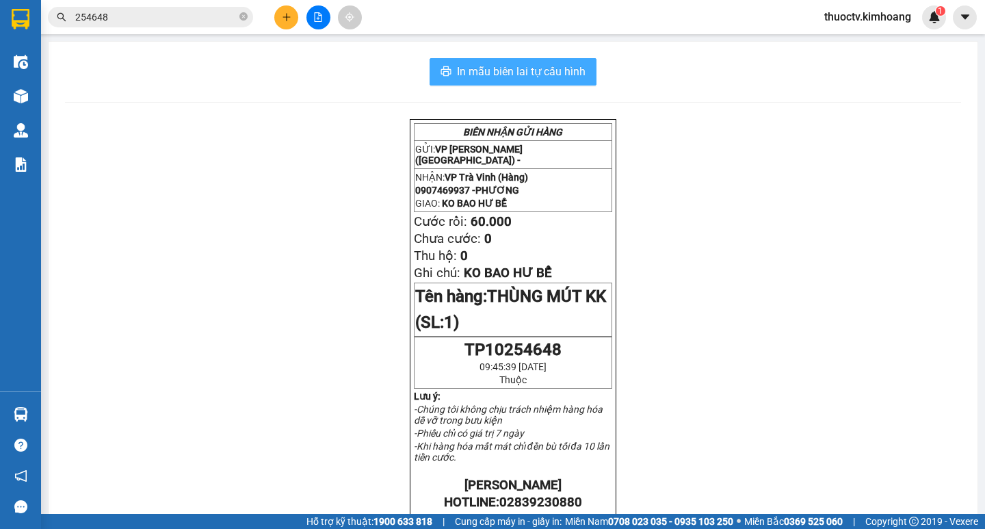
click at [475, 70] on span "In mẫu biên lai tự cấu hình" at bounding box center [521, 71] width 129 height 17
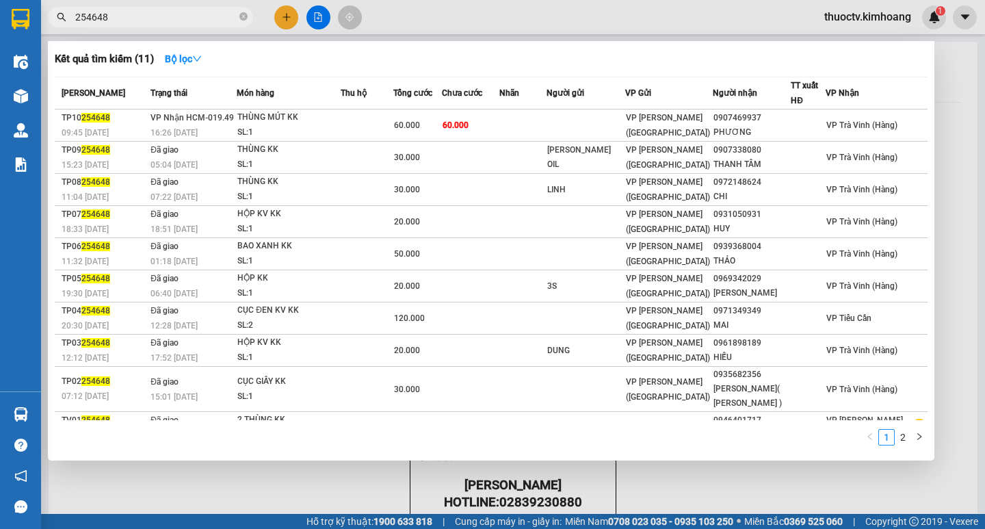
click at [132, 16] on input "254648" at bounding box center [155, 17] width 161 height 15
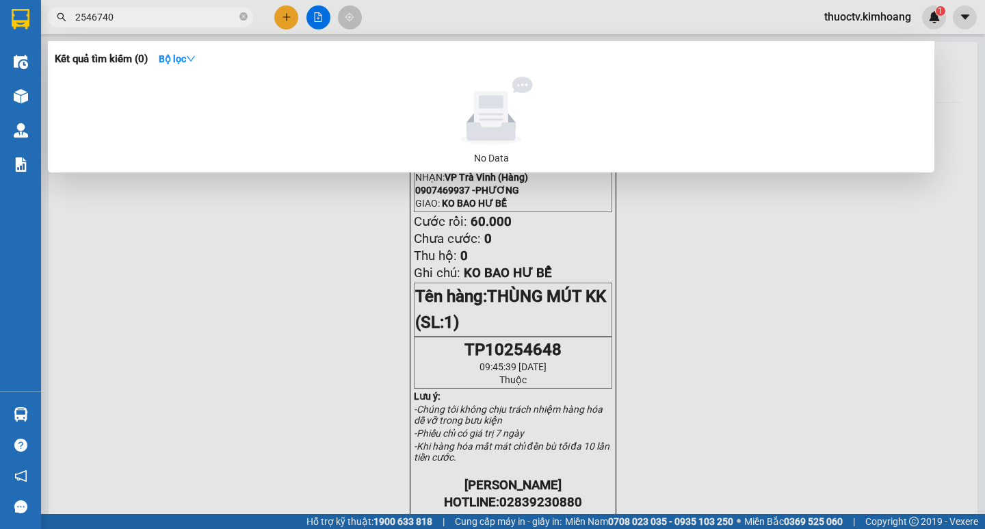
click at [94, 13] on input "2546740" at bounding box center [155, 17] width 161 height 15
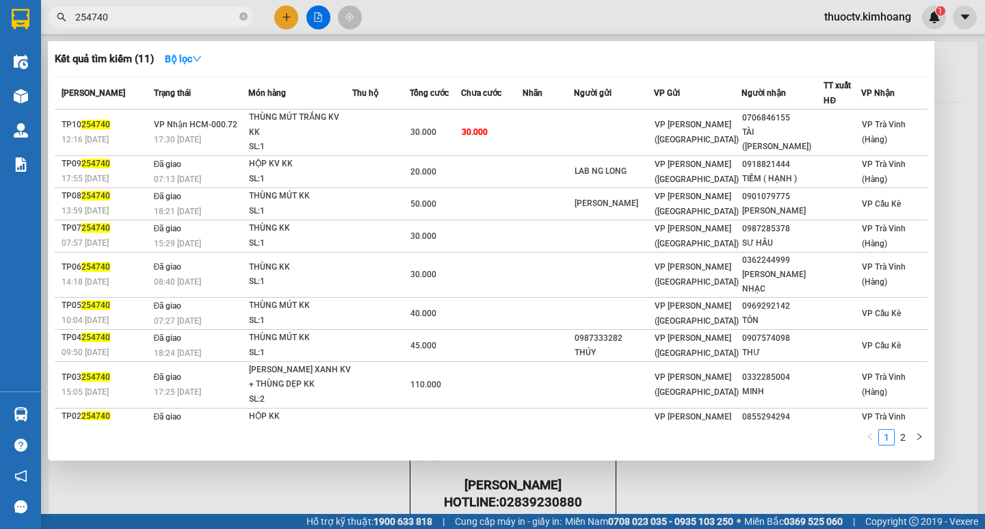
click at [218, 15] on input "254740" at bounding box center [155, 17] width 161 height 15
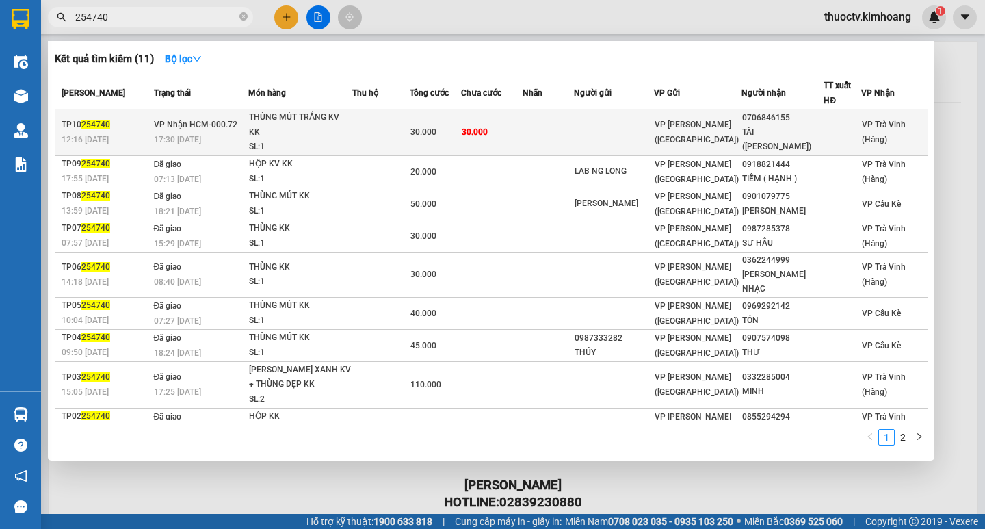
type input "254740"
click at [497, 137] on td "30.000" at bounding box center [492, 132] width 62 height 47
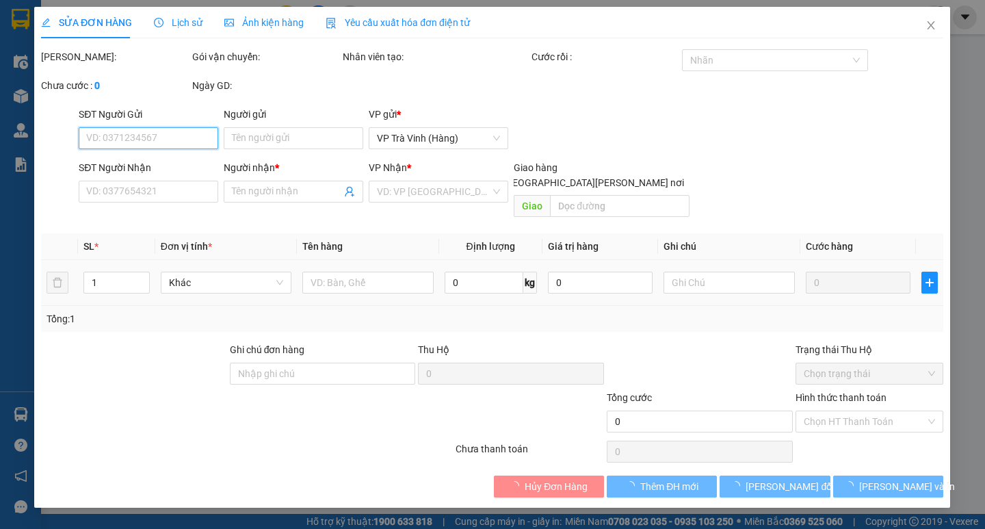
type input "0706846155"
type input "TÀI ([PERSON_NAME])"
type input "30.000"
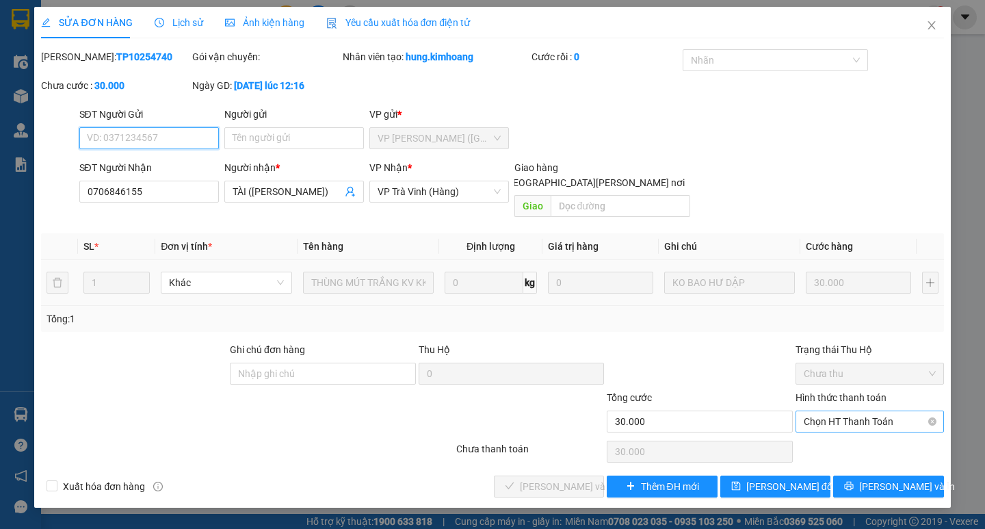
click at [865, 411] on span "Chọn HT Thanh Toán" at bounding box center [870, 421] width 132 height 21
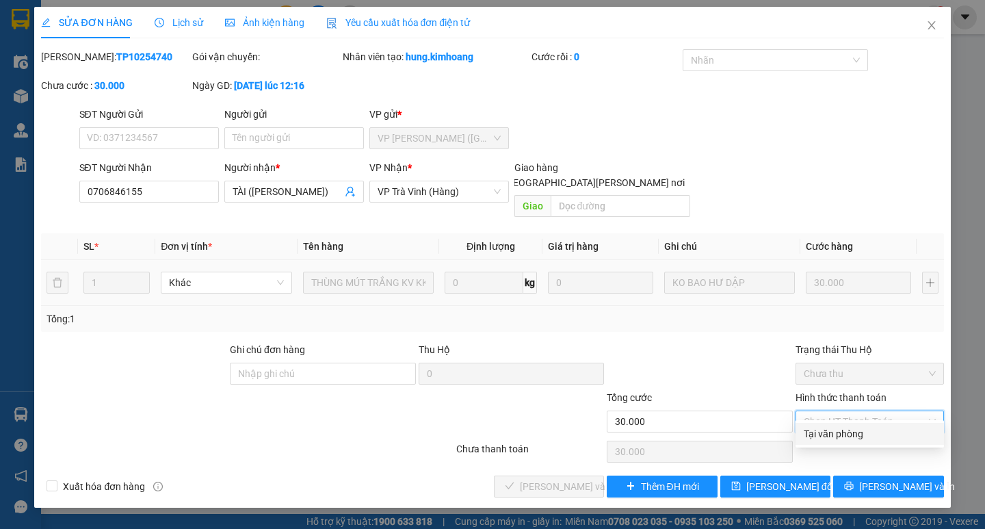
click at [849, 439] on div "Tại văn phòng" at bounding box center [870, 433] width 132 height 15
type input "0"
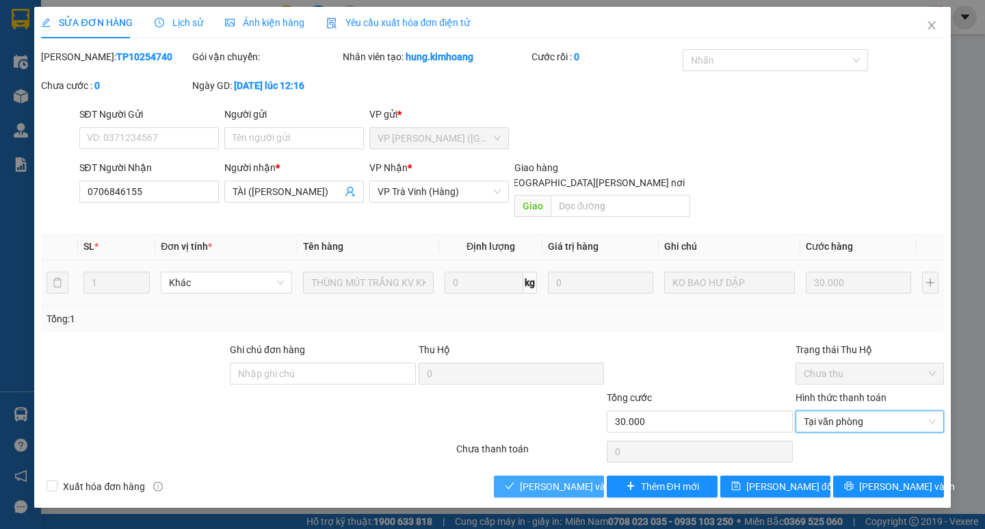
click at [571, 479] on button "[PERSON_NAME] và [PERSON_NAME] hàng" at bounding box center [549, 486] width 110 height 22
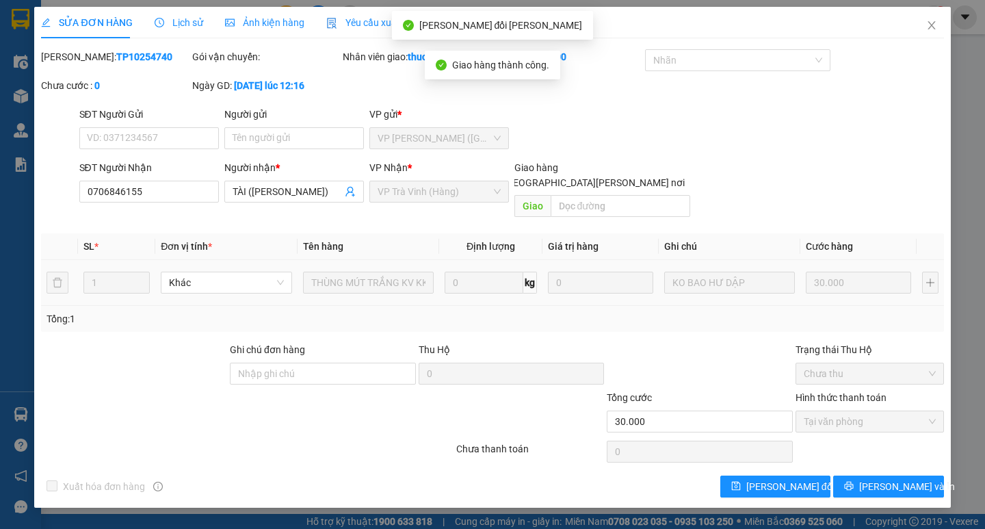
click at [847, 487] on div "SỬA ĐƠN HÀNG Lịch sử [PERSON_NAME] hàng Yêu cầu xuất [PERSON_NAME] điện tử Tota…" at bounding box center [492, 257] width 916 height 501
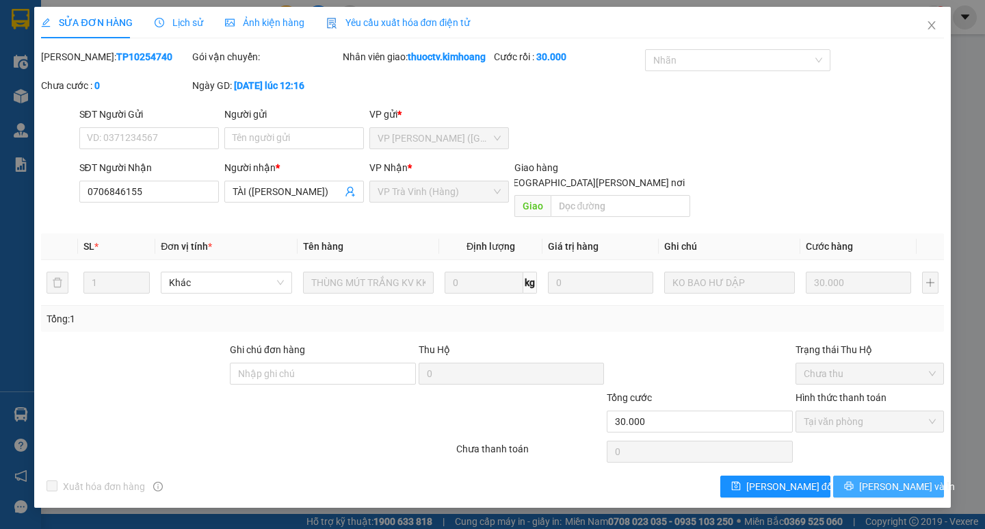
click at [886, 479] on span "[PERSON_NAME] và In" at bounding box center [907, 486] width 96 height 15
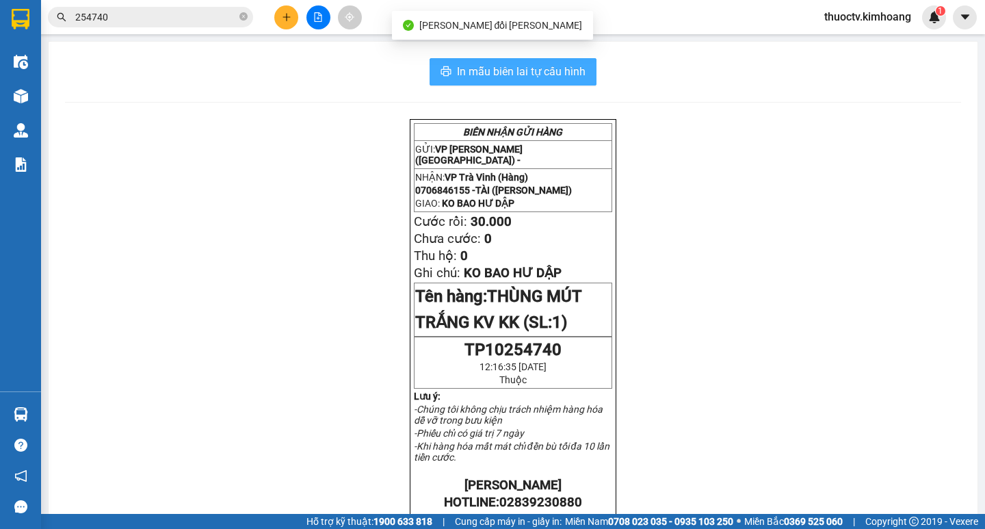
click at [457, 66] on span "In mẫu biên lai tự cấu hình" at bounding box center [521, 71] width 129 height 17
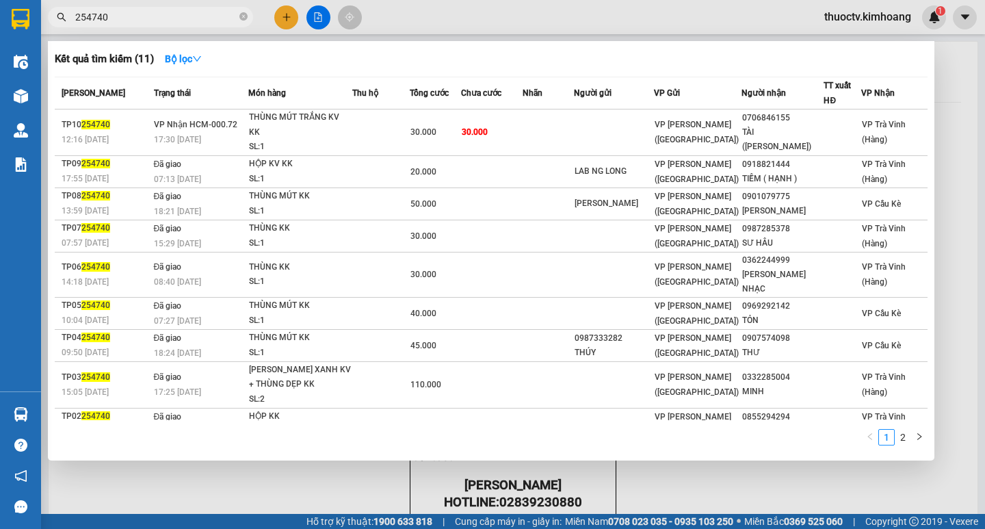
click at [120, 21] on input "254740" at bounding box center [155, 17] width 161 height 15
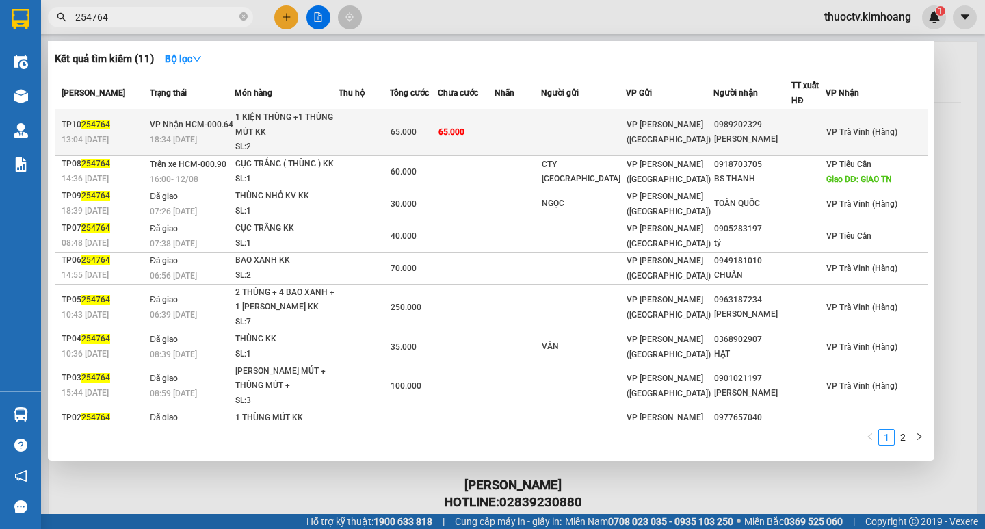
type input "254764"
click at [494, 134] on td "65.000" at bounding box center [466, 132] width 57 height 47
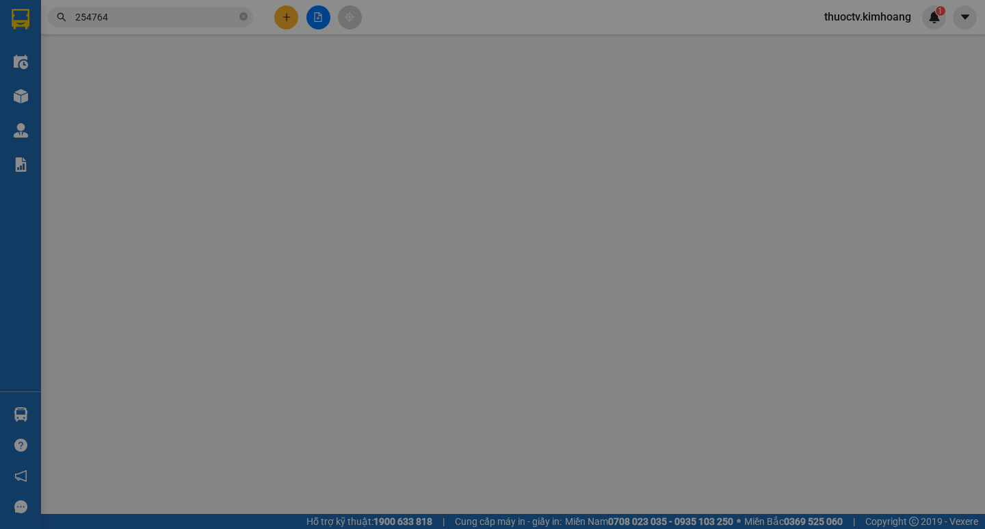
type input "0989202329"
type input "[PERSON_NAME]"
type input "65.000"
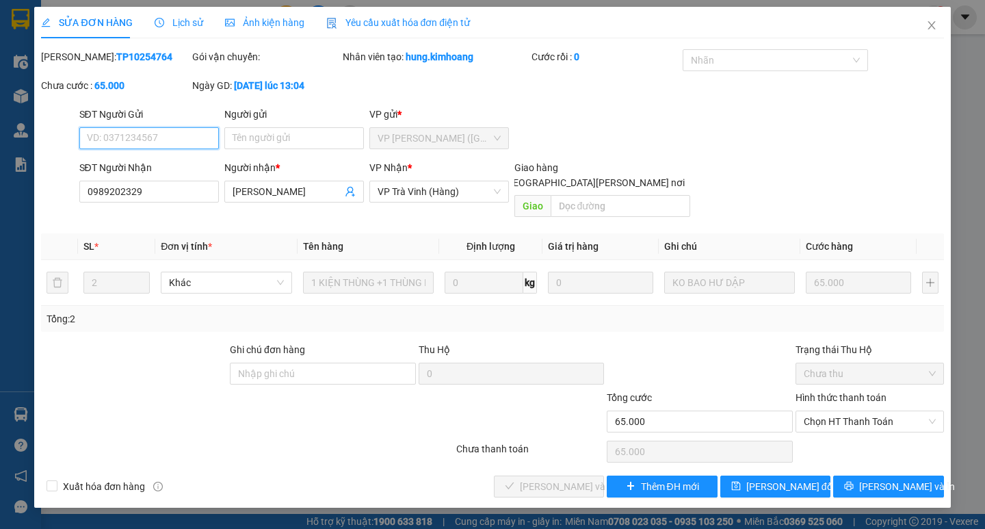
drag, startPoint x: 854, startPoint y: 405, endPoint x: 857, endPoint y: 419, distance: 14.8
click at [855, 411] on span "Chọn HT Thanh Toán" at bounding box center [870, 421] width 132 height 21
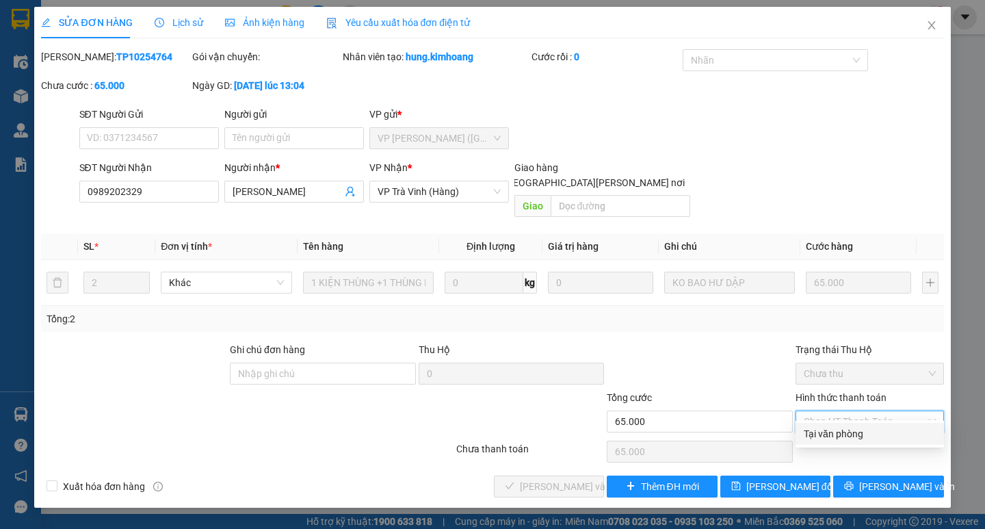
drag, startPoint x: 851, startPoint y: 434, endPoint x: 797, endPoint y: 444, distance: 55.7
click at [849, 435] on div "Tại văn phòng" at bounding box center [870, 433] width 132 height 15
type input "0"
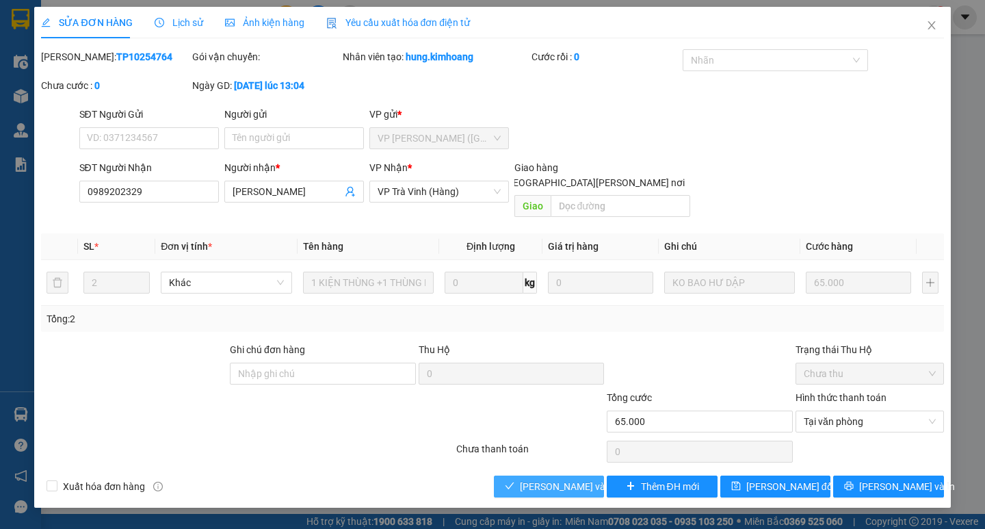
drag, startPoint x: 576, startPoint y: 475, endPoint x: 658, endPoint y: 485, distance: 82.7
click at [578, 479] on span "[PERSON_NAME] và [PERSON_NAME] hàng" at bounding box center [612, 486] width 185 height 15
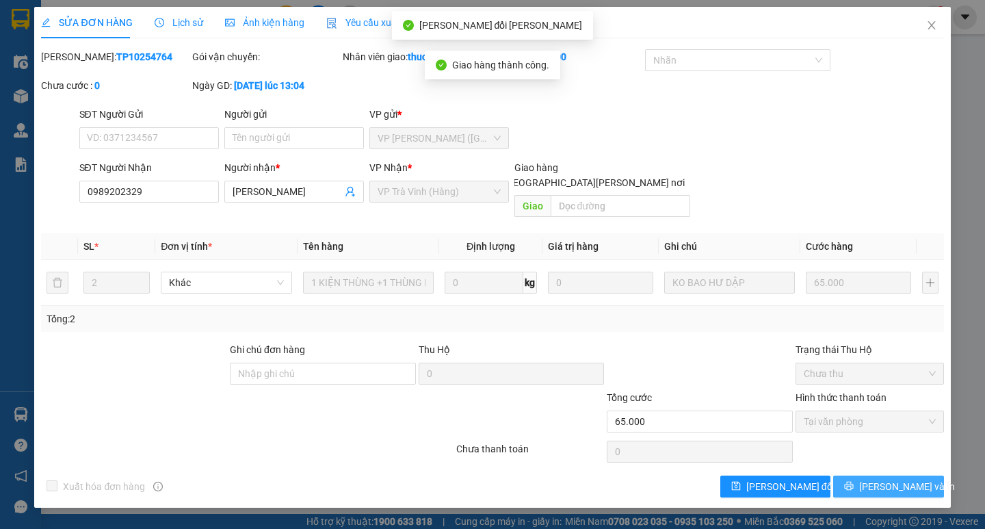
click at [886, 479] on span "[PERSON_NAME] và In" at bounding box center [907, 486] width 96 height 15
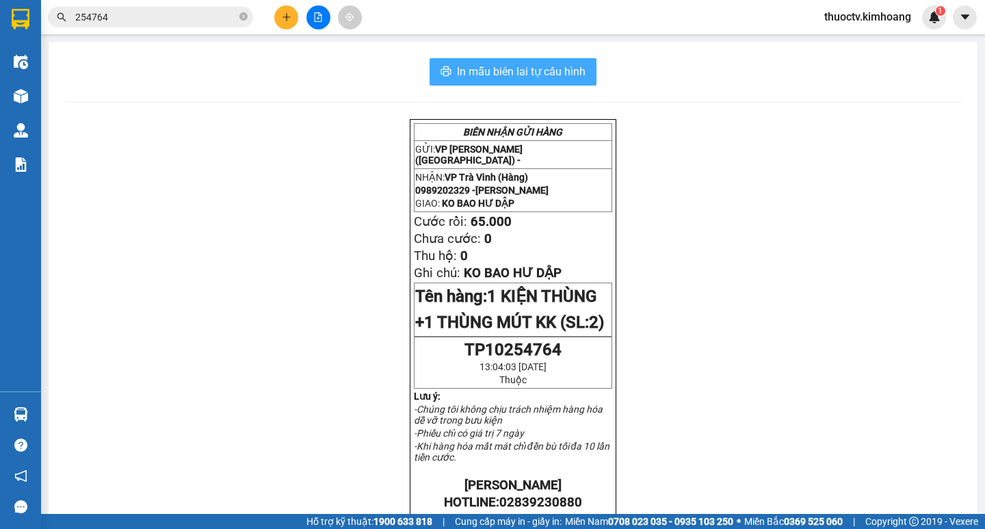
drag, startPoint x: 526, startPoint y: 76, endPoint x: 635, endPoint y: 120, distance: 117.9
click at [529, 75] on span "In mẫu biên lai tự cấu hình" at bounding box center [521, 71] width 129 height 17
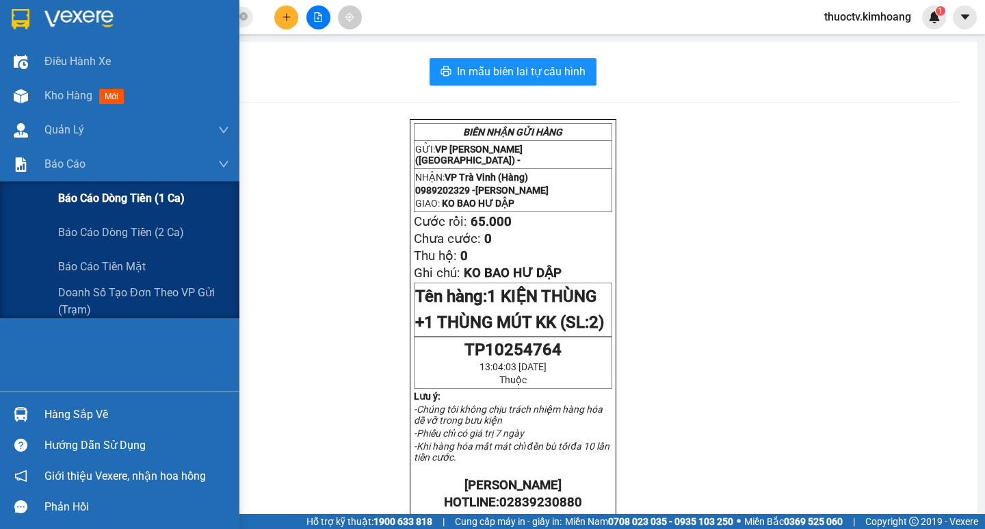
drag, startPoint x: 101, startPoint y: 198, endPoint x: 187, endPoint y: 207, distance: 87.3
click at [102, 198] on span "Báo cáo dòng tiền (1 ca)" at bounding box center [121, 197] width 127 height 17
